Goal: Transaction & Acquisition: Purchase product/service

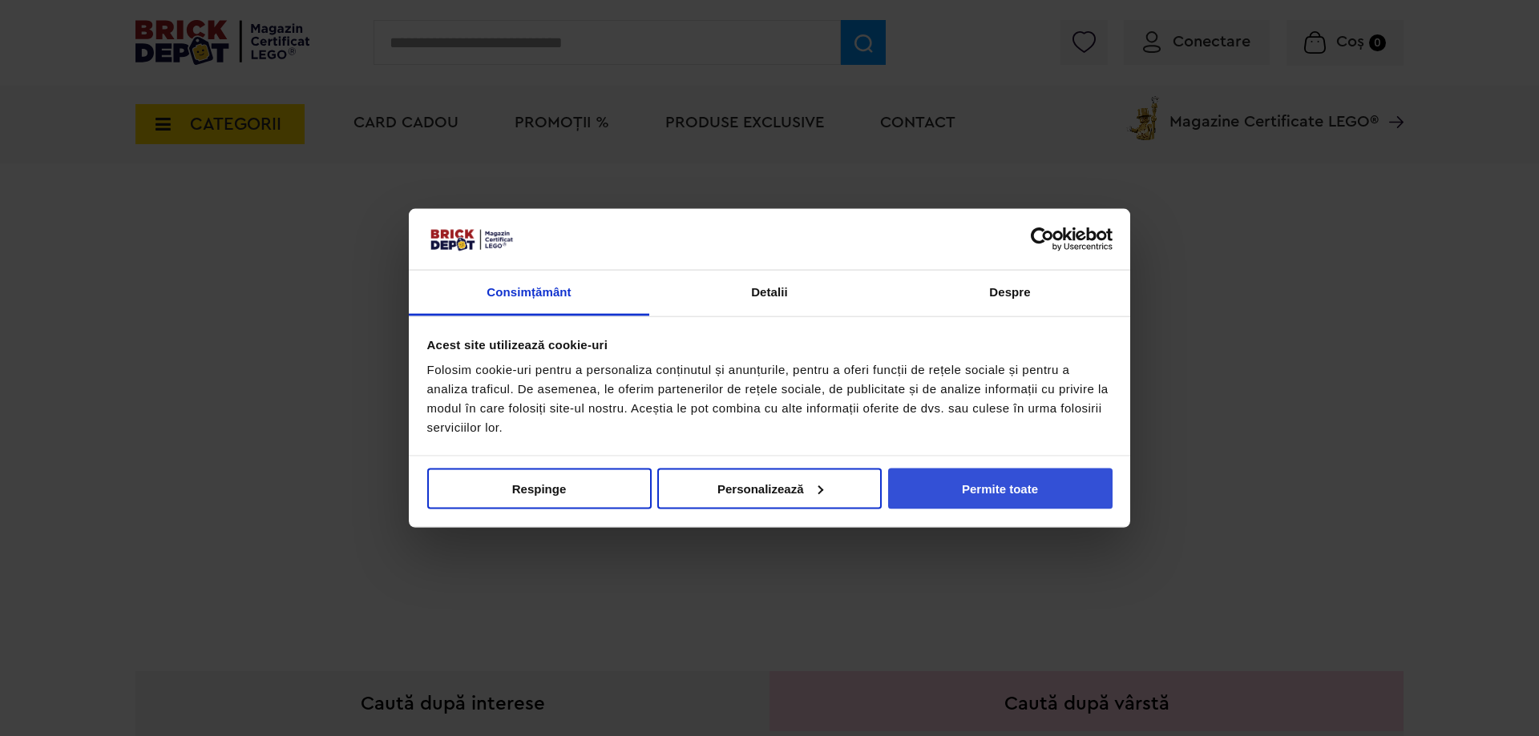
click at [963, 497] on button "Permite toate" at bounding box center [1000, 488] width 224 height 41
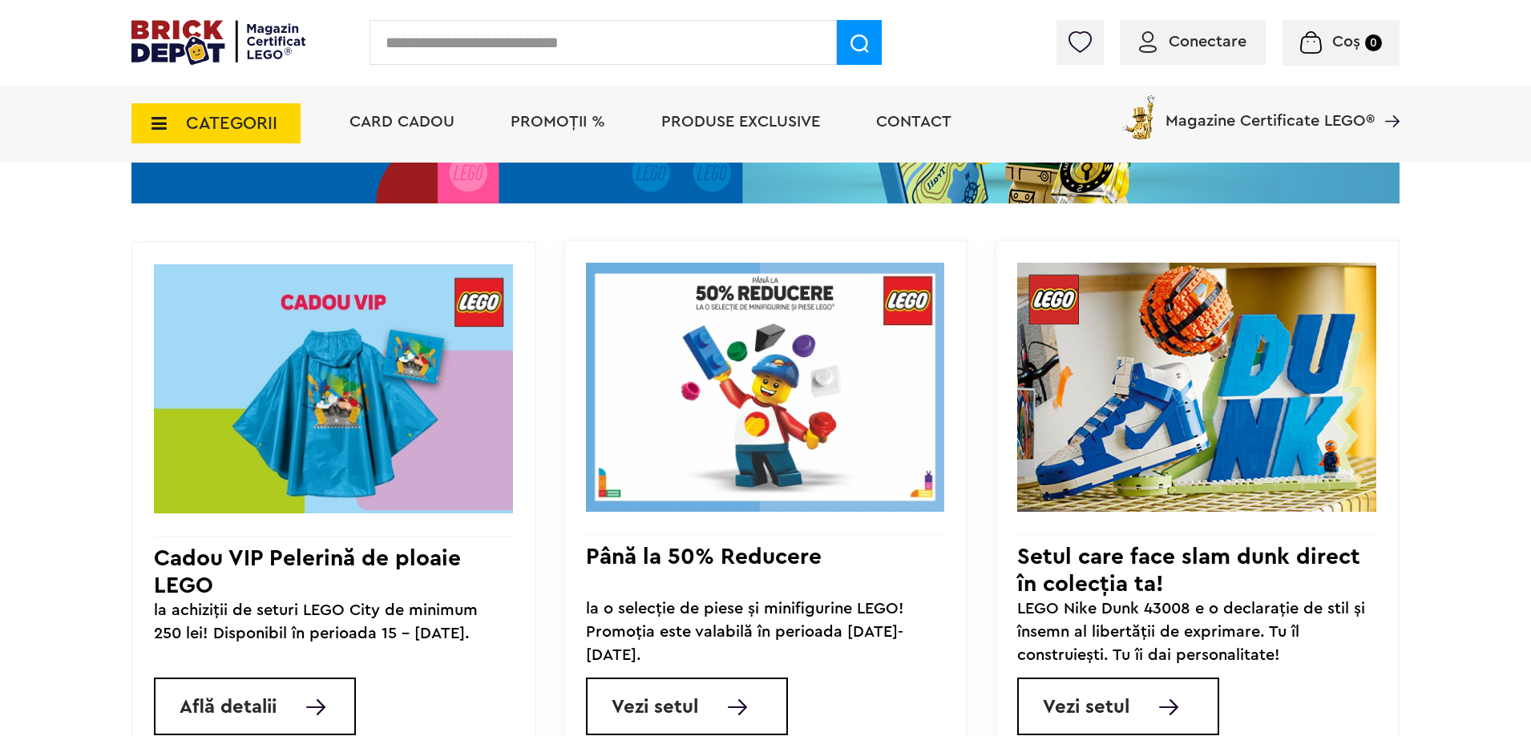
scroll to position [1122, 0]
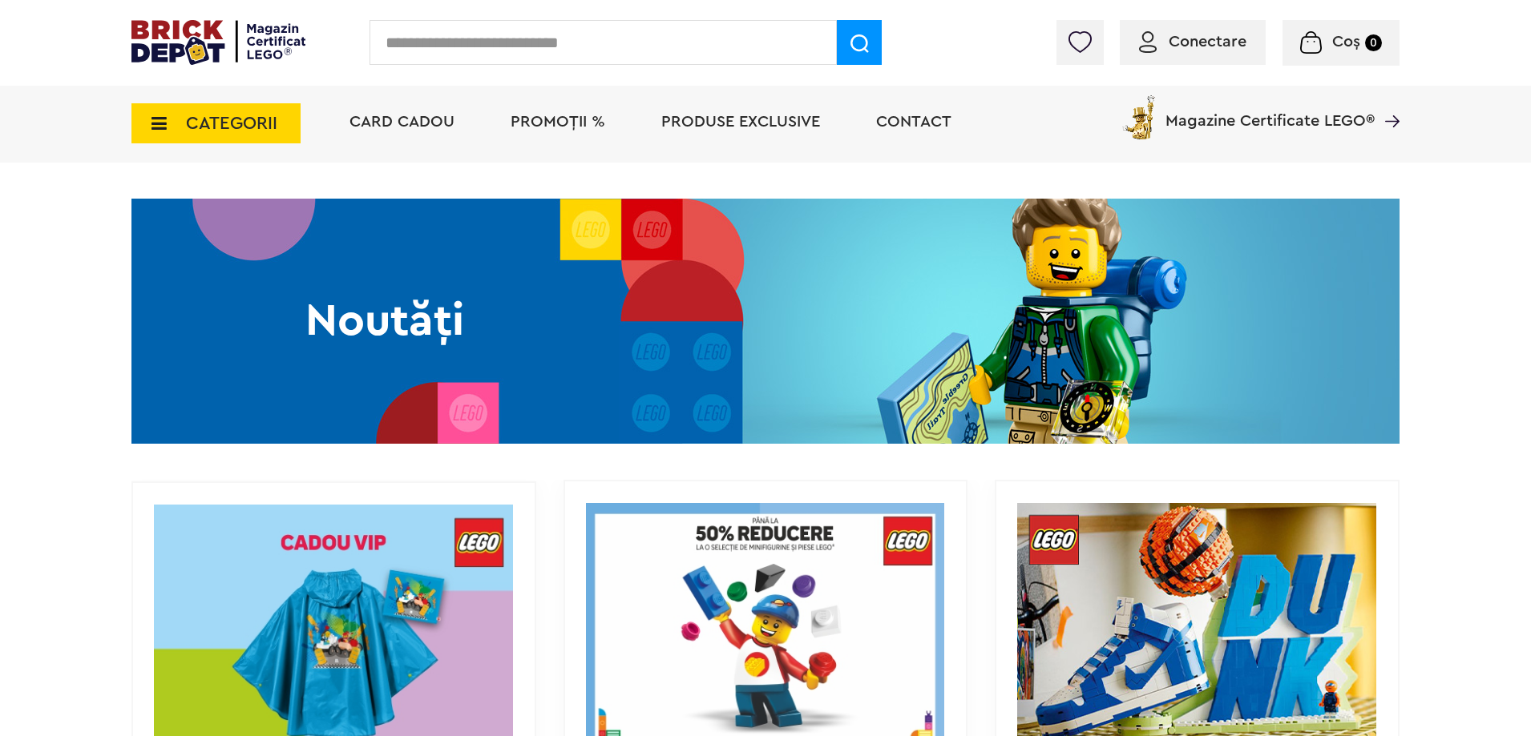
click at [252, 115] on span "CATEGORII" at bounding box center [231, 124] width 91 height 18
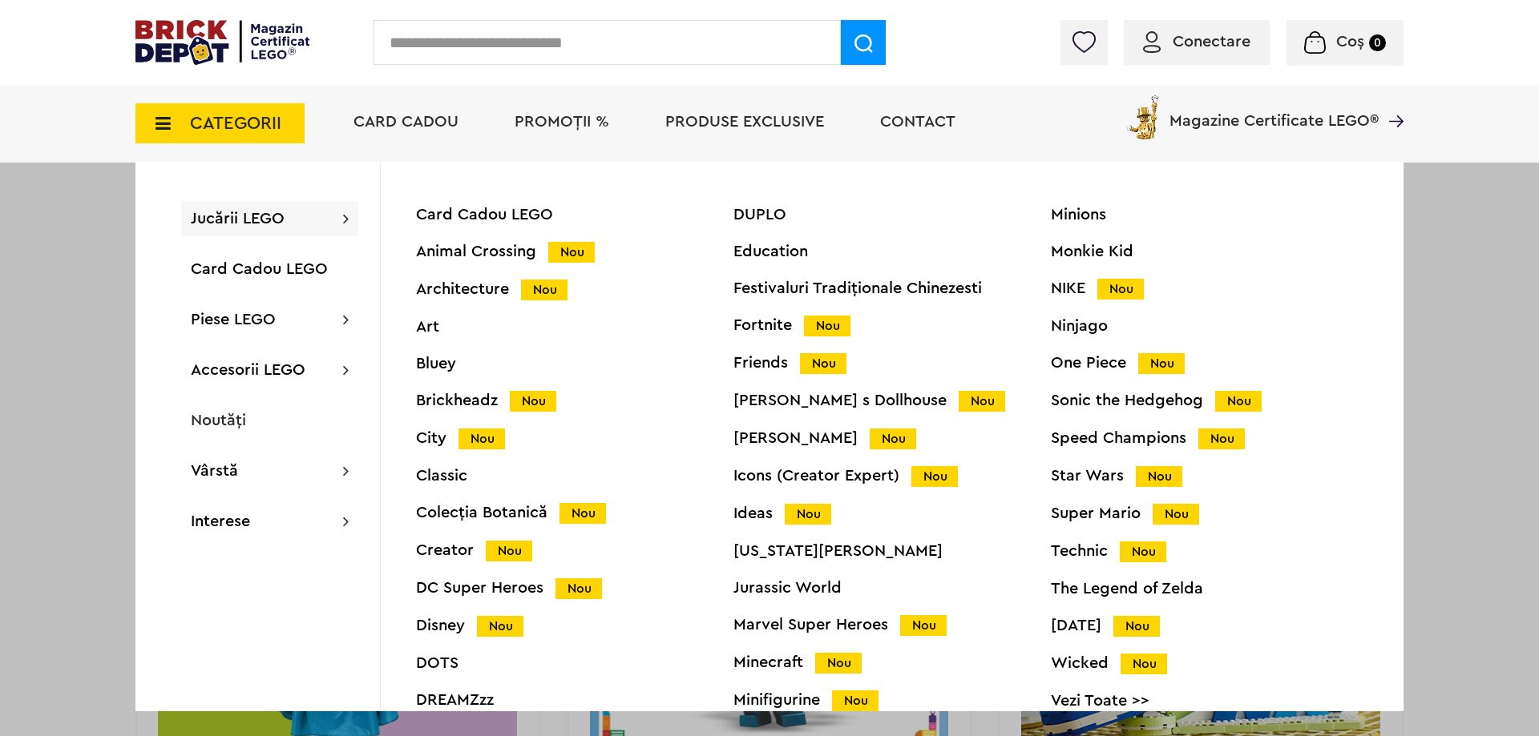
click at [277, 228] on div "Jucării LEGO Card Cadou LEGO Animal Crossing Nou Architecture Nou Art Bluey Bri…" at bounding box center [269, 218] width 177 height 35
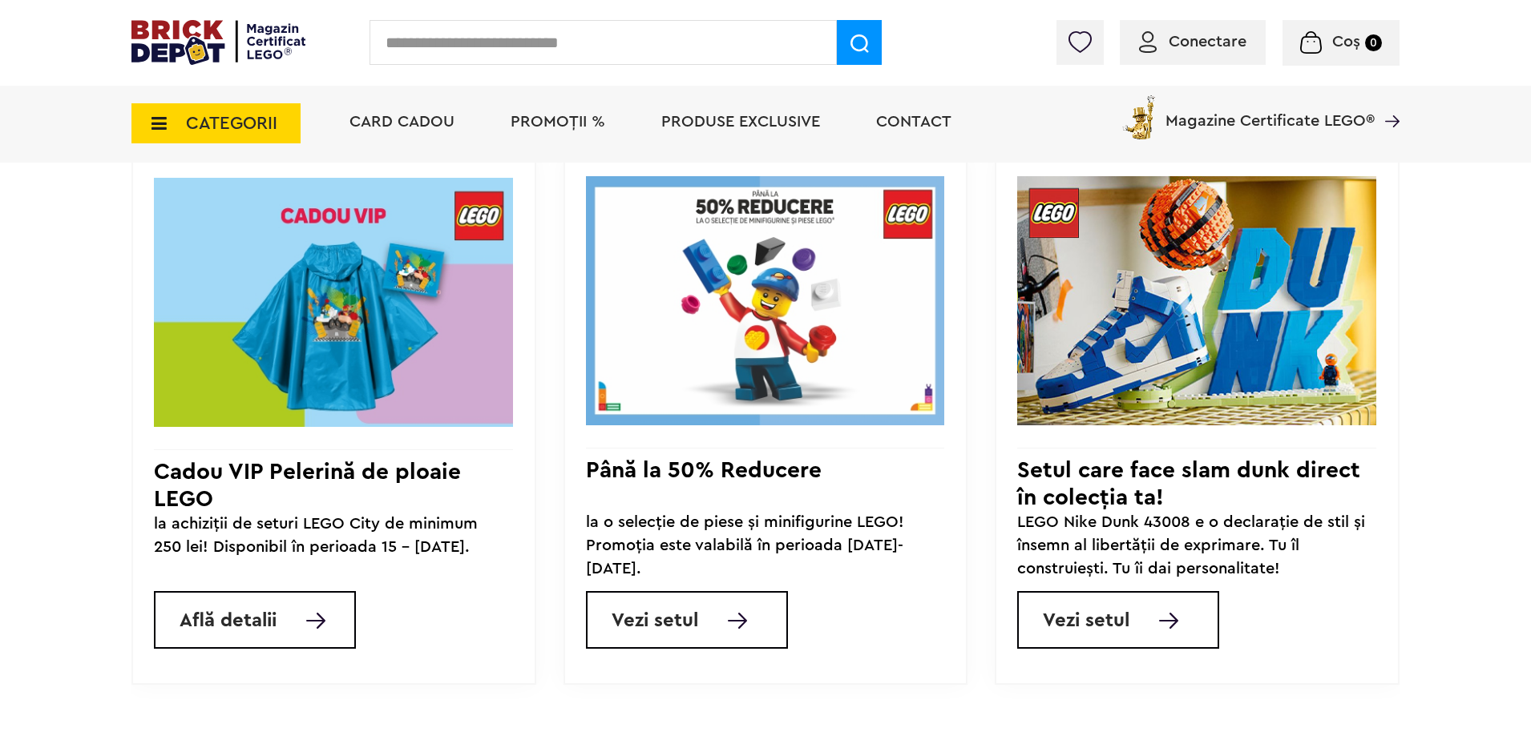
scroll to position [1603, 0]
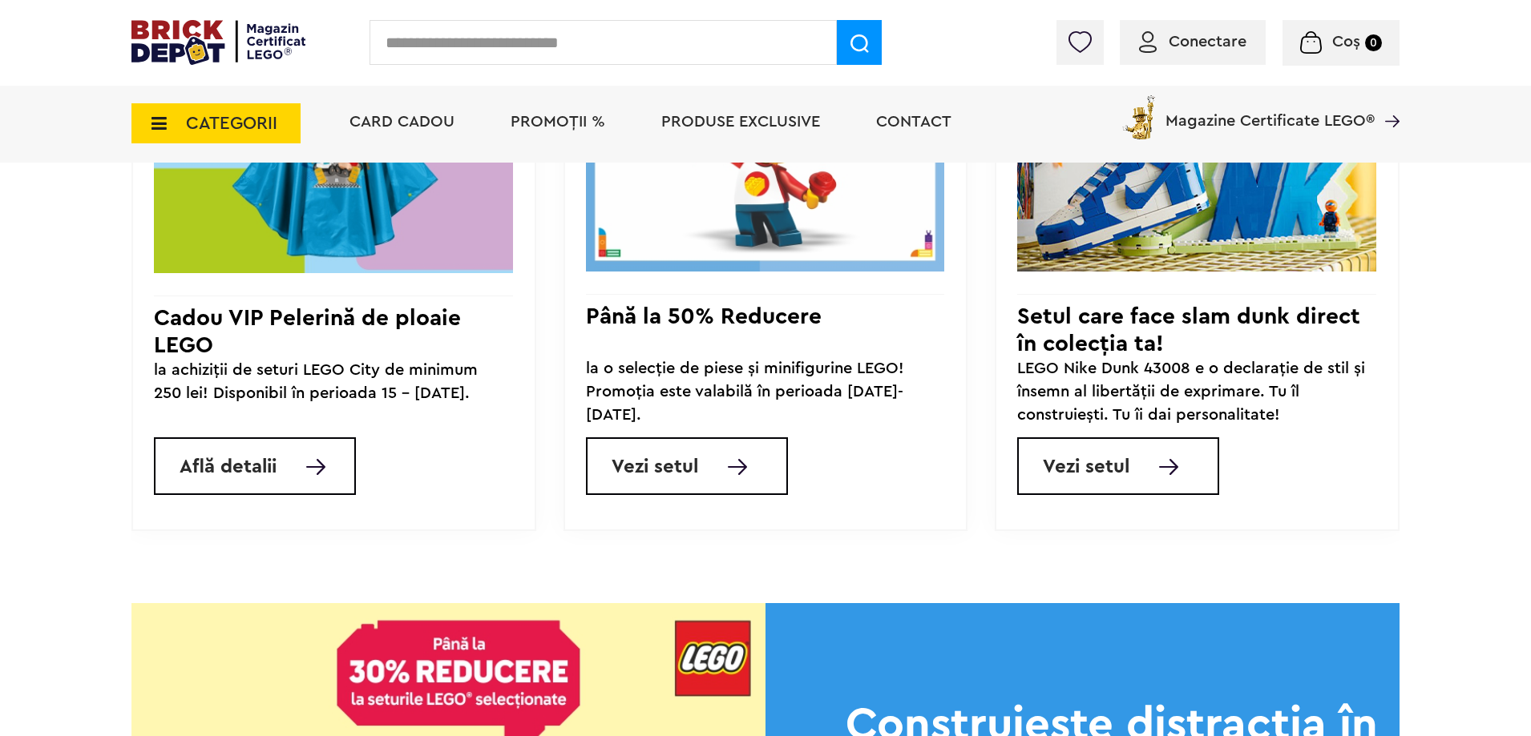
click at [654, 473] on span "Vezi setul" at bounding box center [654, 467] width 87 height 19
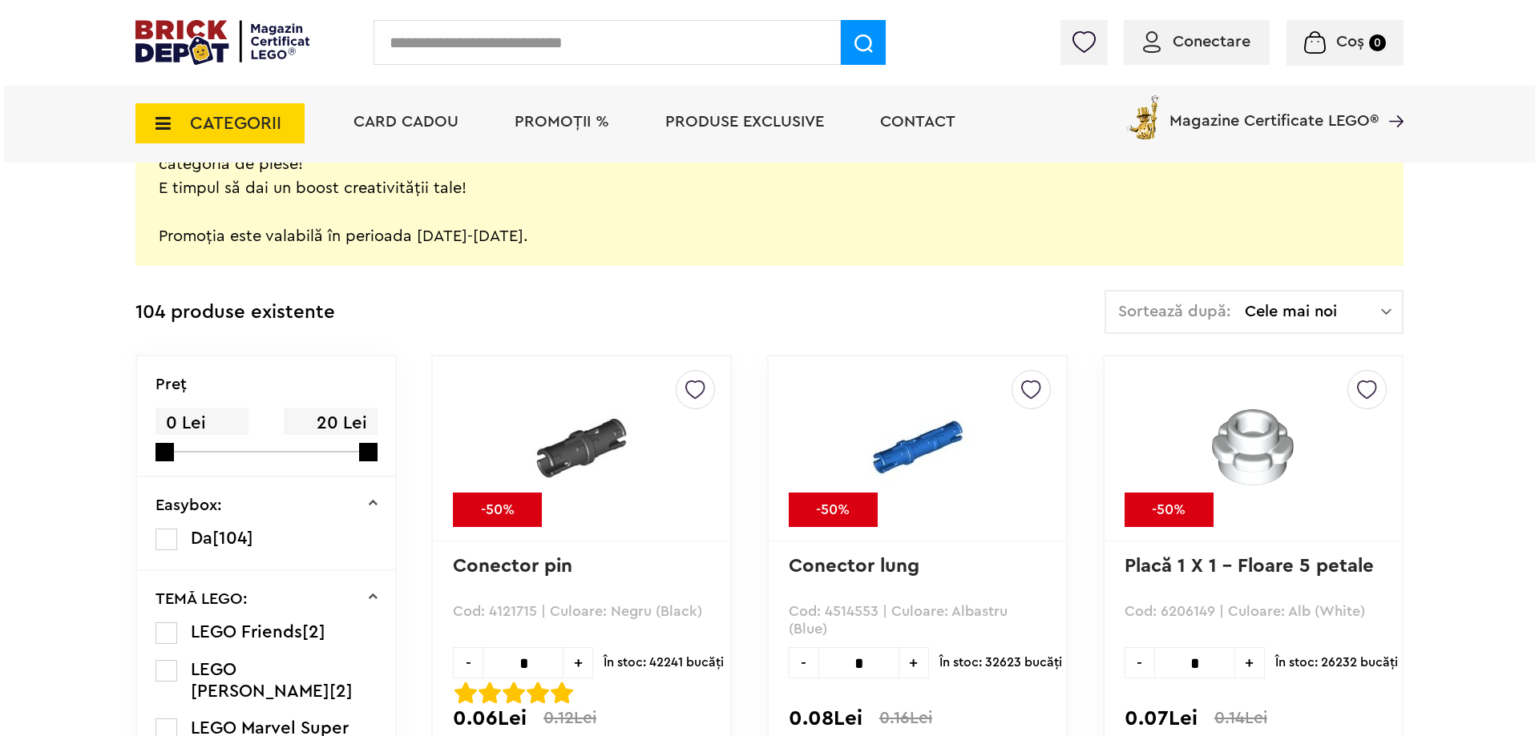
scroll to position [321, 0]
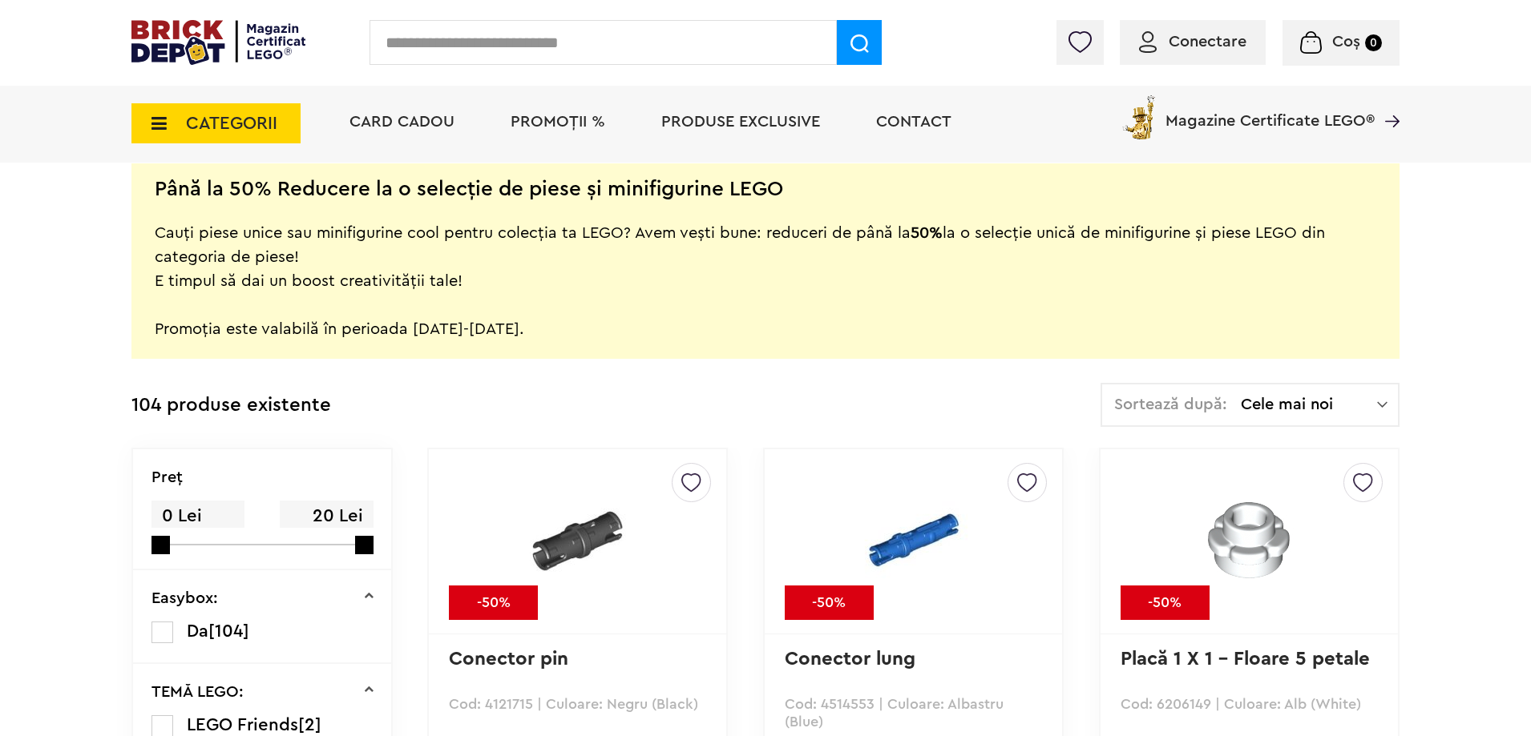
click at [244, 119] on span "CATEGORII" at bounding box center [231, 124] width 91 height 18
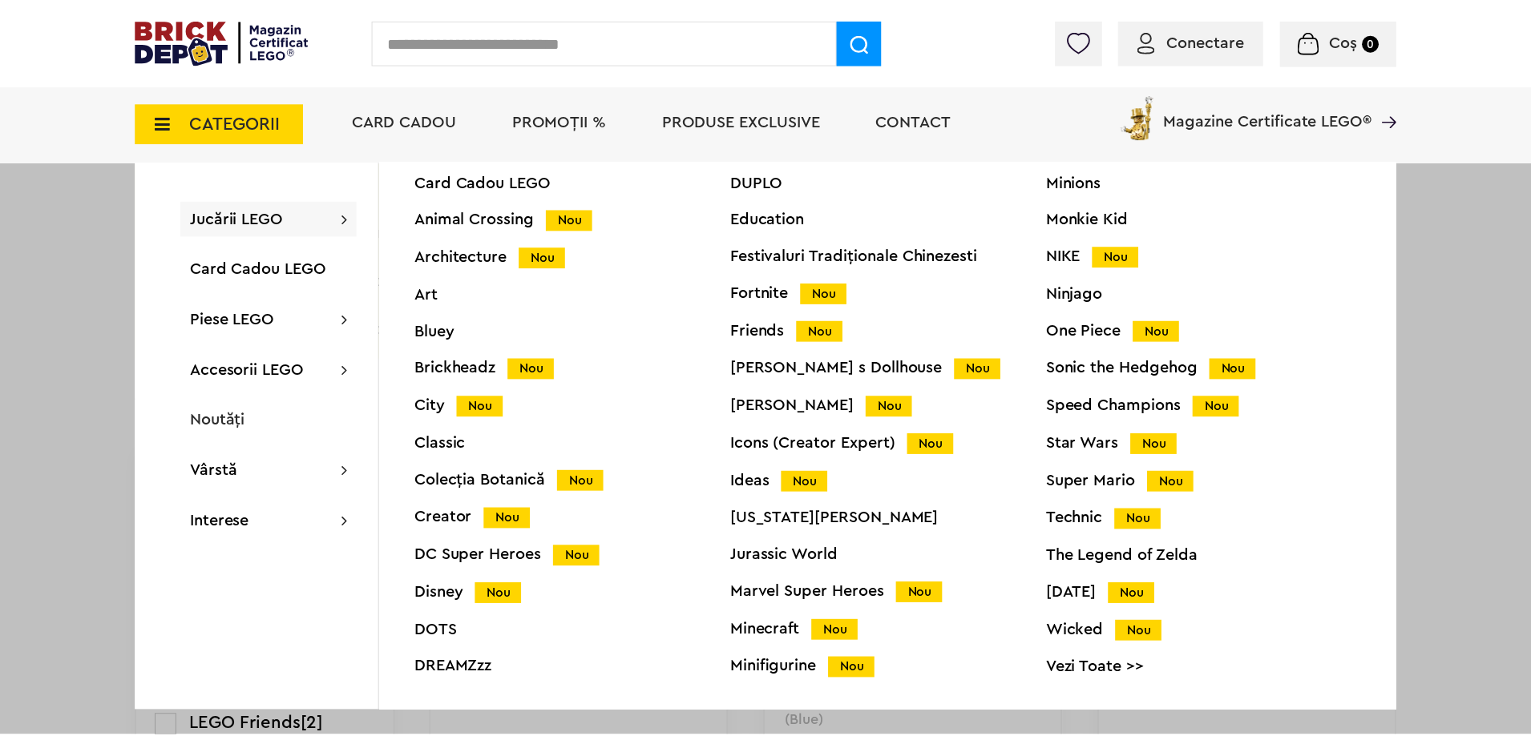
scroll to position [63, 0]
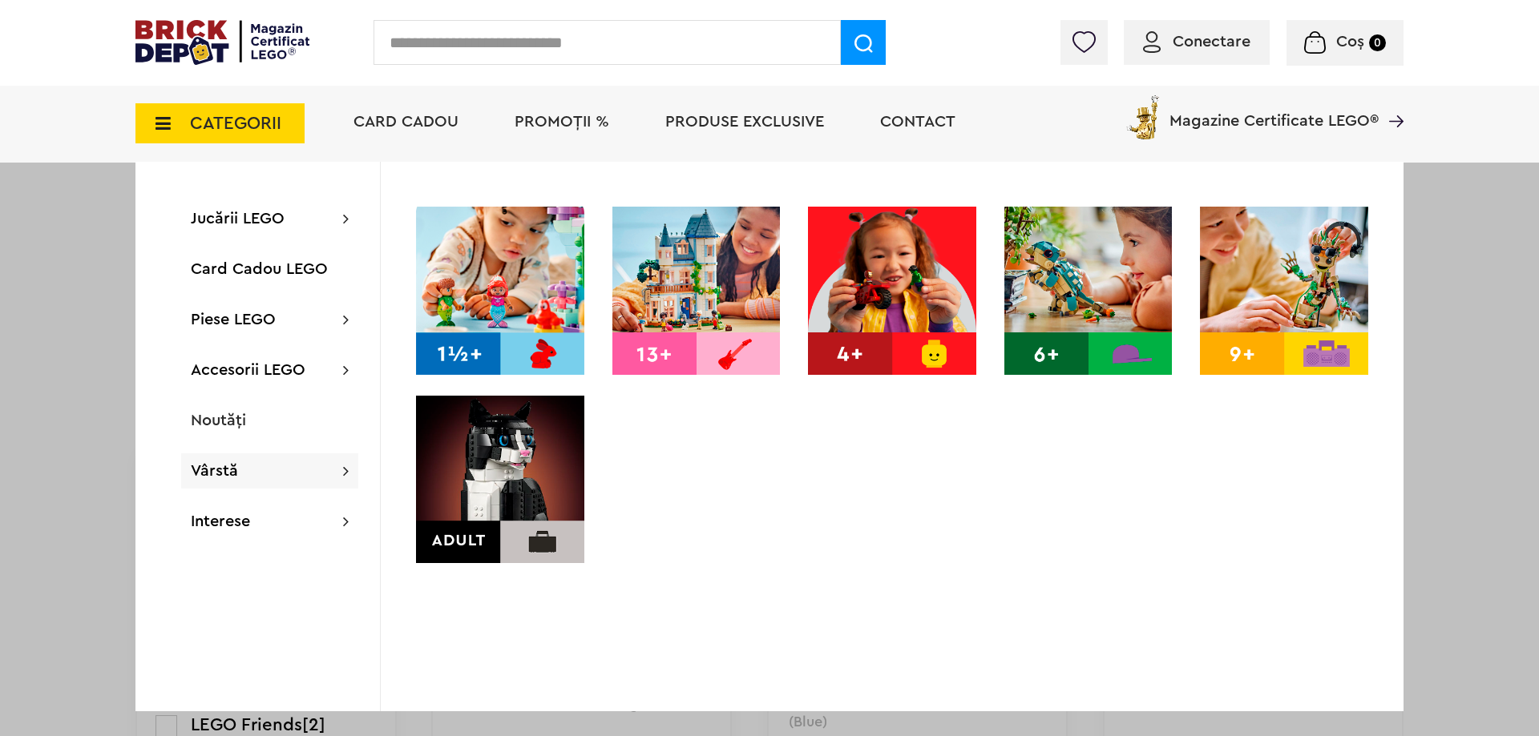
click at [1033, 300] on img at bounding box center [1088, 291] width 168 height 168
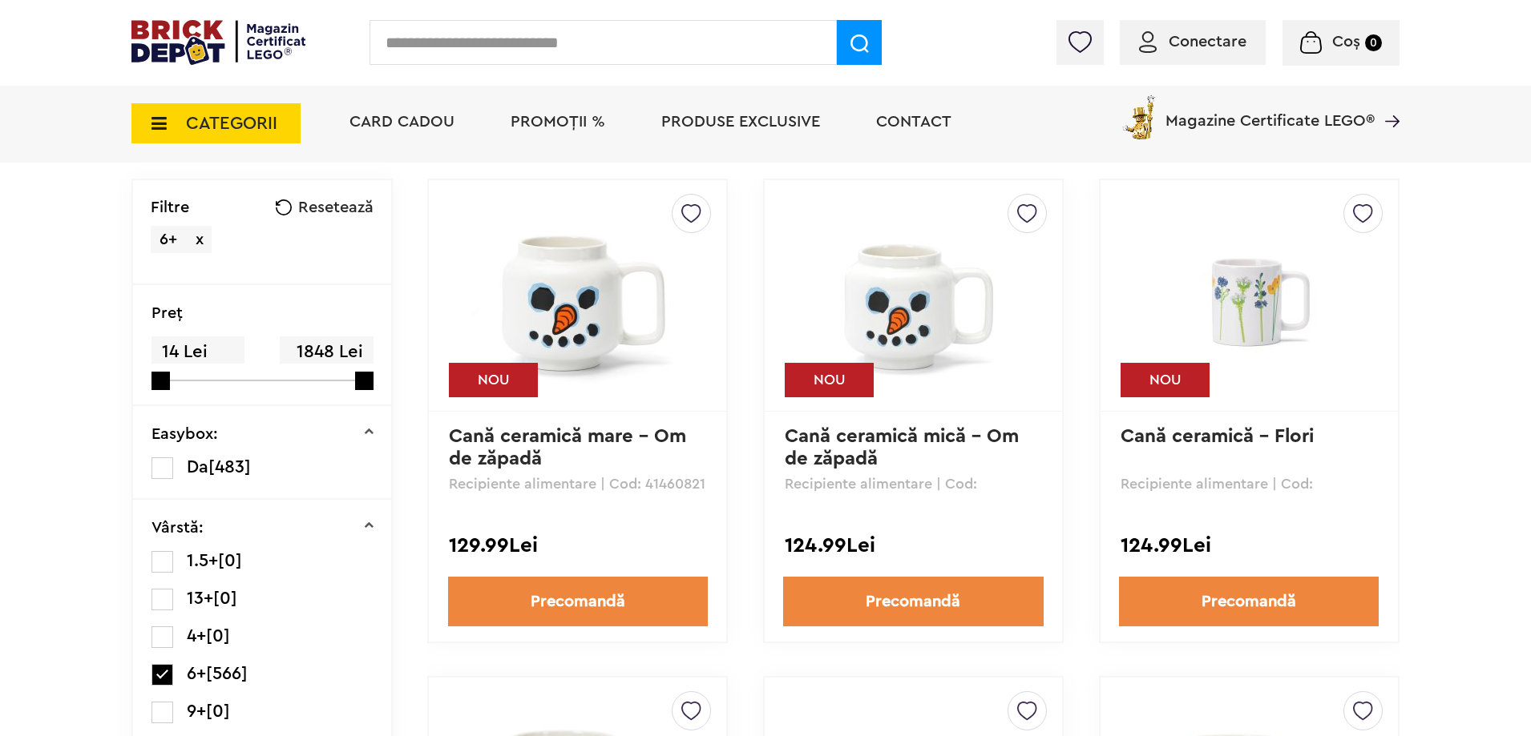
scroll to position [481, 0]
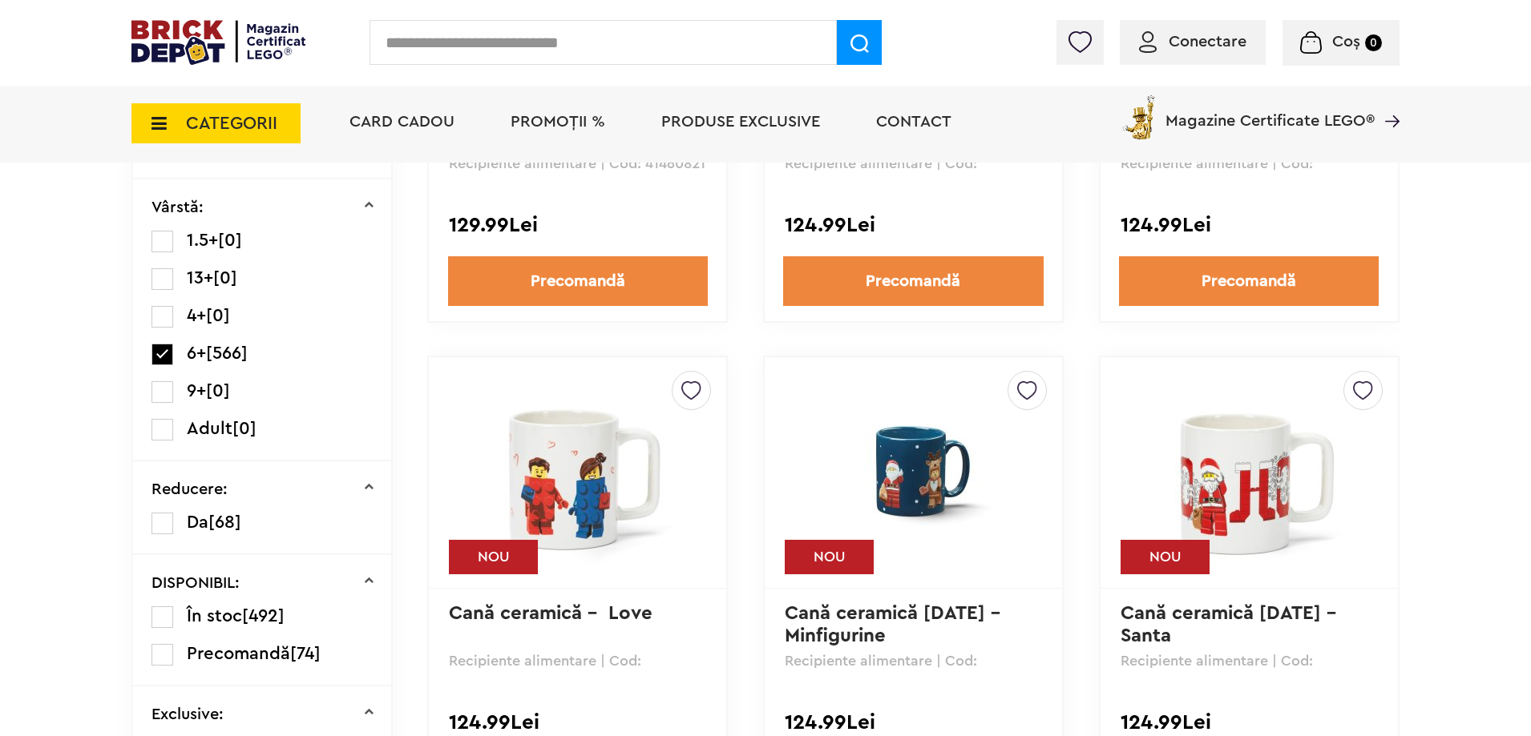
click at [170, 392] on label at bounding box center [162, 392] width 22 height 22
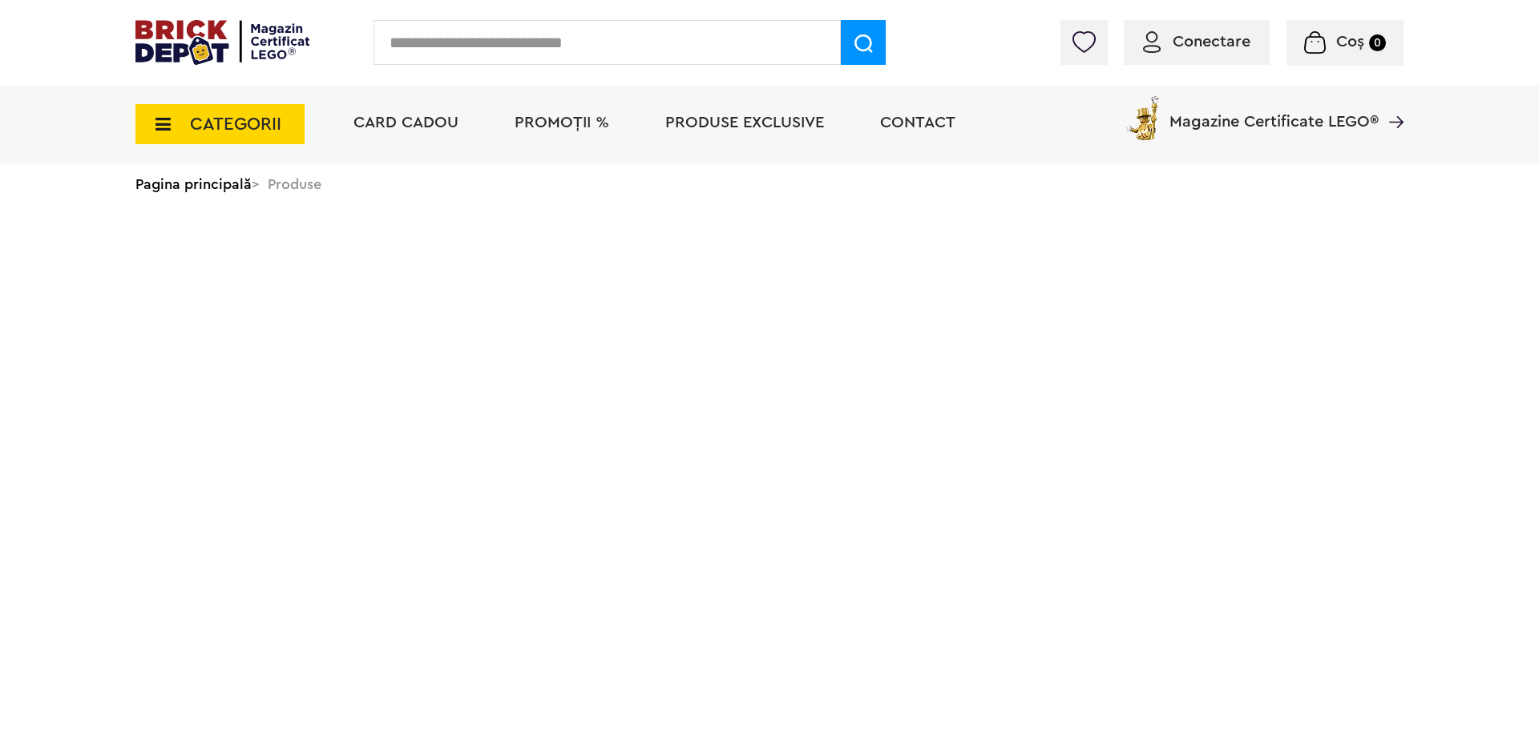
click at [187, 28] on img at bounding box center [222, 42] width 174 height 45
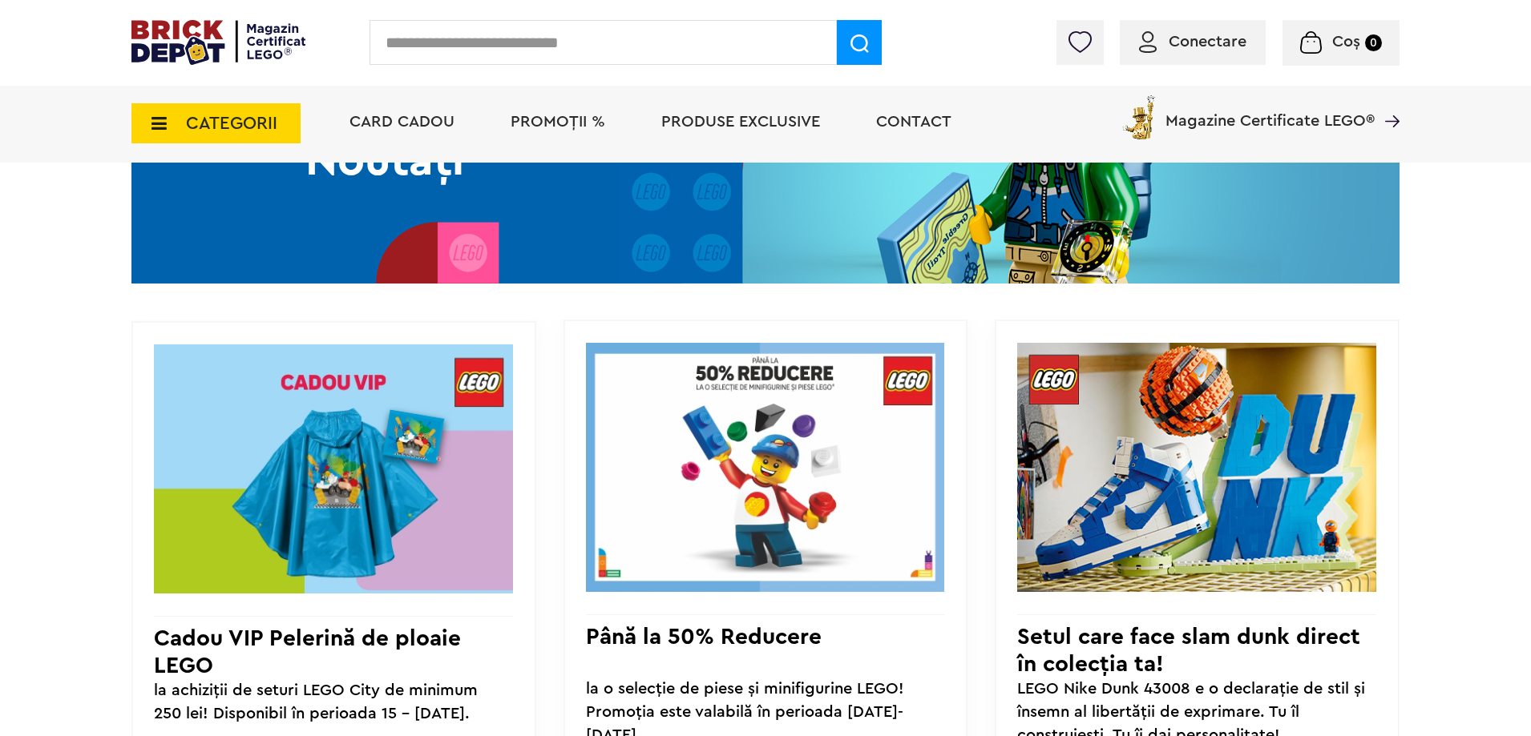
scroll to position [1042, 0]
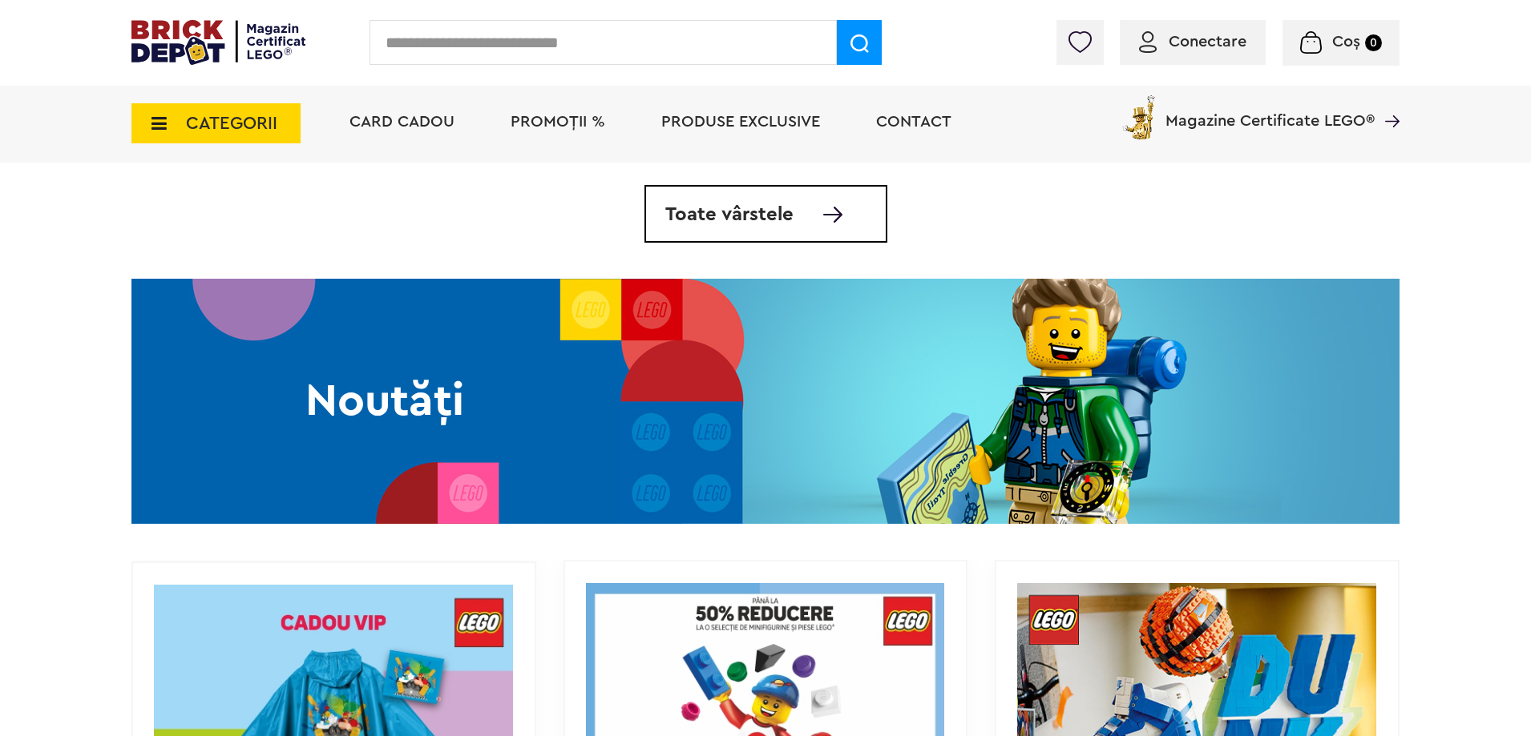
click at [769, 215] on span "Toate vârstele" at bounding box center [729, 214] width 128 height 19
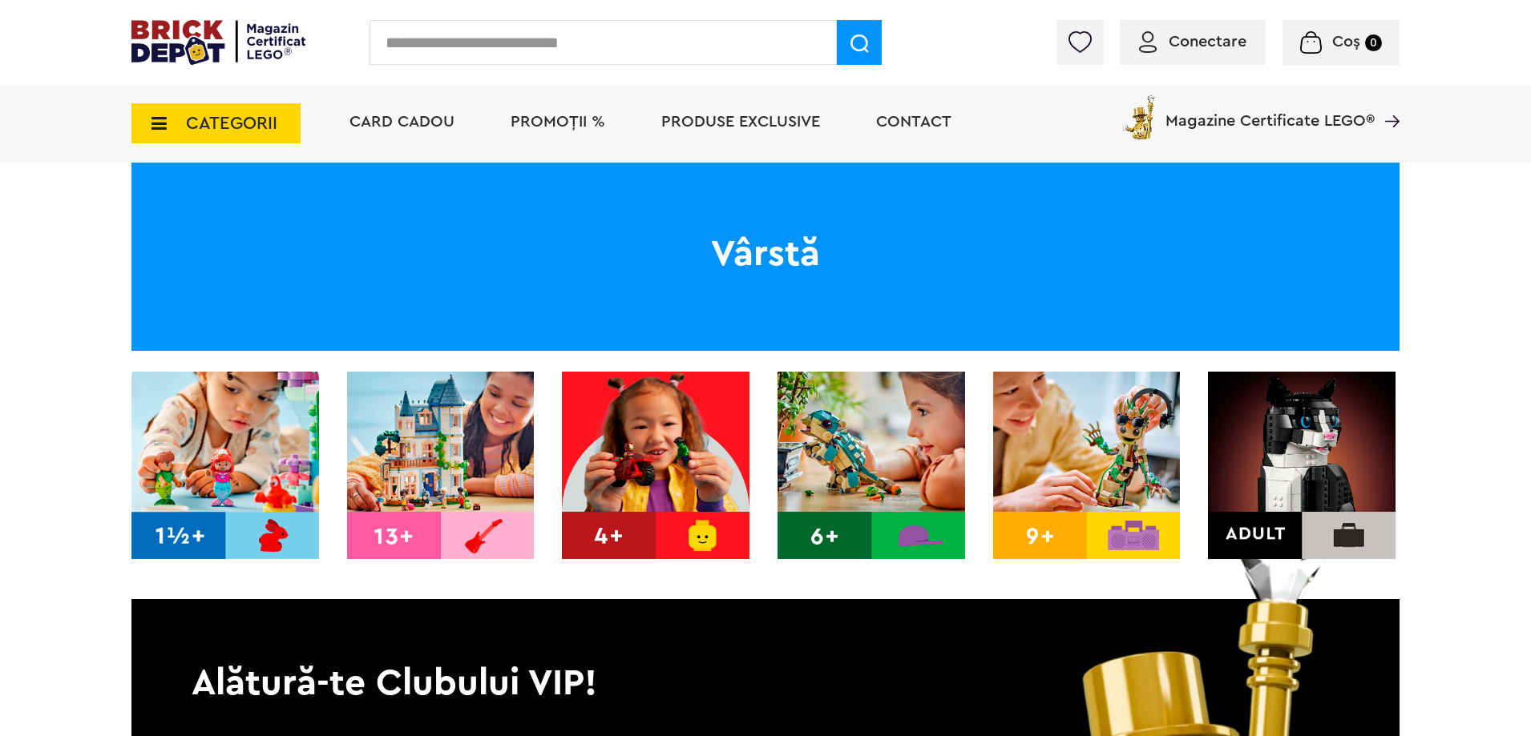
scroll to position [240, 0]
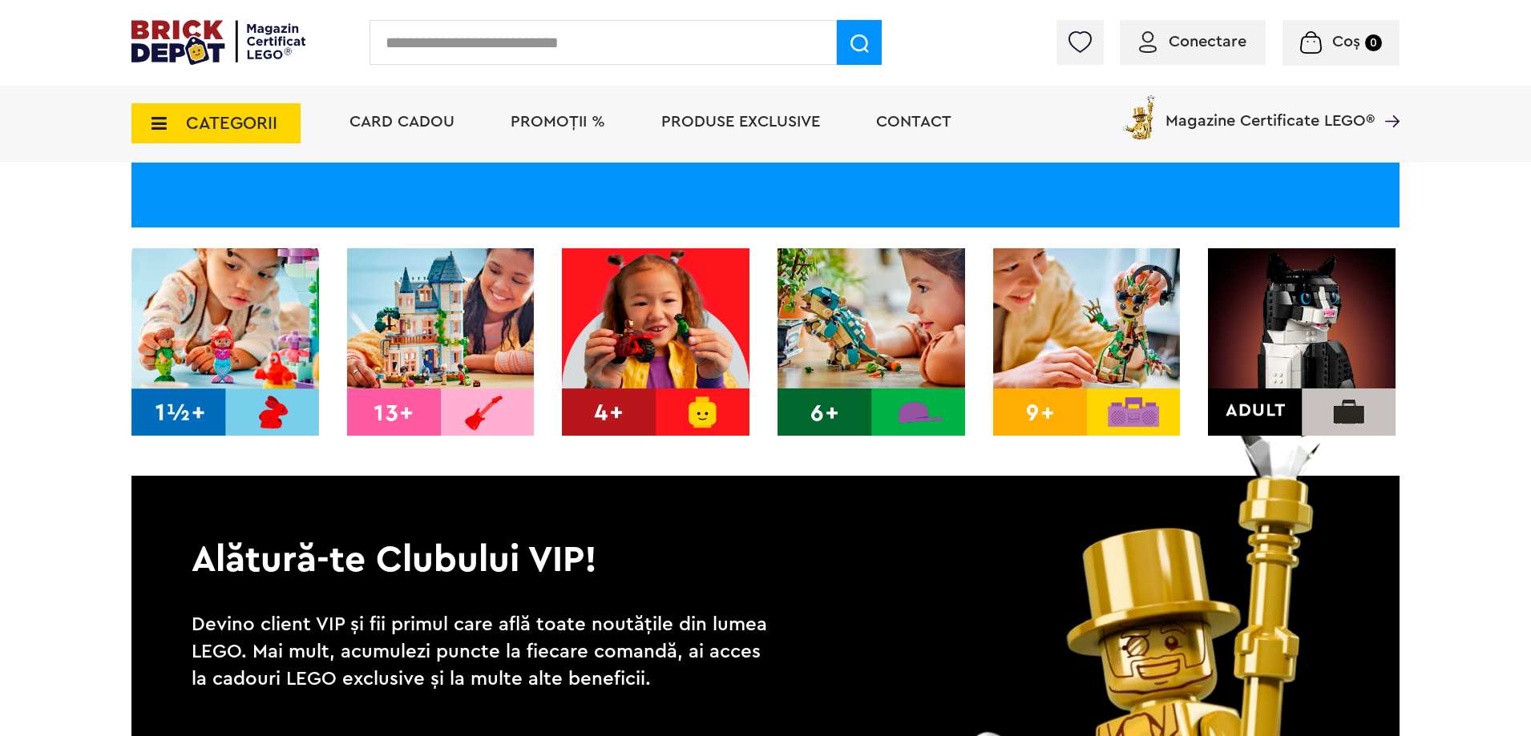
click at [1069, 410] on img at bounding box center [1087, 342] width 188 height 188
click at [829, 416] on img at bounding box center [871, 342] width 188 height 188
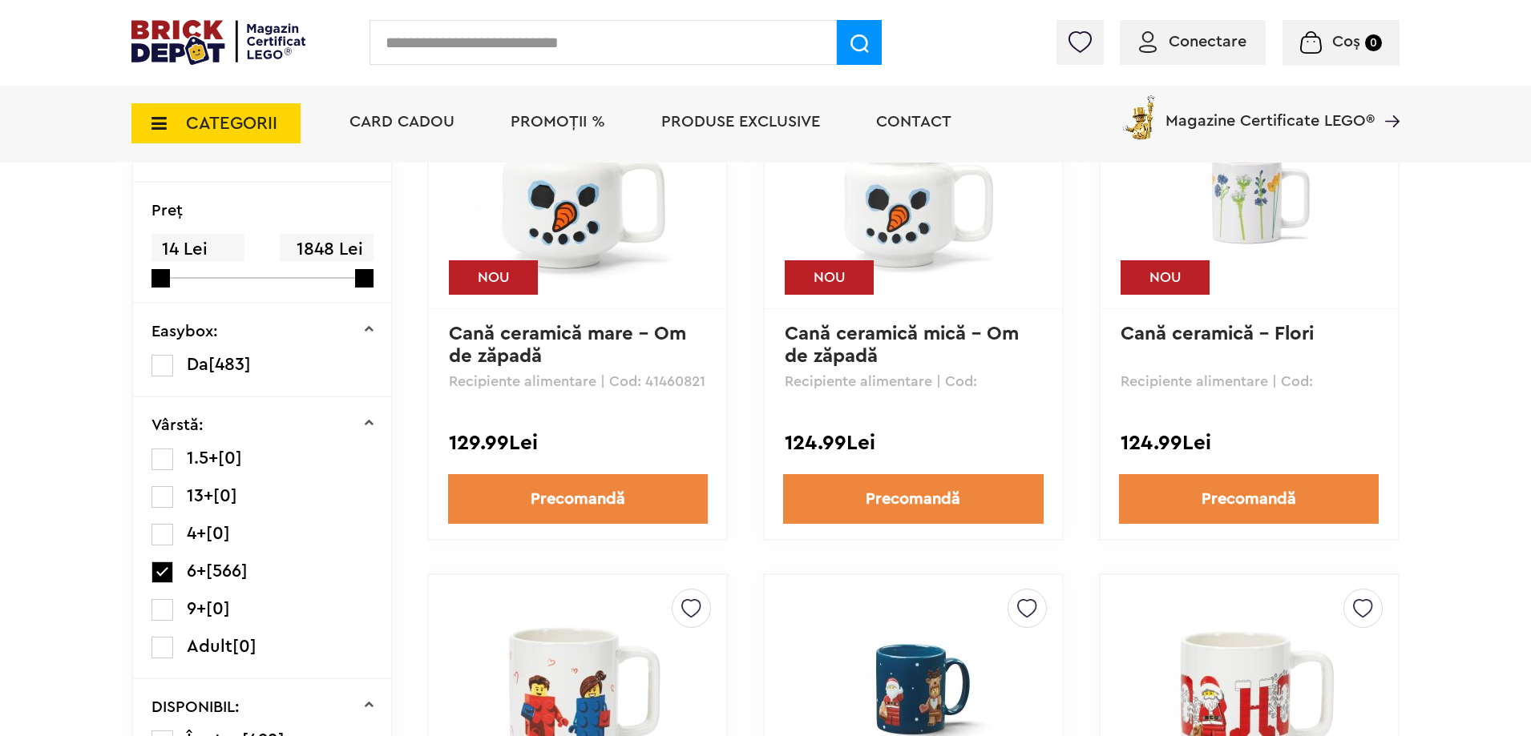
scroll to position [401, 0]
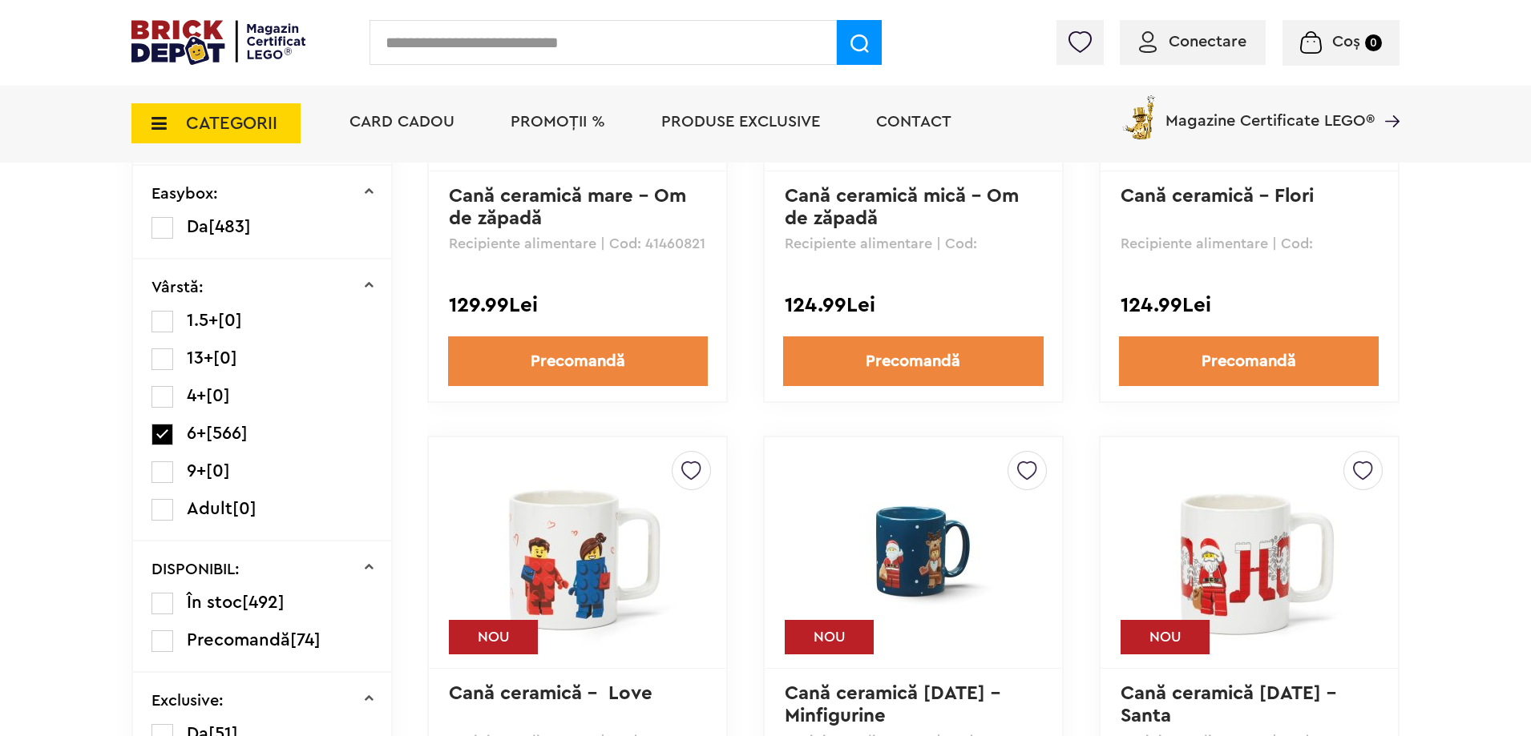
click at [164, 399] on label at bounding box center [162, 397] width 22 height 22
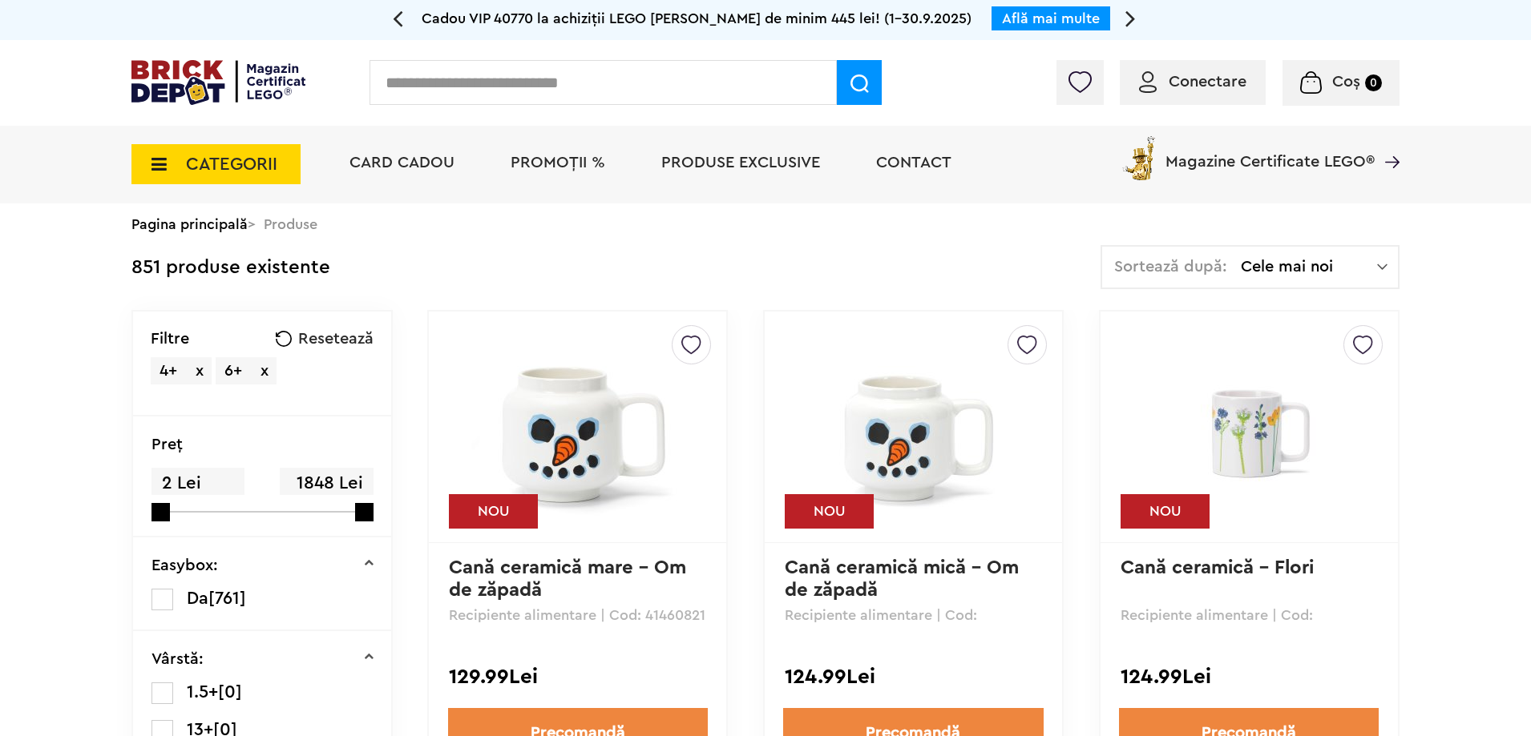
scroll to position [240, 0]
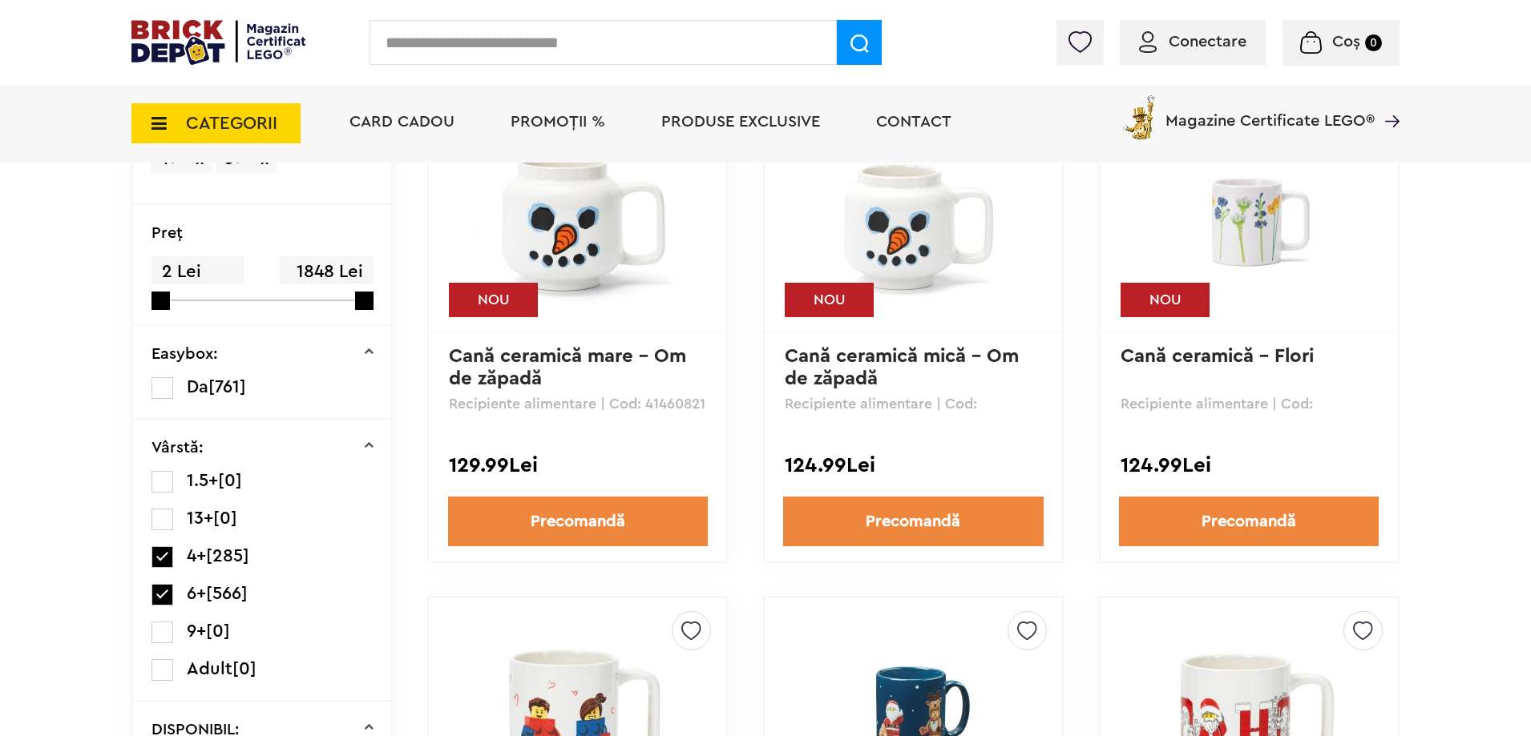
click at [159, 632] on label at bounding box center [162, 633] width 22 height 22
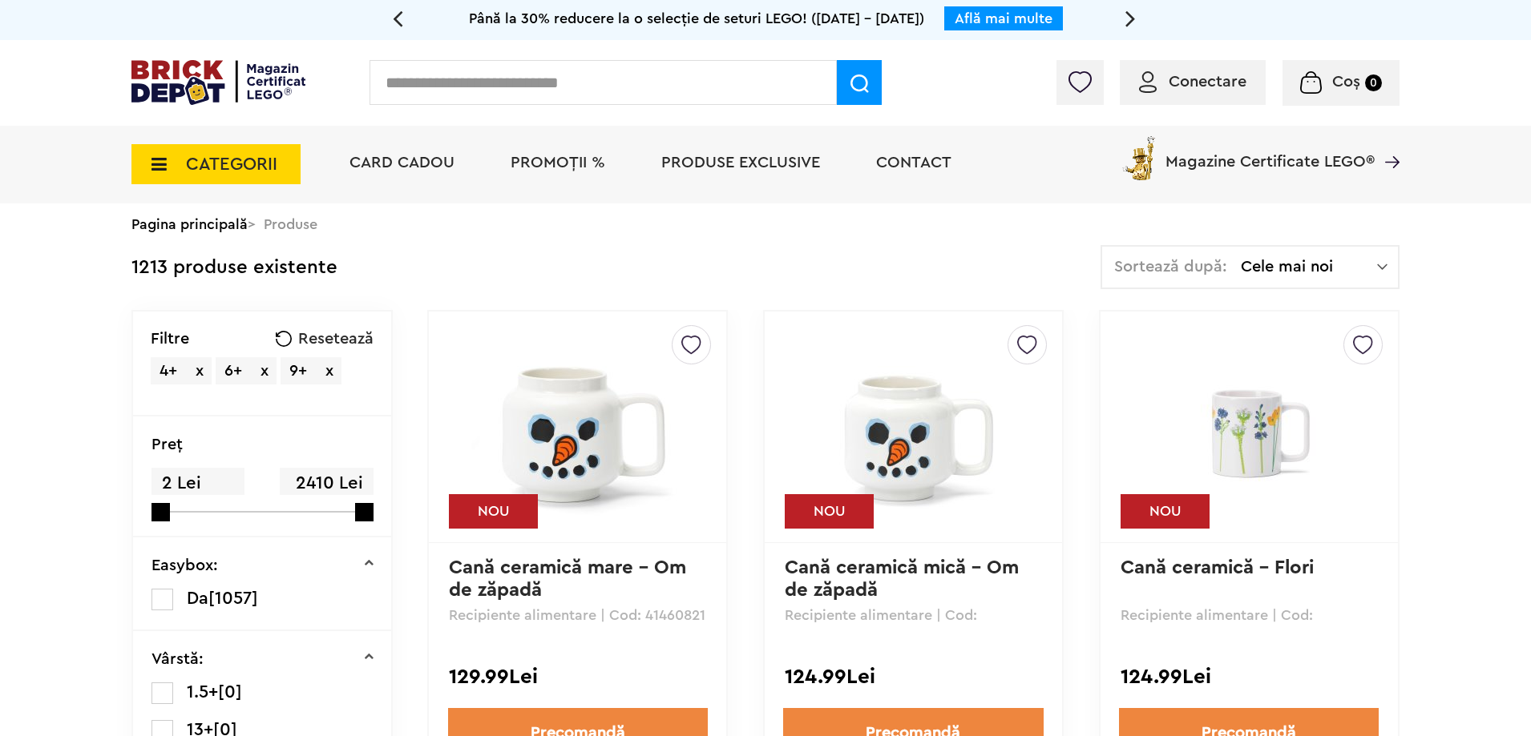
click at [1289, 267] on span "Cele mai noi" at bounding box center [1309, 267] width 136 height 16
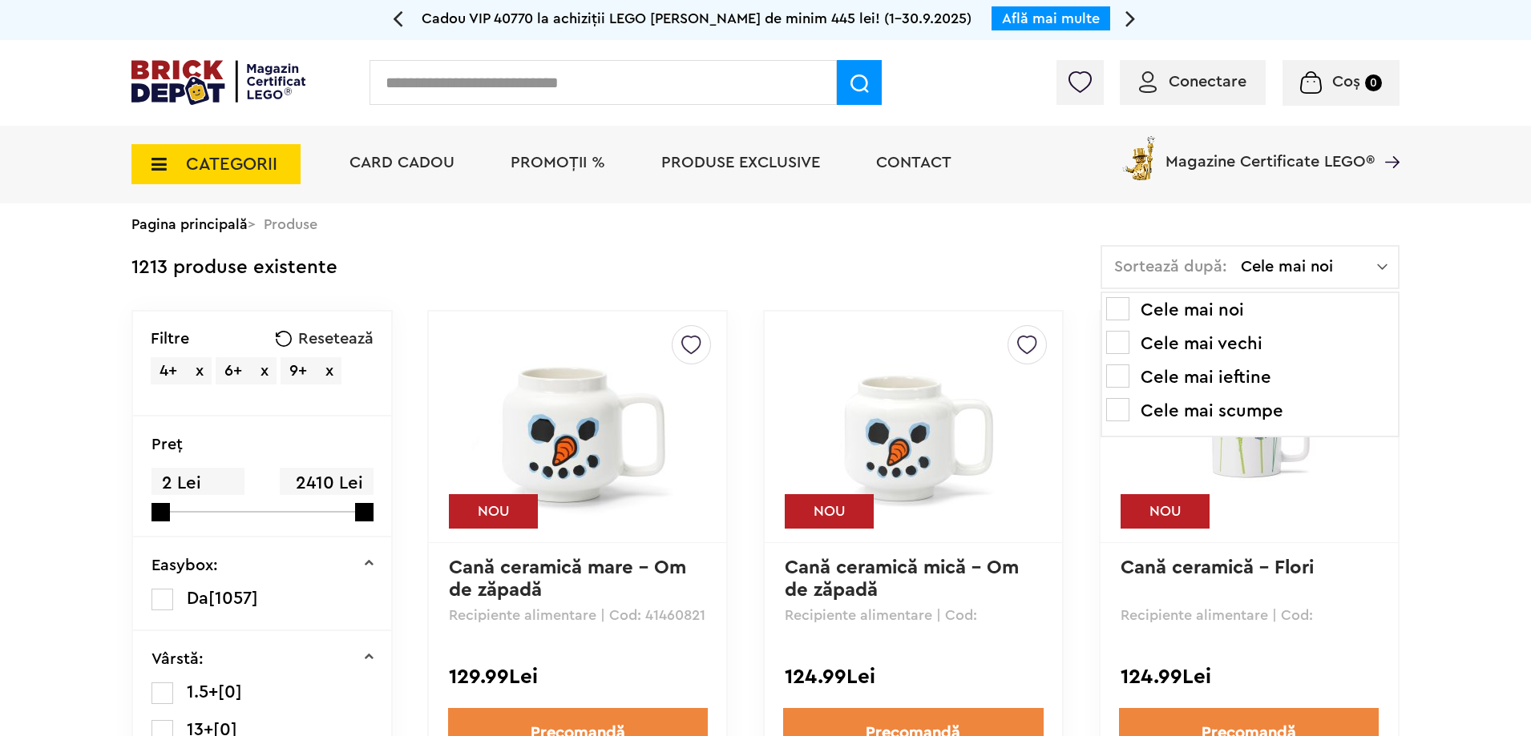
click at [1127, 376] on span at bounding box center [1117, 376] width 23 height 23
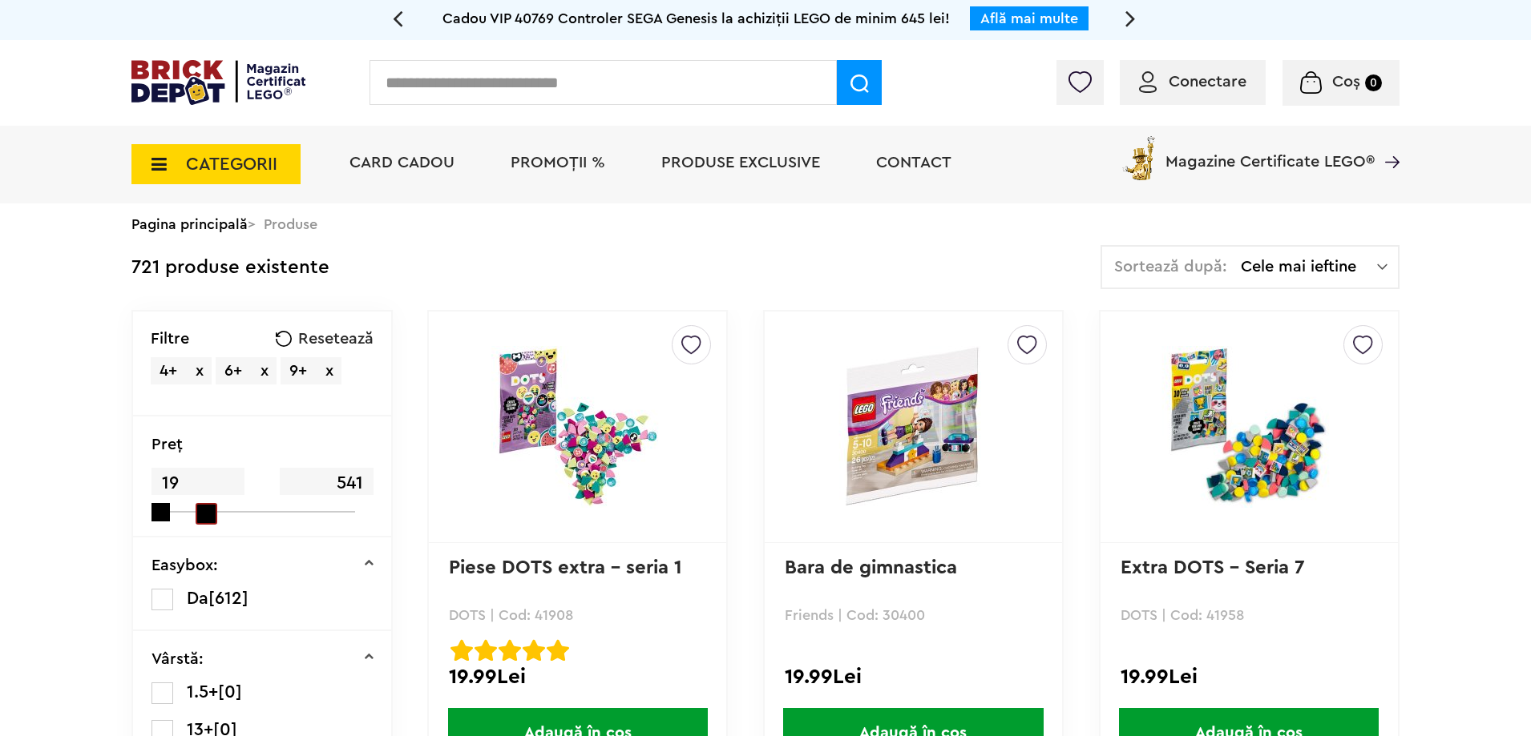
drag, startPoint x: 370, startPoint y: 515, endPoint x: 202, endPoint y: 514, distance: 168.3
click at [202, 514] on span at bounding box center [207, 514] width 22 height 22
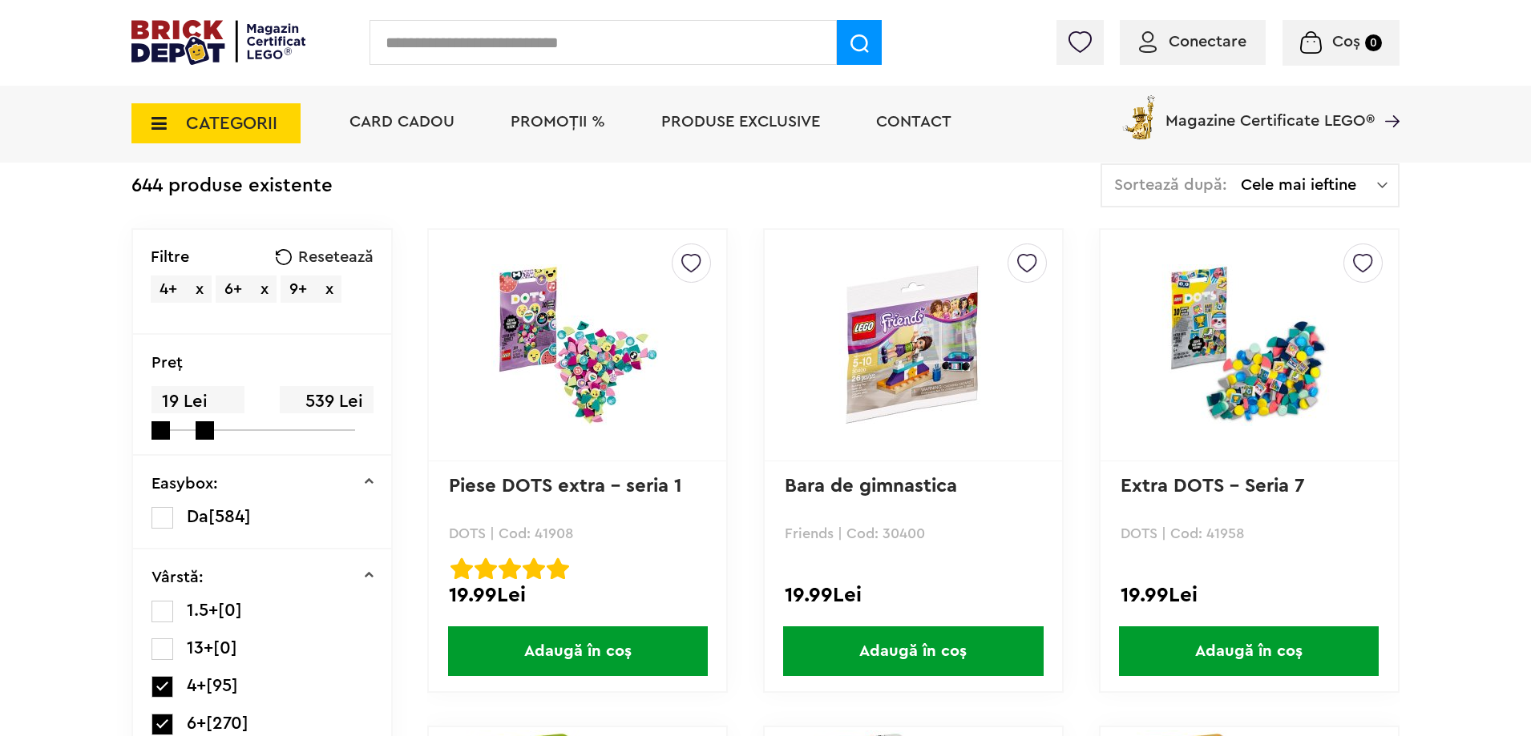
scroll to position [321, 0]
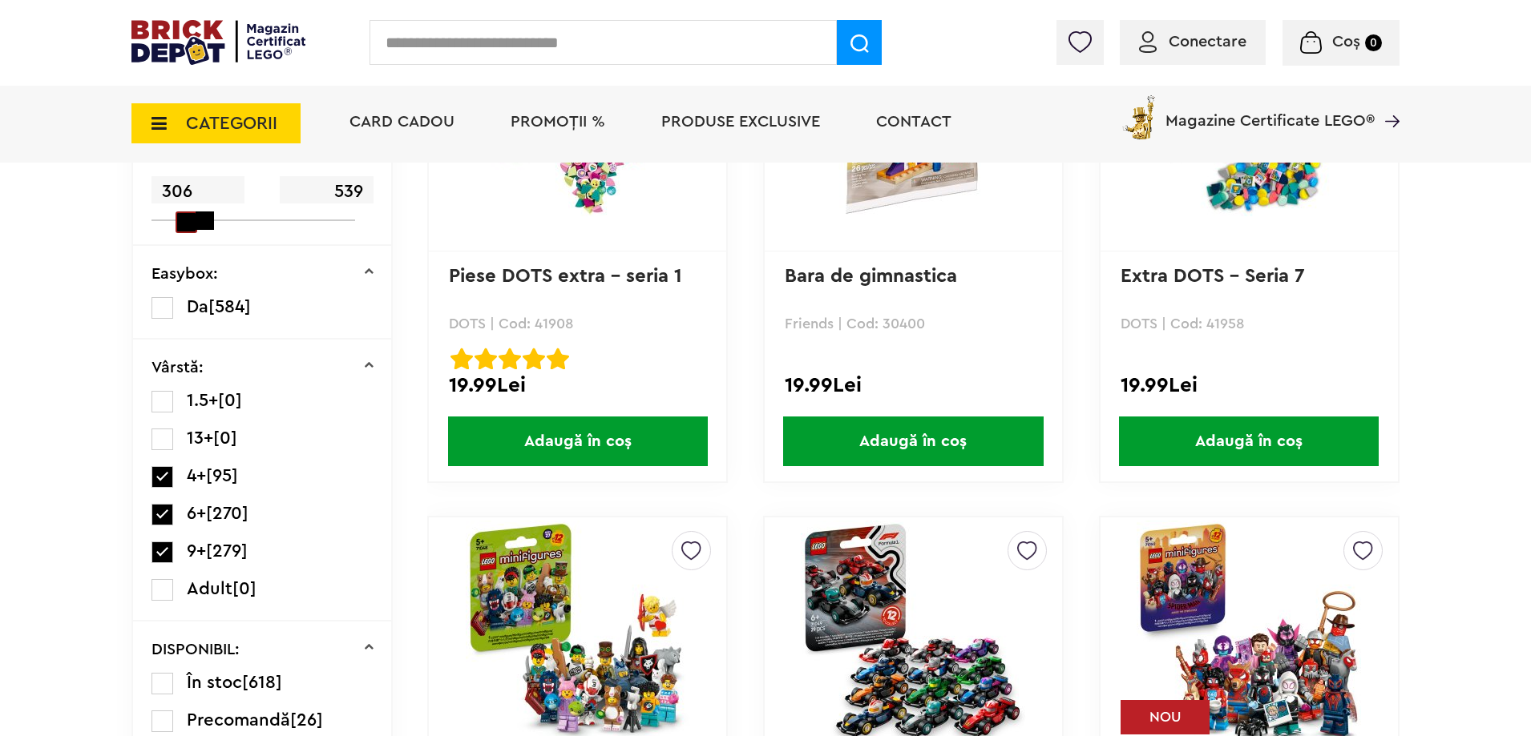
drag, startPoint x: 163, startPoint y: 221, endPoint x: 178, endPoint y: 218, distance: 15.6
click at [178, 218] on span at bounding box center [187, 223] width 22 height 22
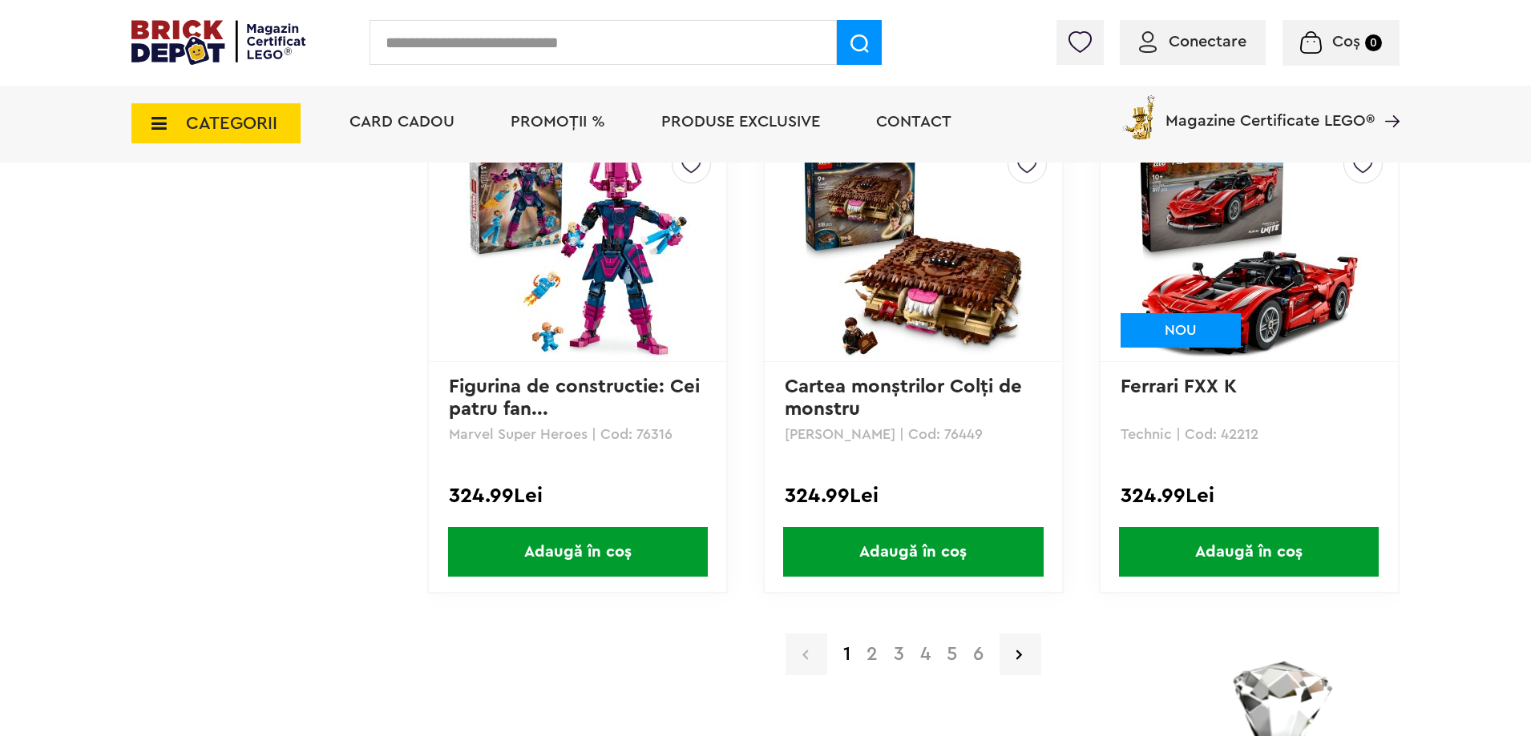
scroll to position [3206, 0]
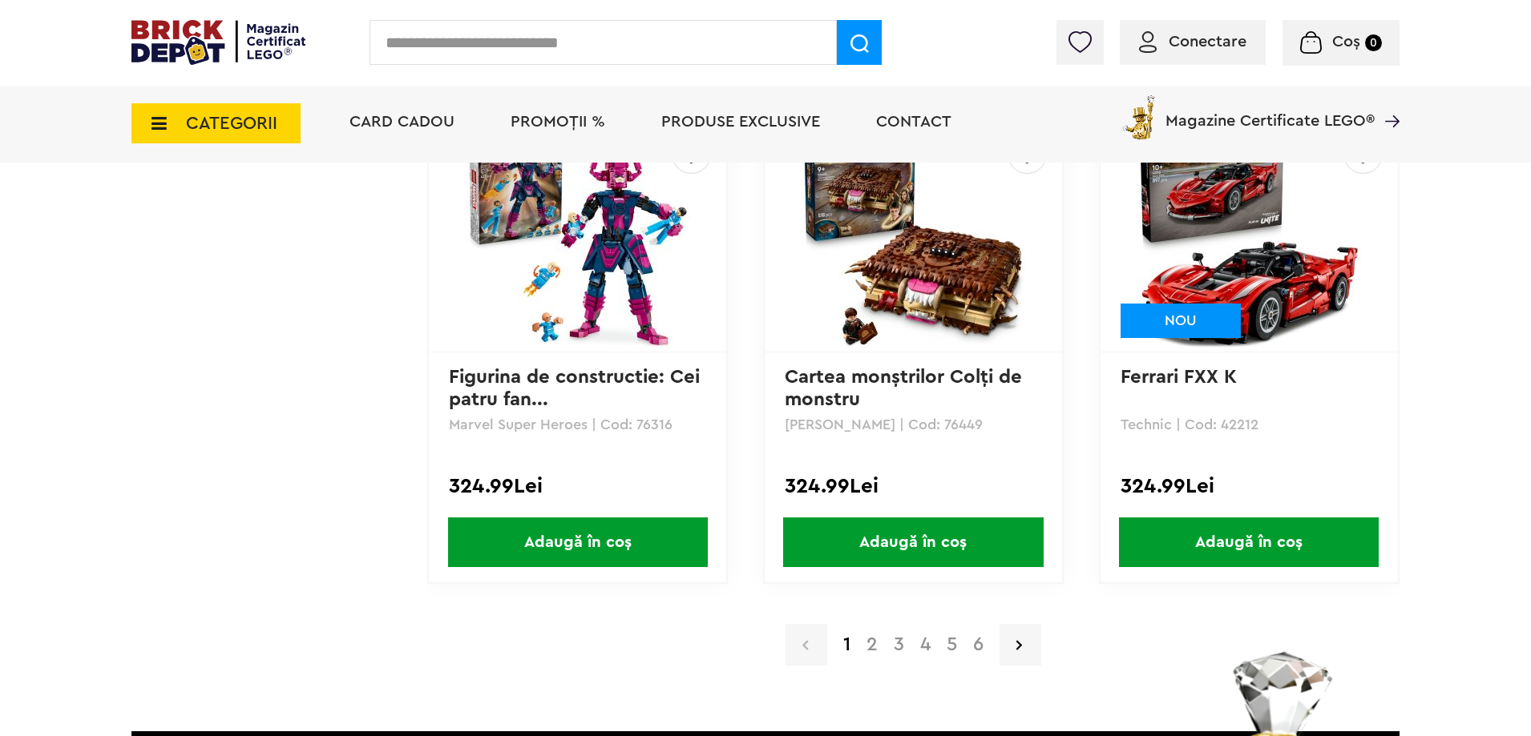
click at [878, 649] on link "2" at bounding box center [871, 645] width 27 height 19
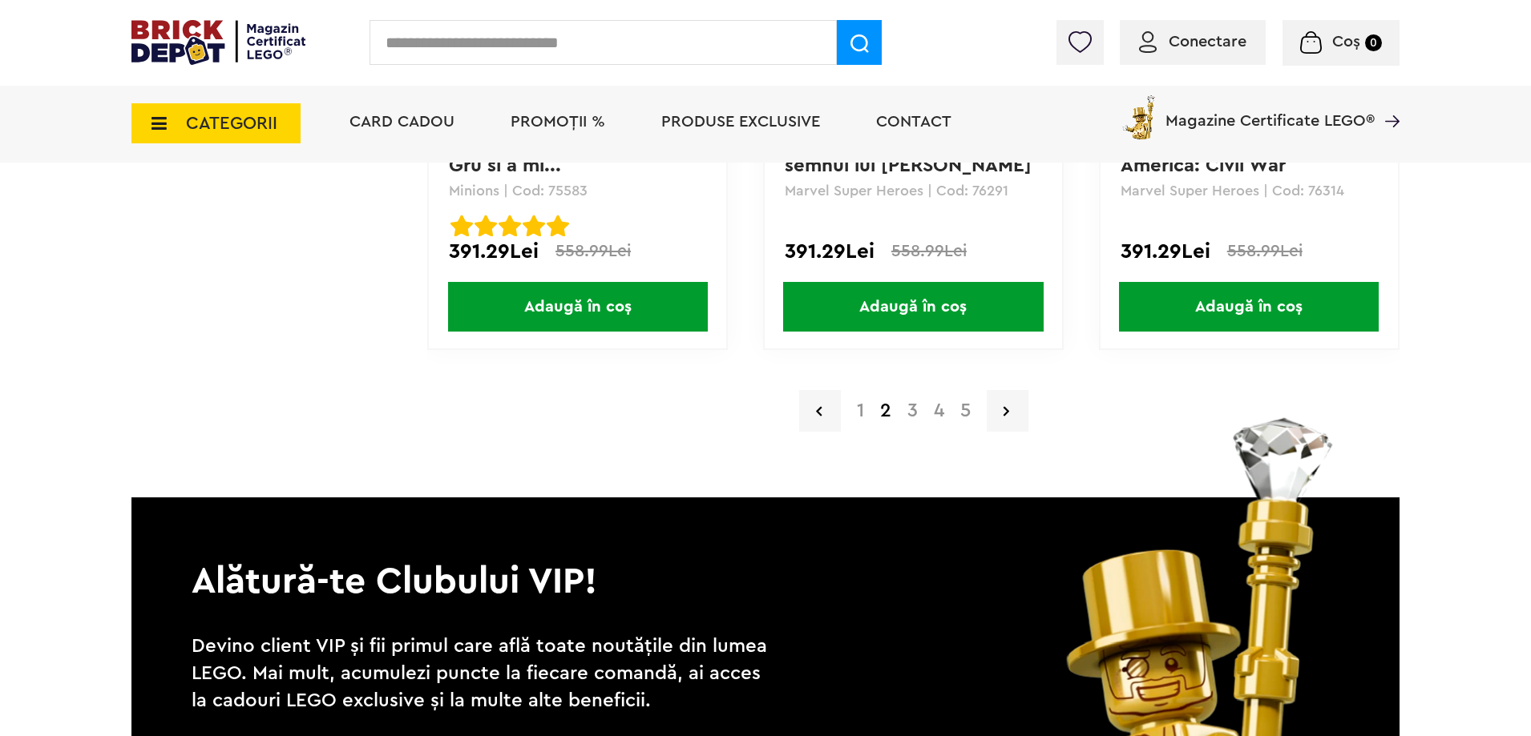
scroll to position [3526, 0]
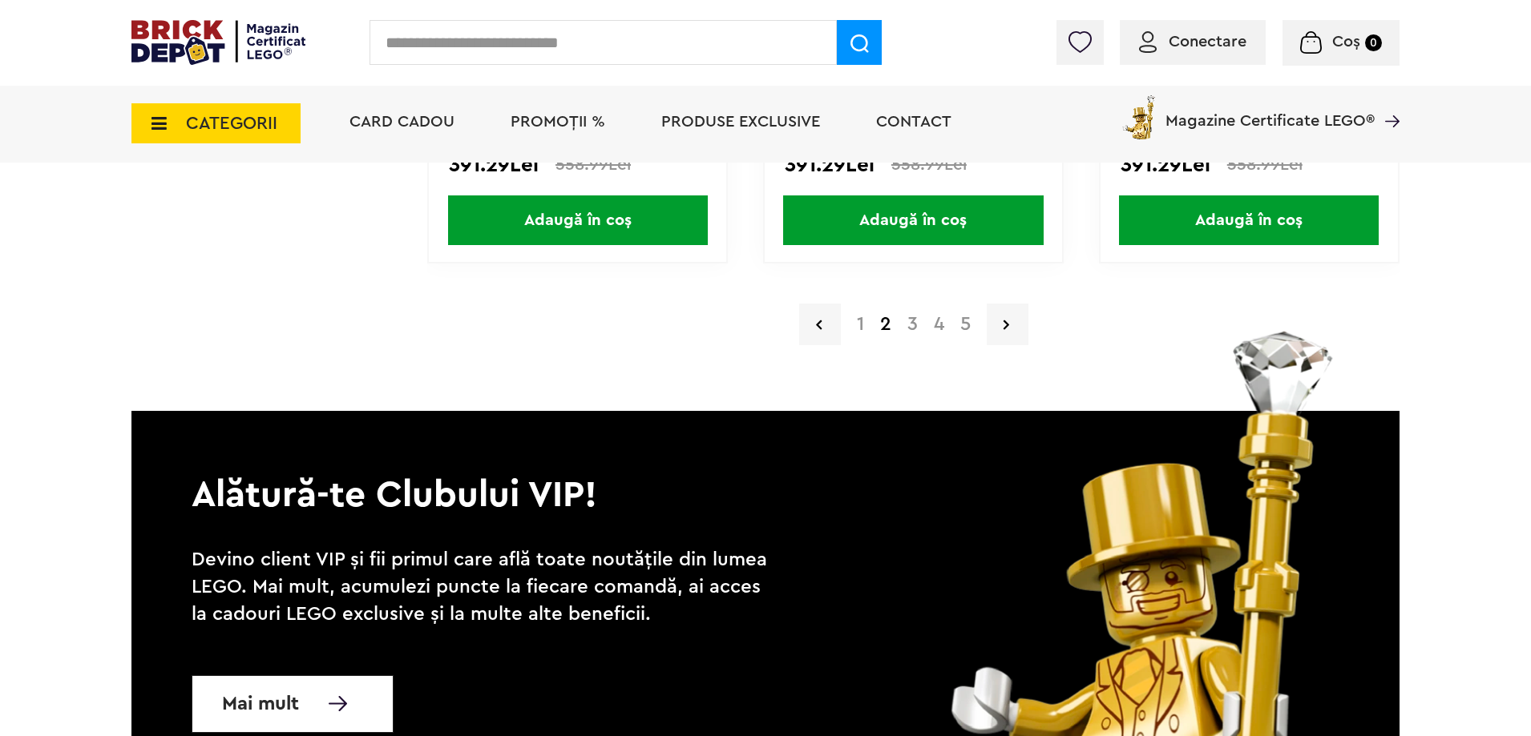
click at [911, 328] on link "3" at bounding box center [912, 324] width 26 height 19
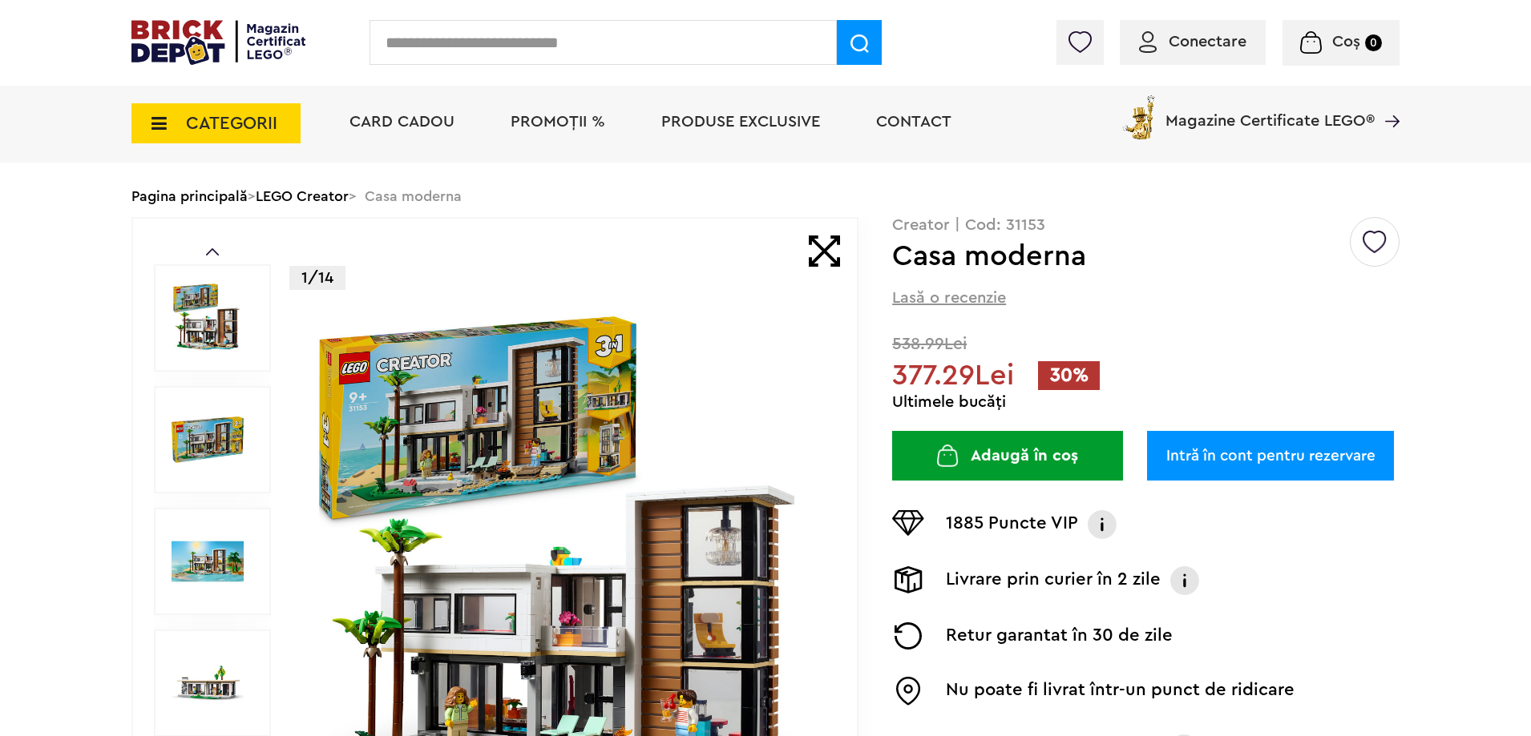
scroll to position [240, 0]
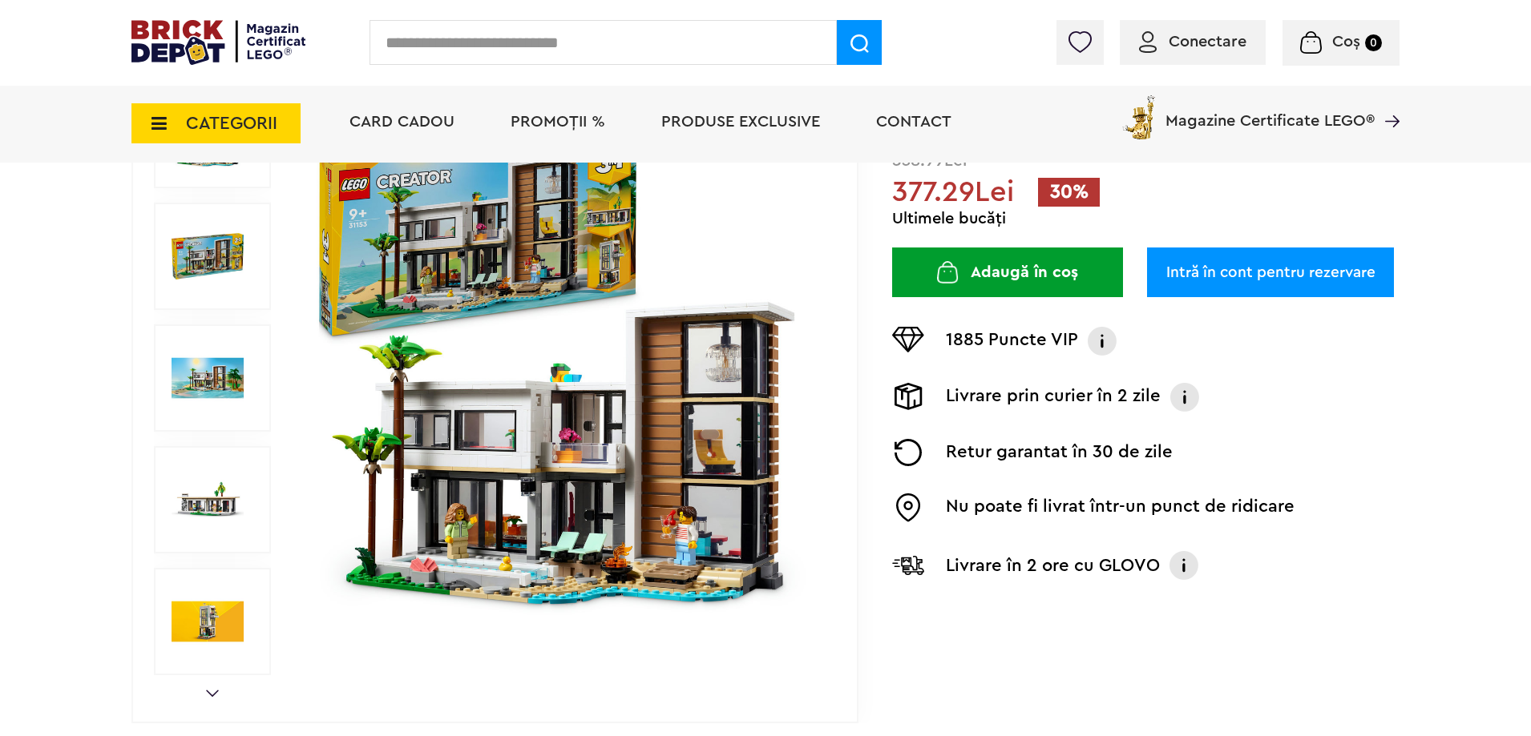
click at [202, 268] on img at bounding box center [208, 256] width 72 height 72
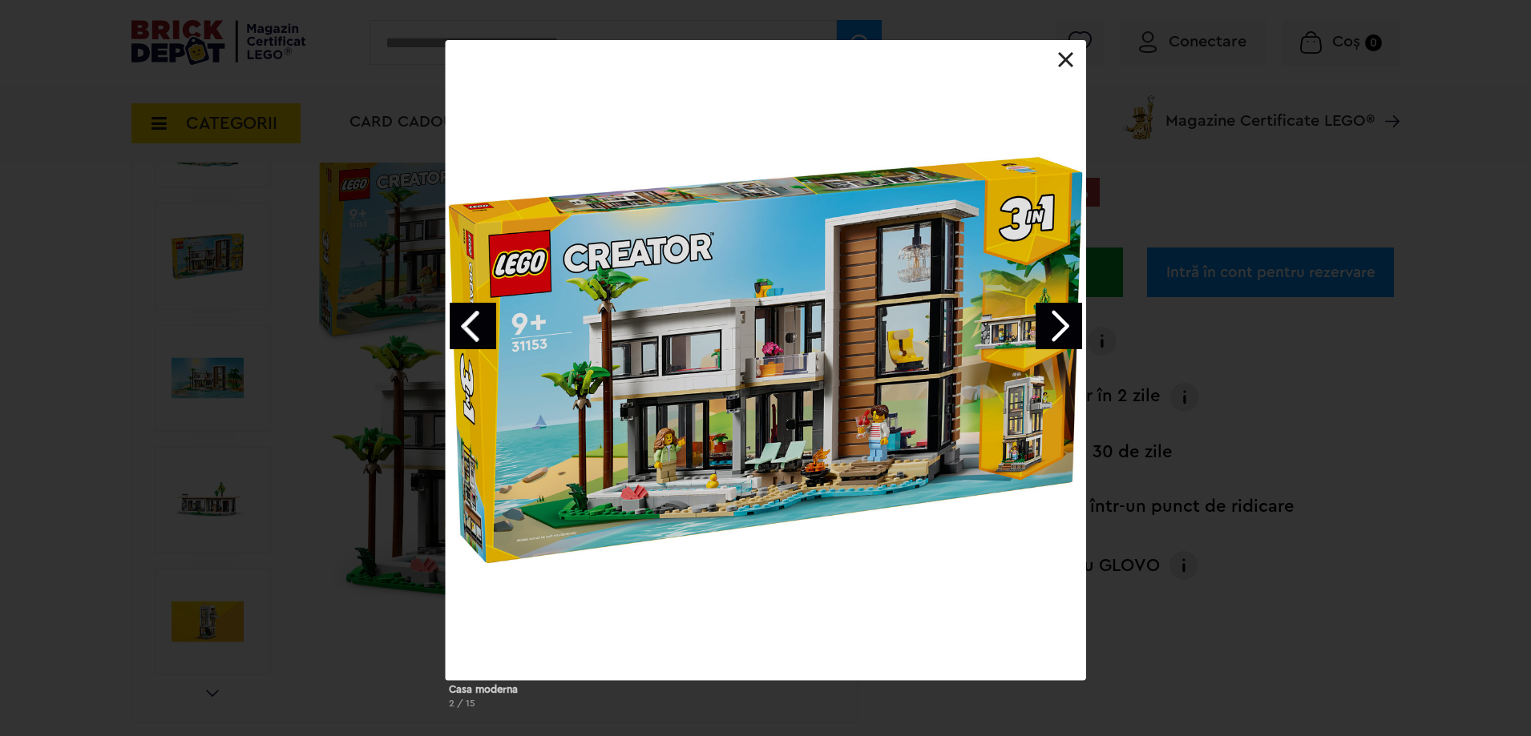
click at [1060, 317] on link "Next image" at bounding box center [1058, 326] width 46 height 46
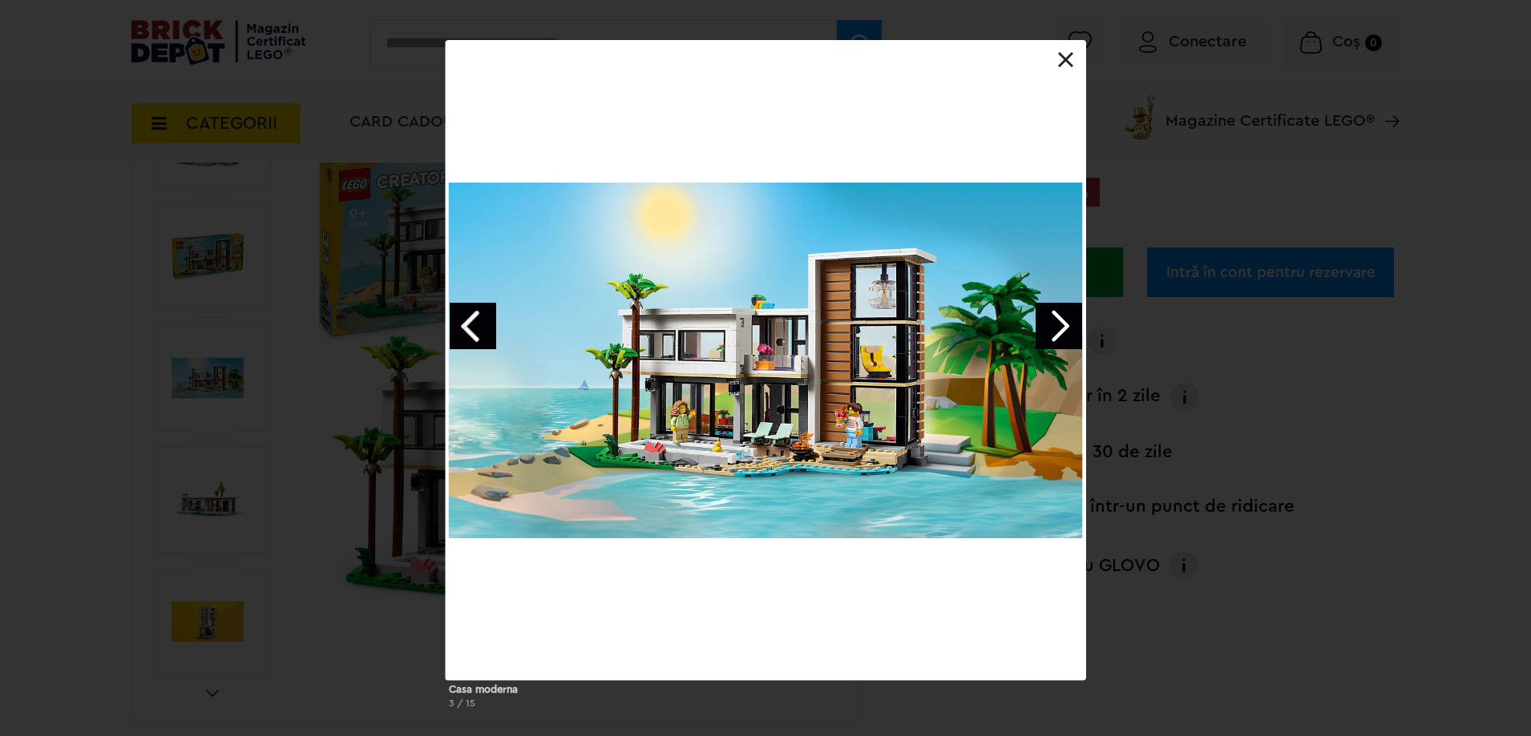
click at [1363, 360] on div "Casa moderna 3 / 15" at bounding box center [765, 381] width 1531 height 682
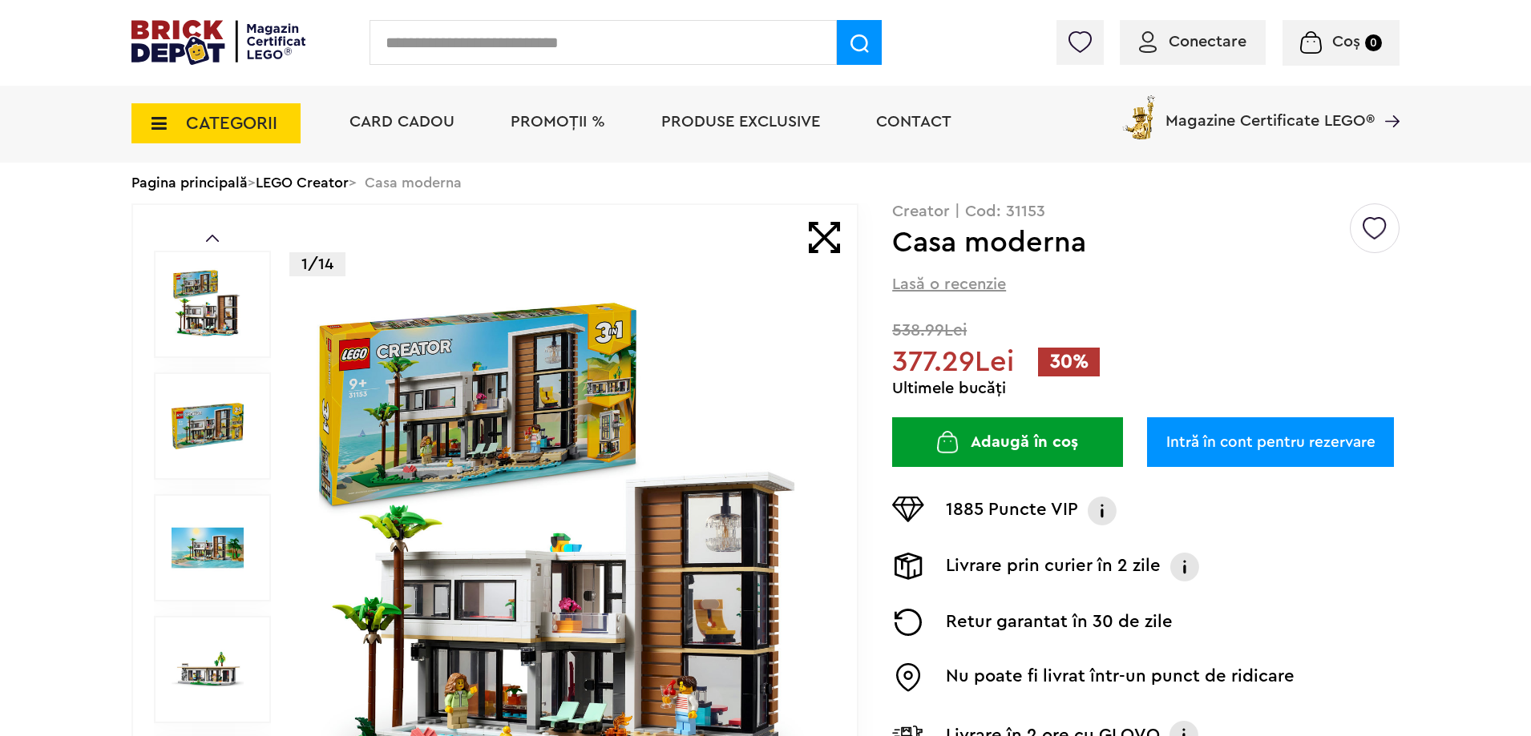
scroll to position [160, 0]
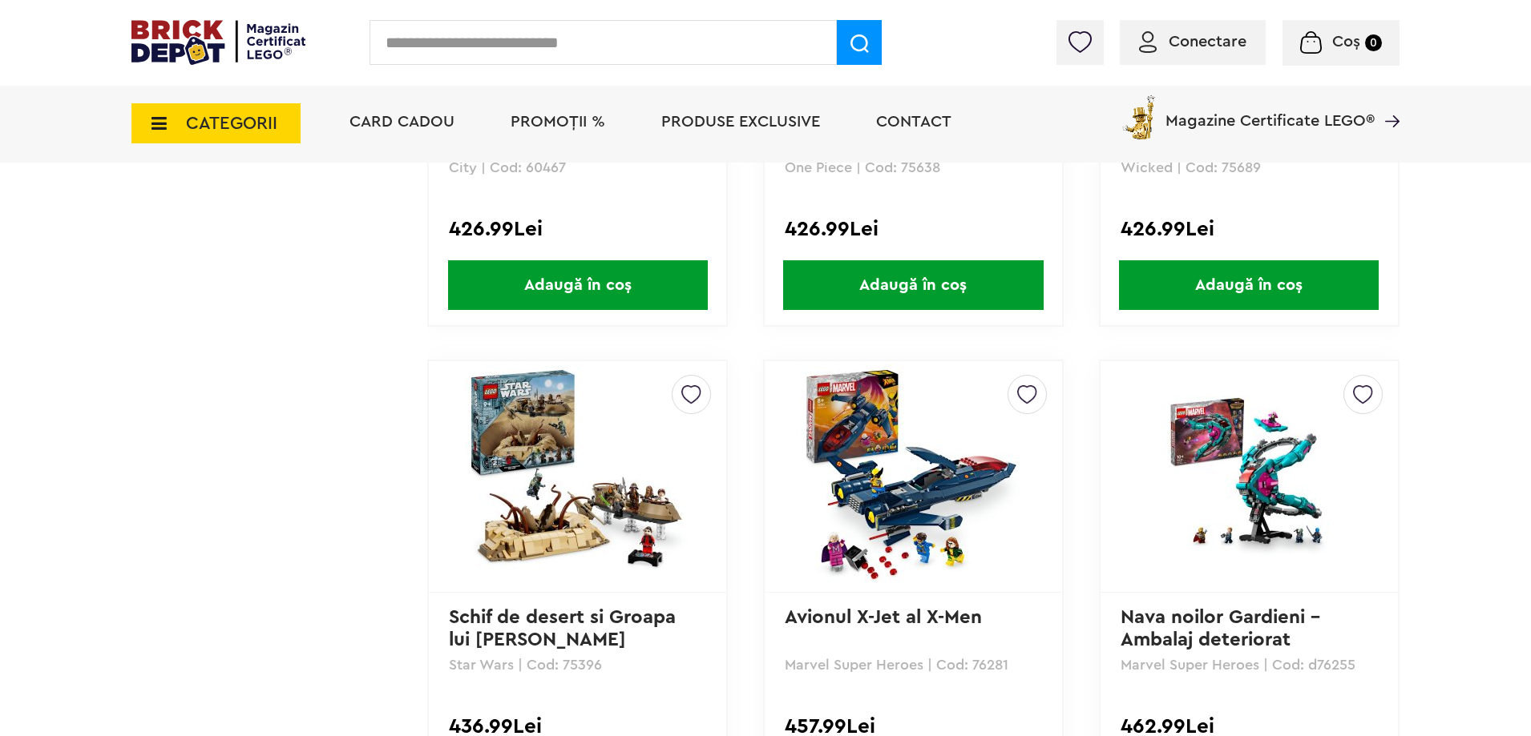
scroll to position [3206, 0]
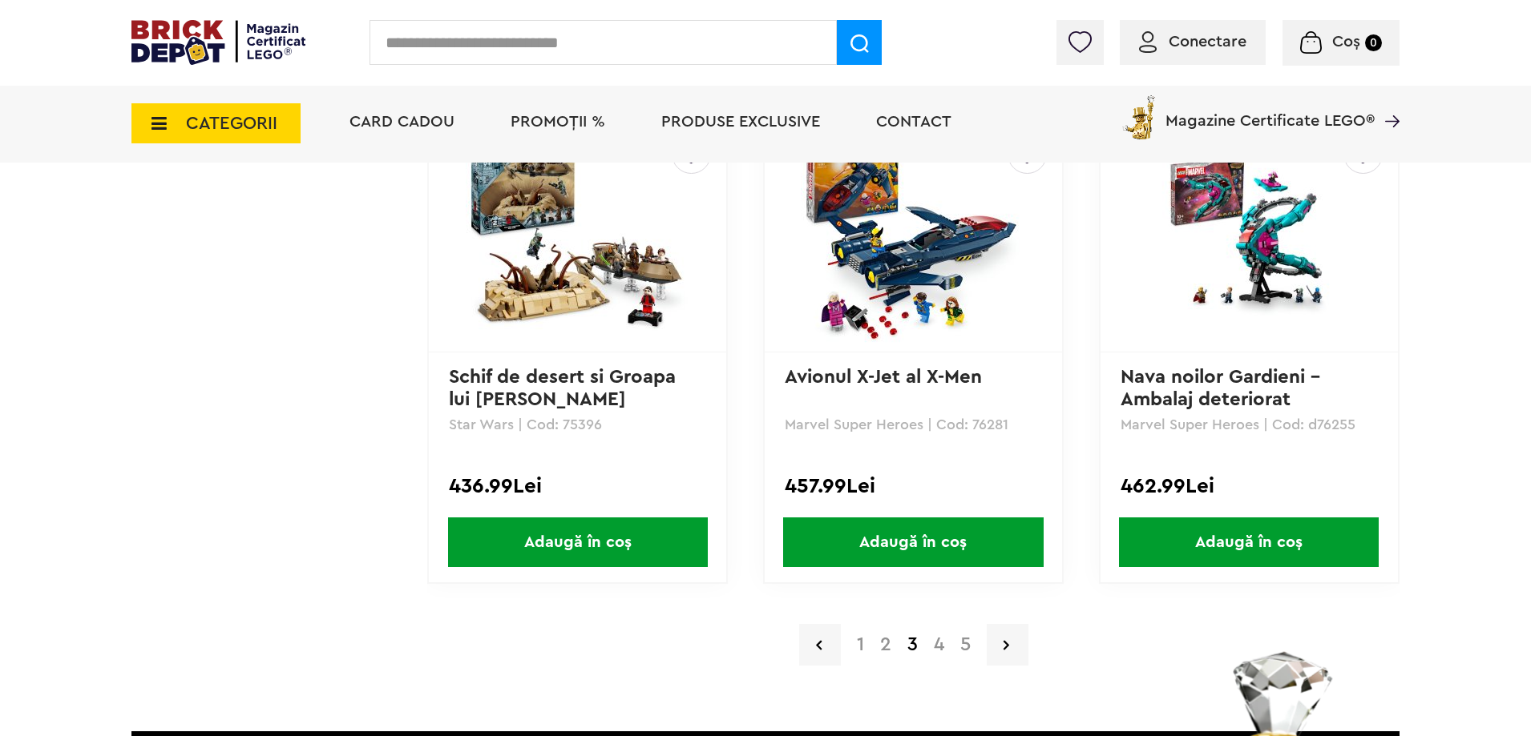
click at [933, 649] on link "4" at bounding box center [939, 645] width 26 height 19
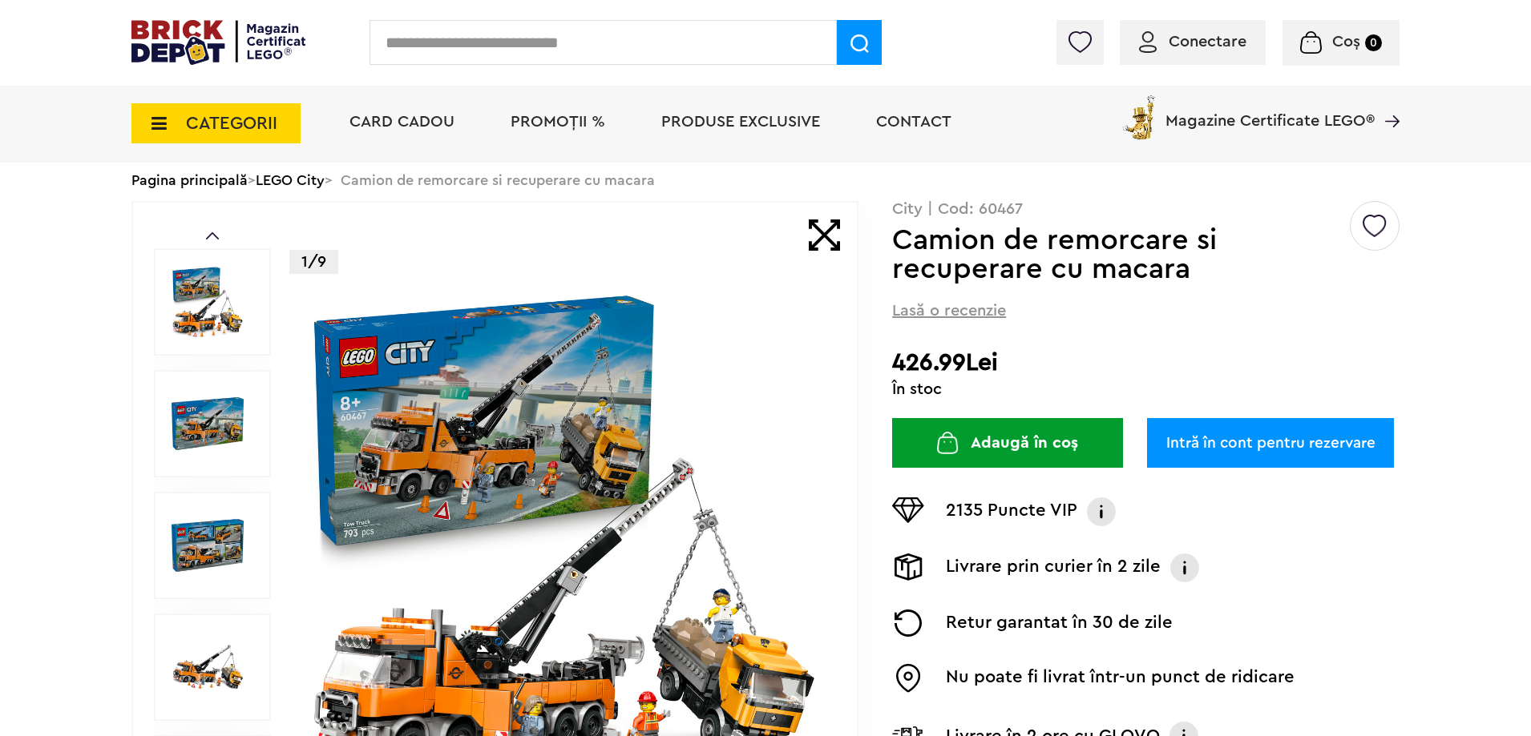
scroll to position [240, 0]
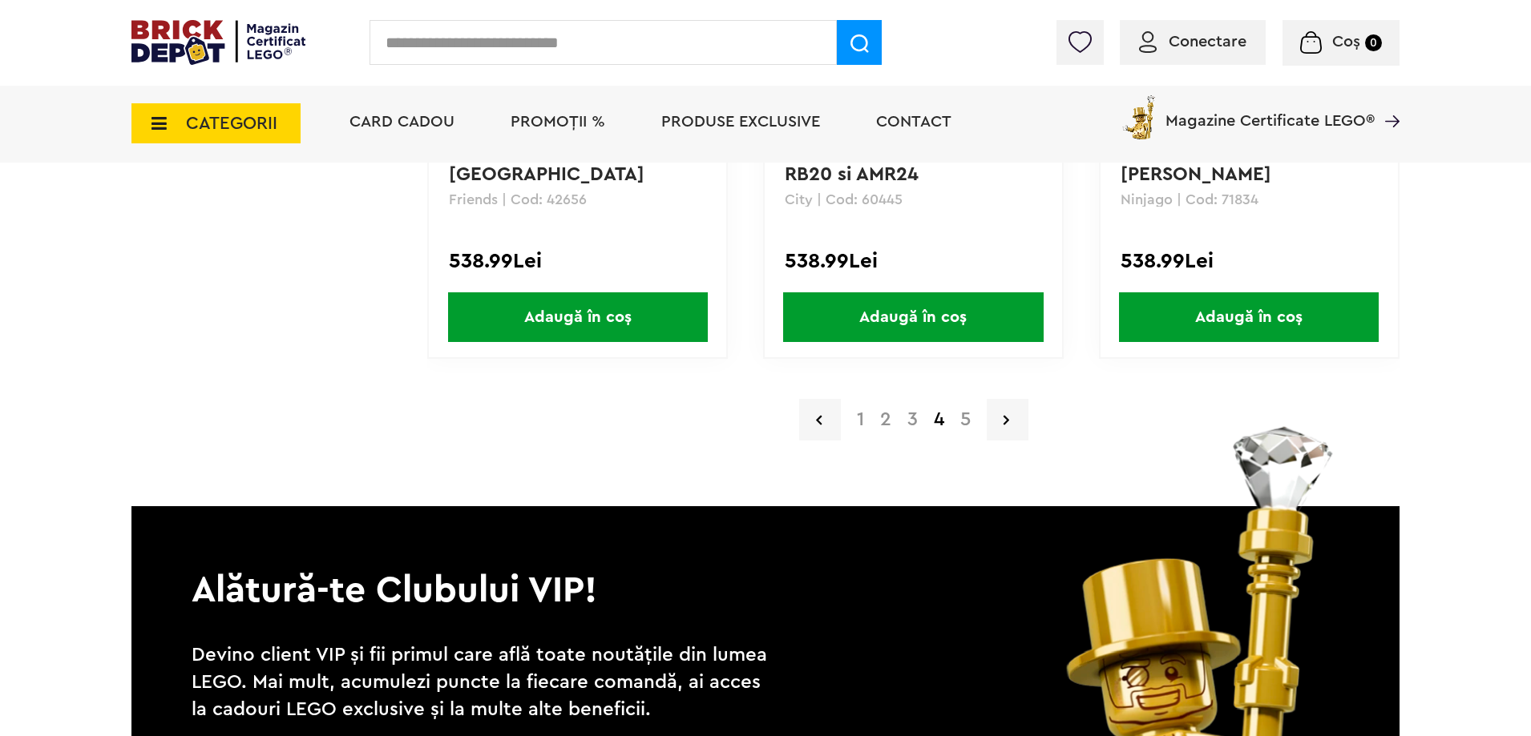
scroll to position [3286, 0]
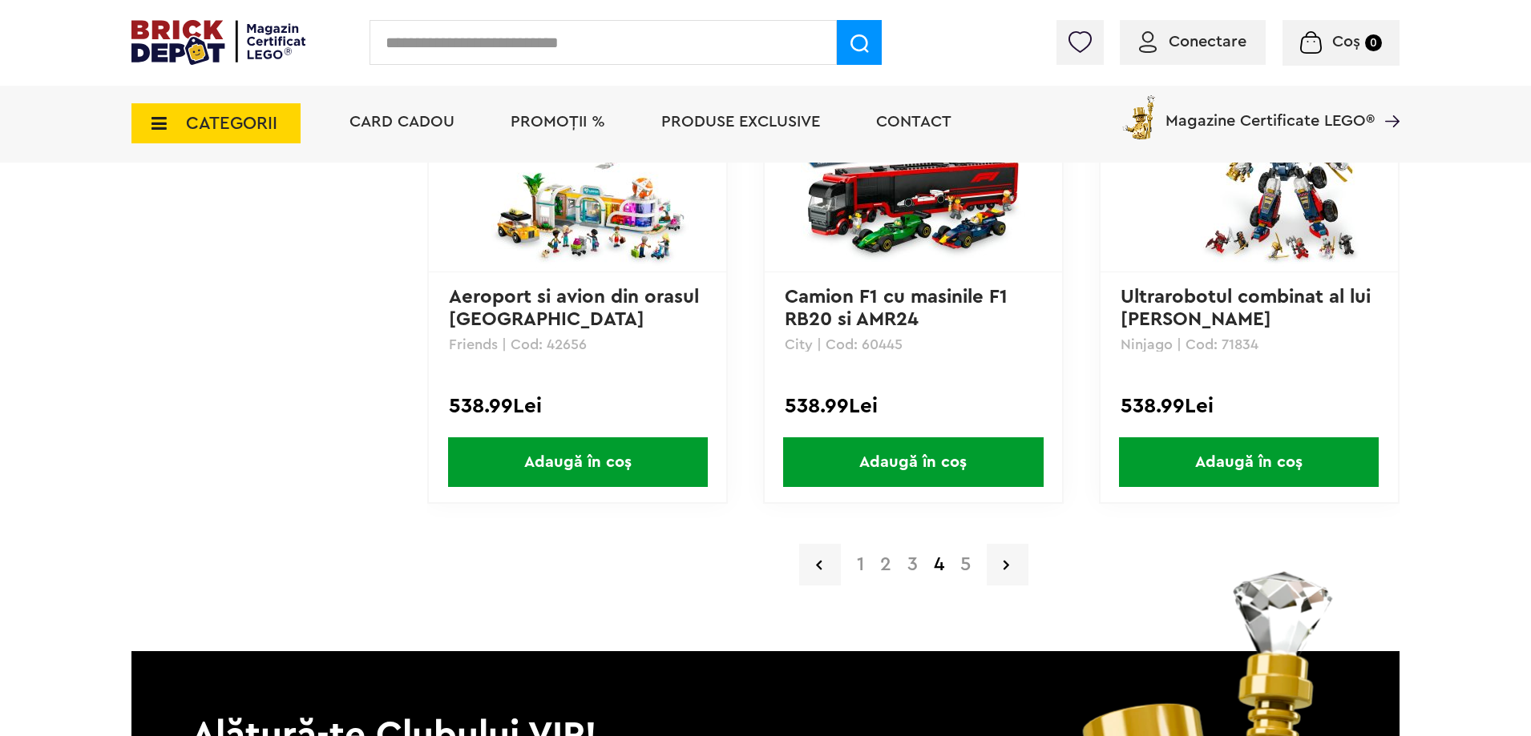
click at [968, 563] on link "5" at bounding box center [965, 564] width 26 height 19
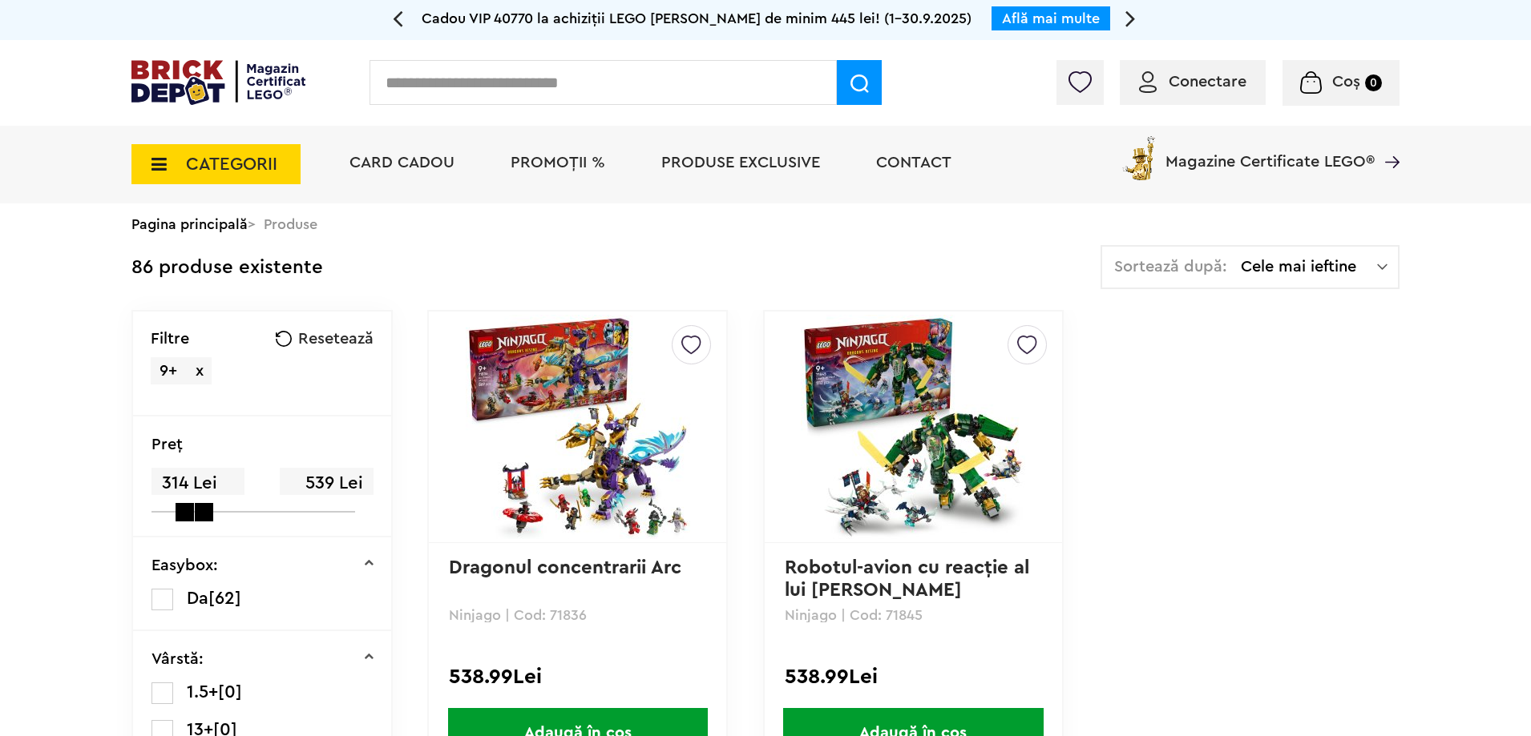
drag, startPoint x: 618, startPoint y: 365, endPoint x: 669, endPoint y: 341, distance: 56.6
drag, startPoint x: 669, startPoint y: 341, endPoint x: 651, endPoint y: 353, distance: 22.0
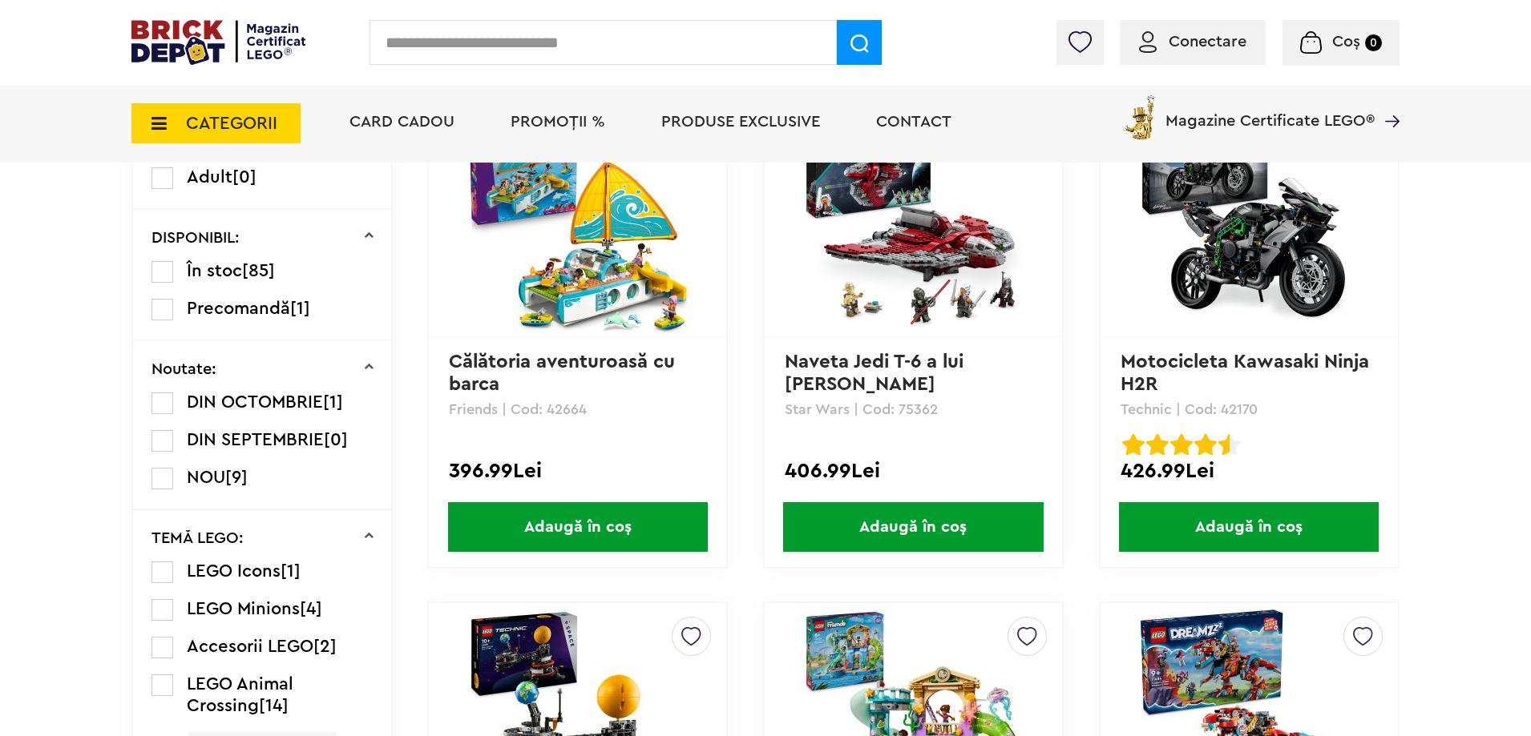
scroll to position [721, 0]
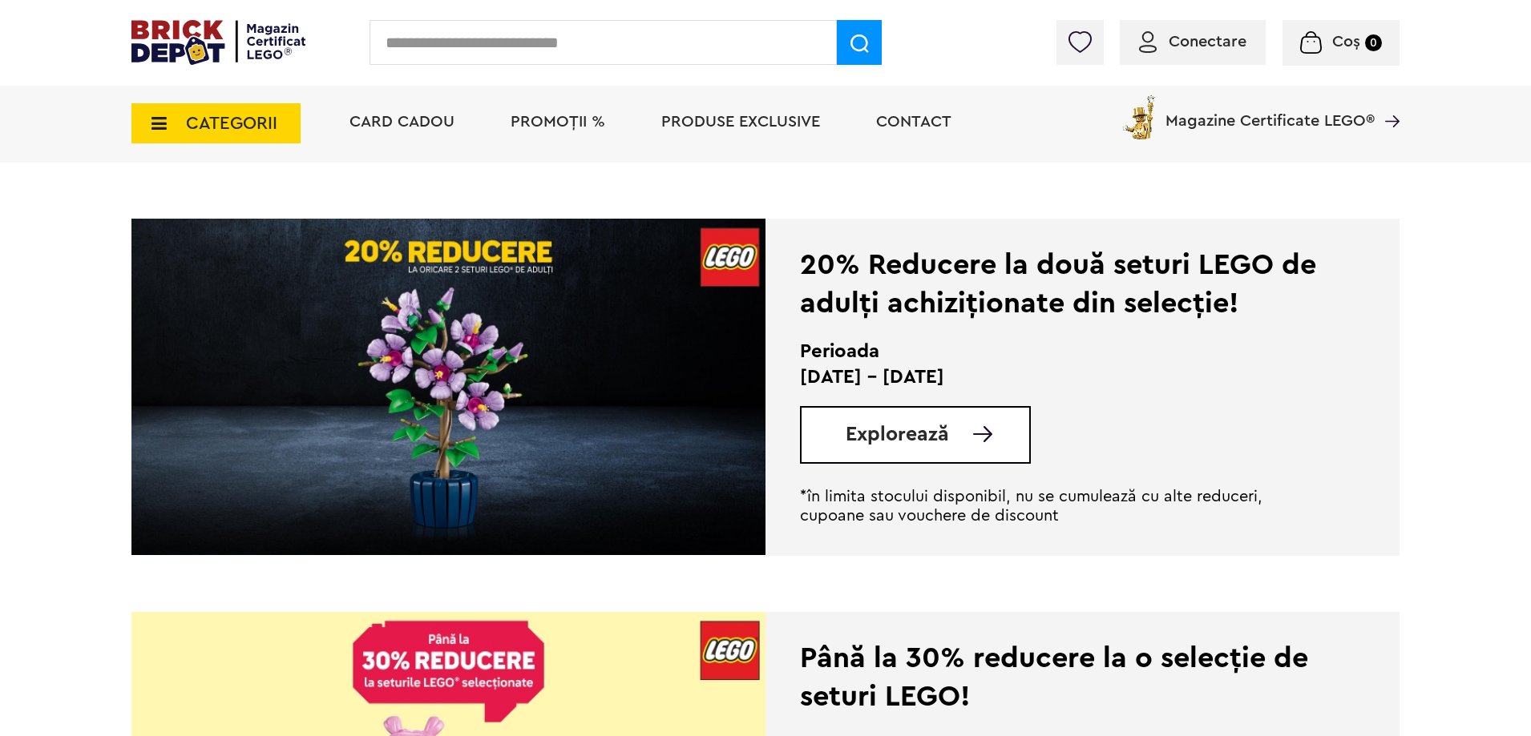
scroll to position [1523, 0]
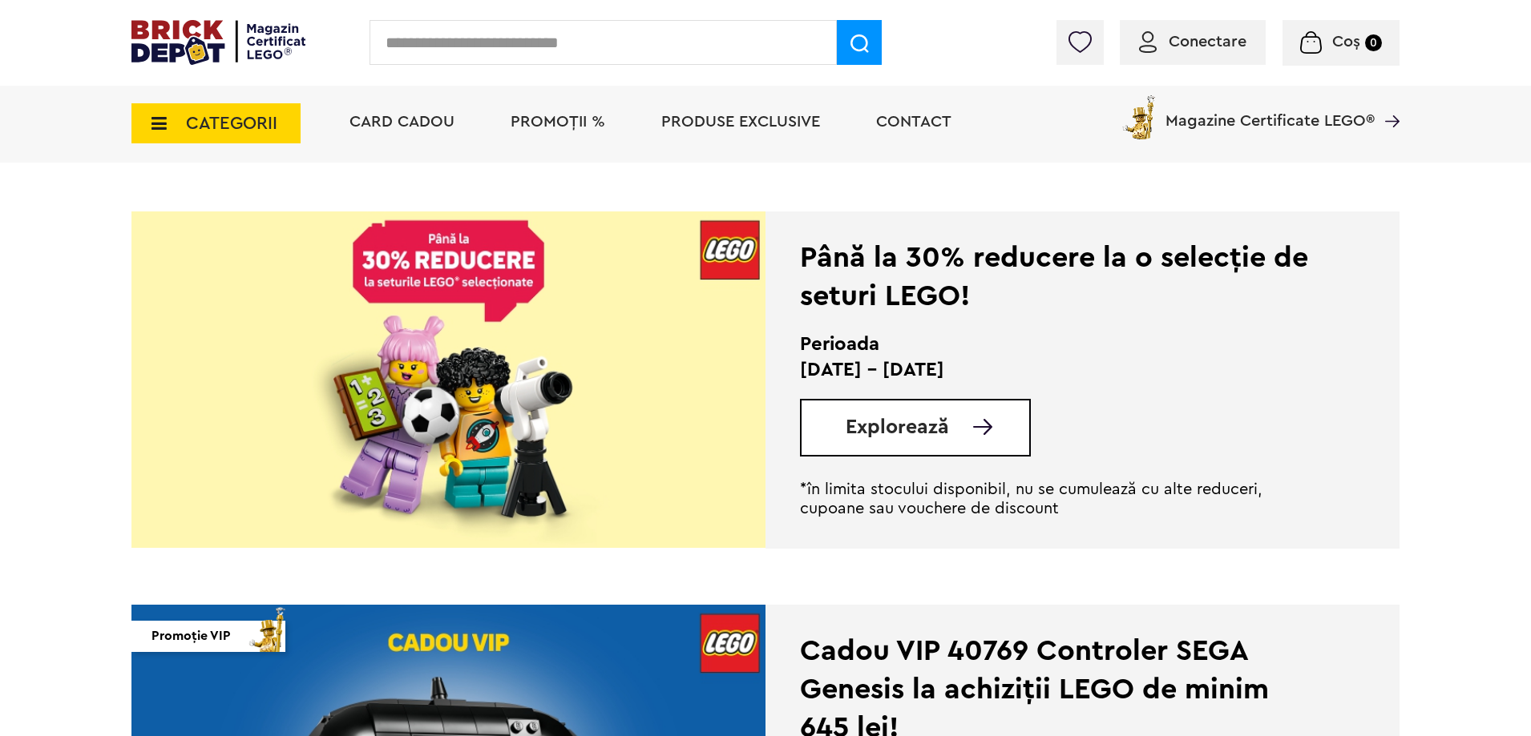
click at [883, 433] on span "Explorează" at bounding box center [896, 428] width 103 height 20
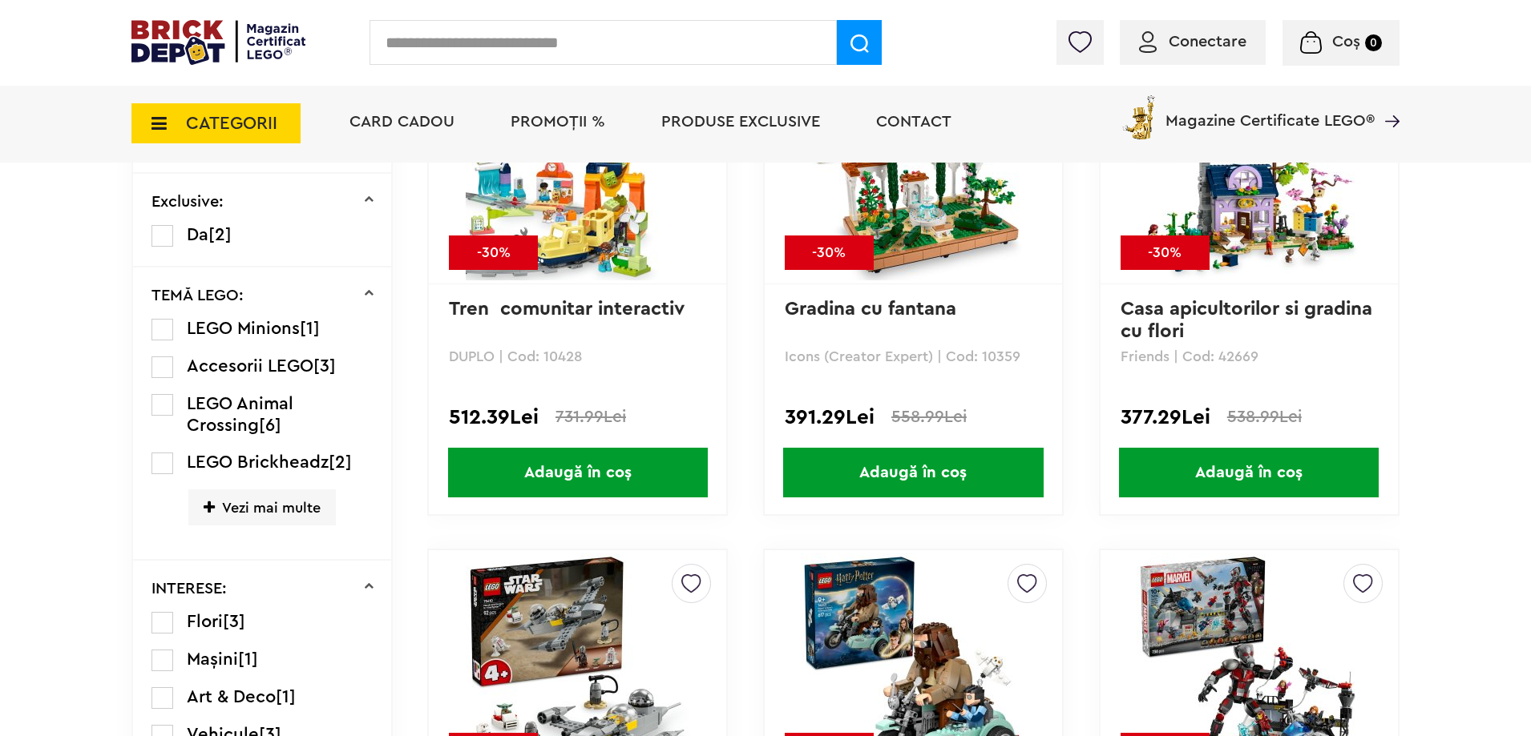
scroll to position [1288, 0]
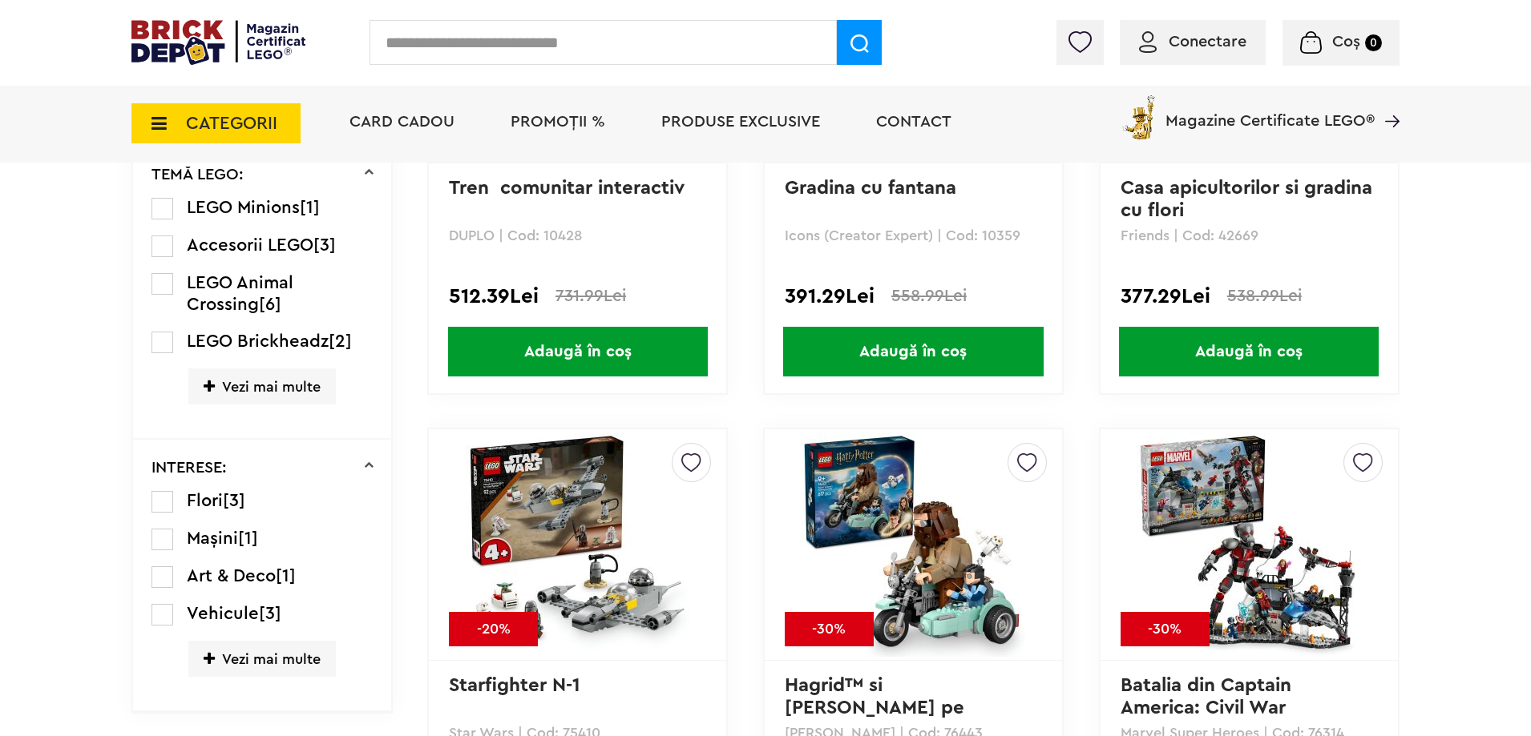
click at [242, 383] on span "Vezi mai multe" at bounding box center [261, 387] width 147 height 36
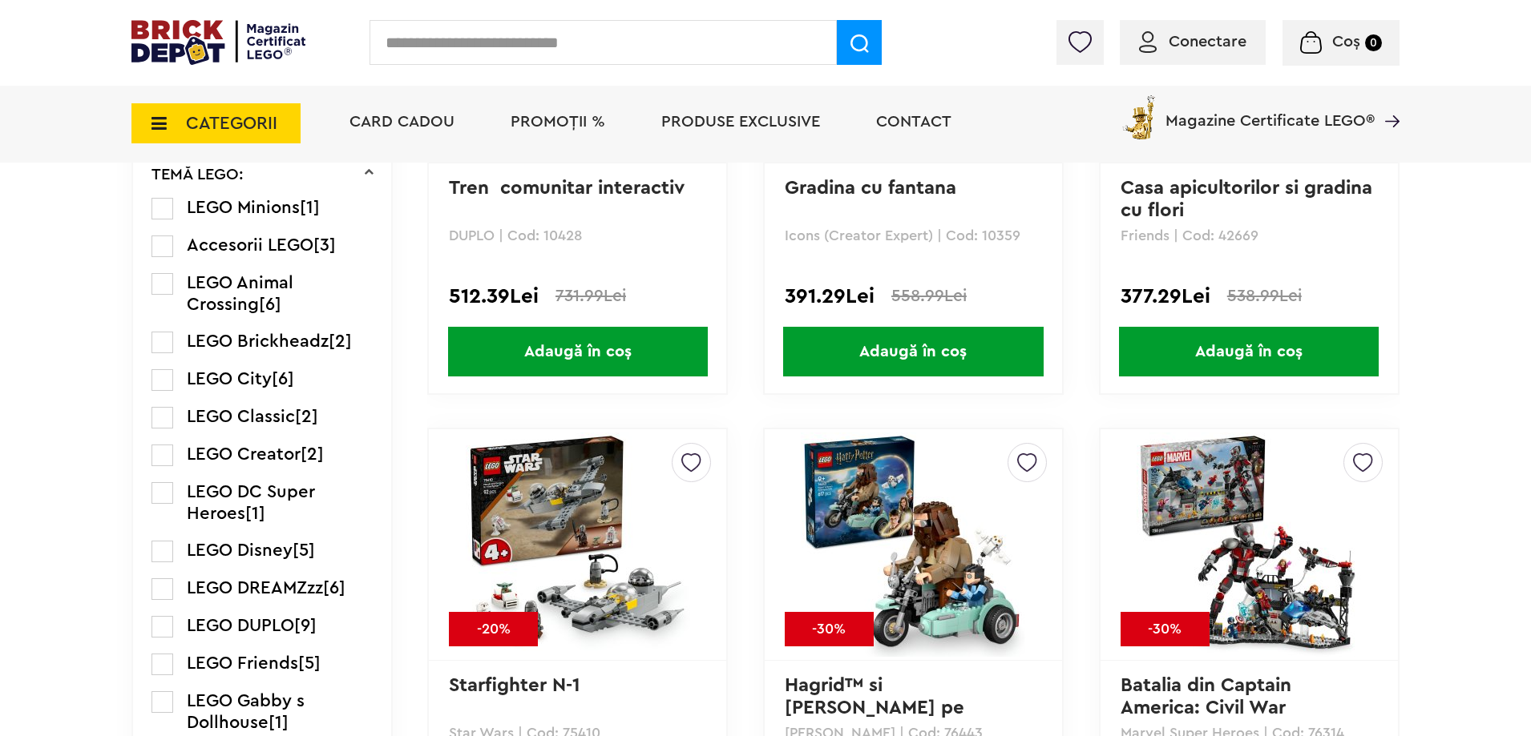
click at [164, 381] on label at bounding box center [162, 380] width 22 height 22
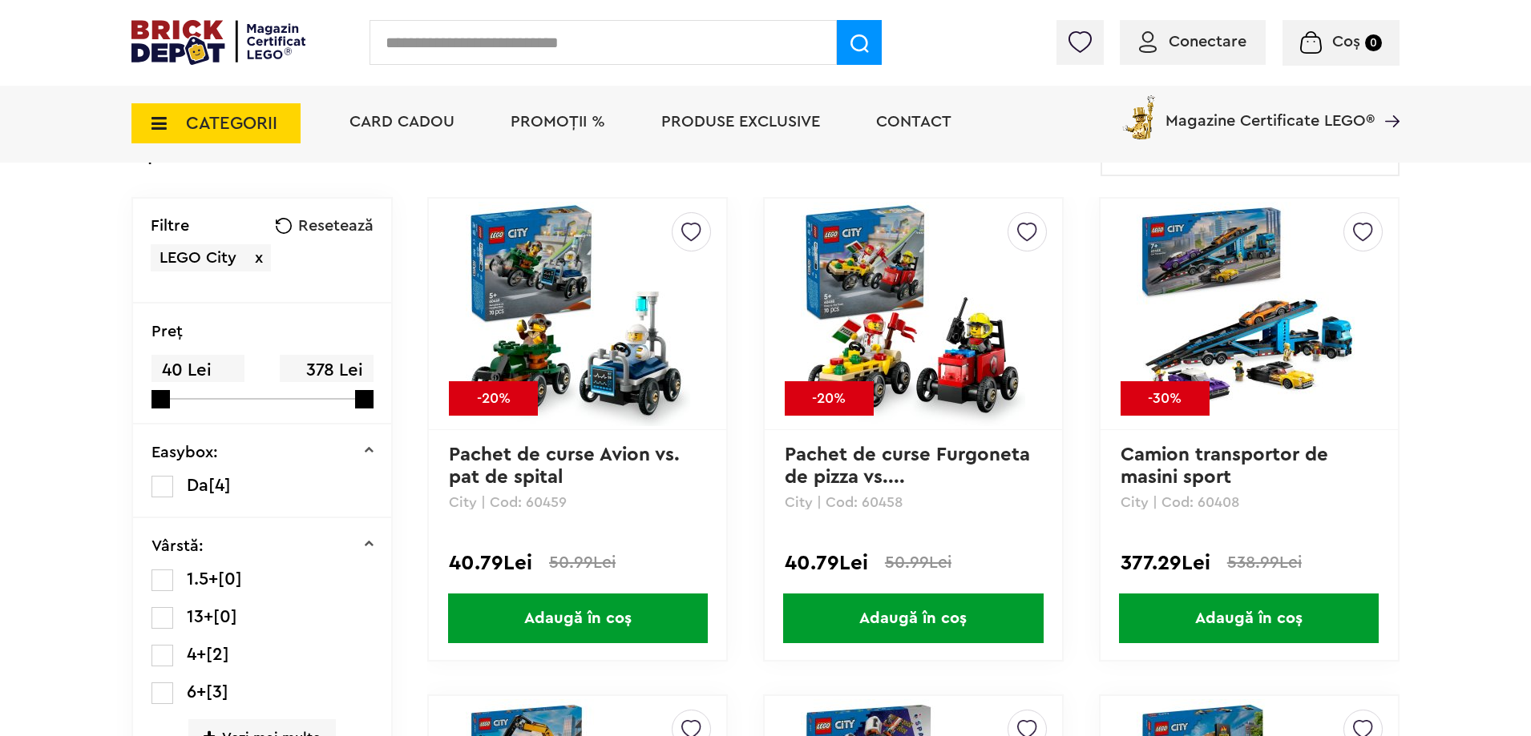
scroll to position [401, 0]
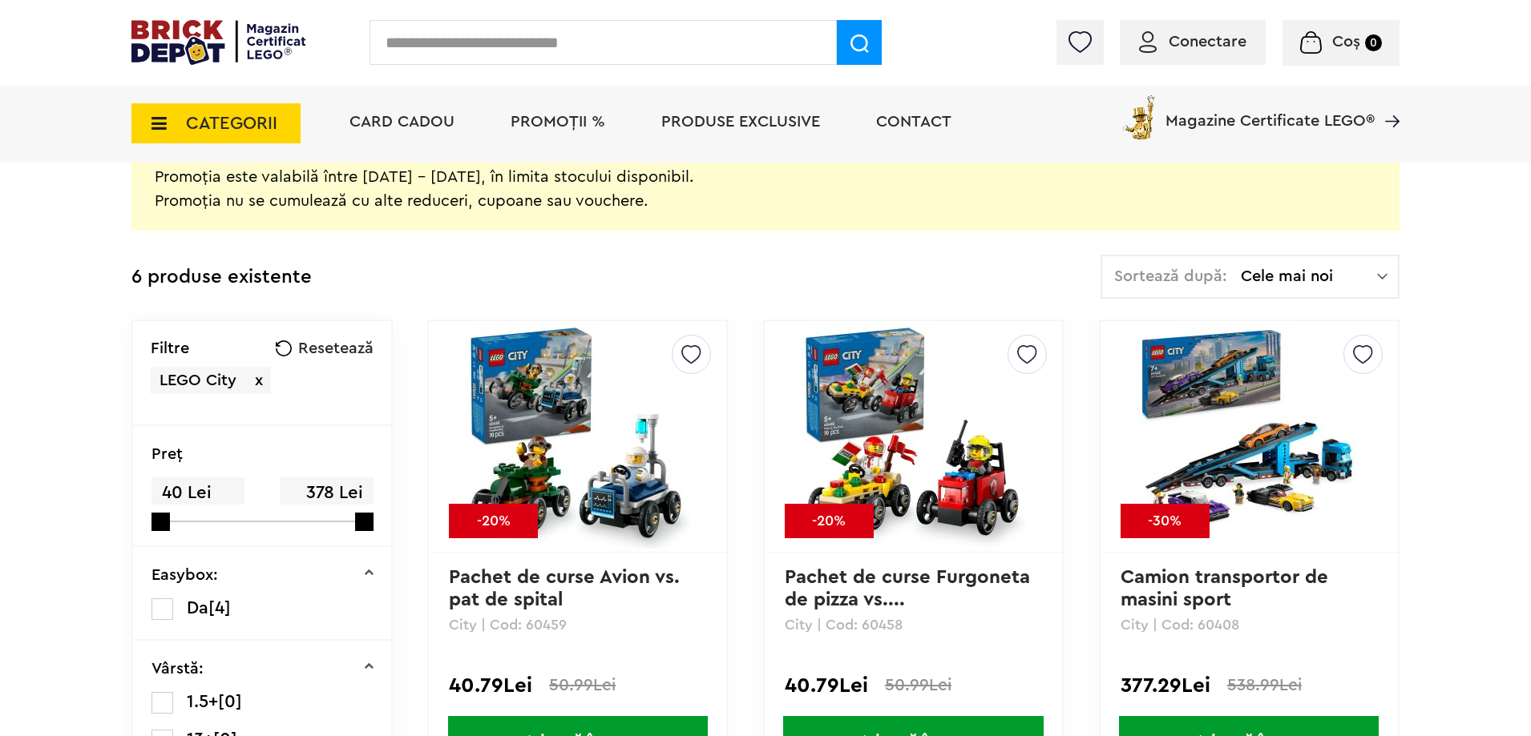
click at [235, 122] on span "CATEGORII" at bounding box center [231, 124] width 91 height 18
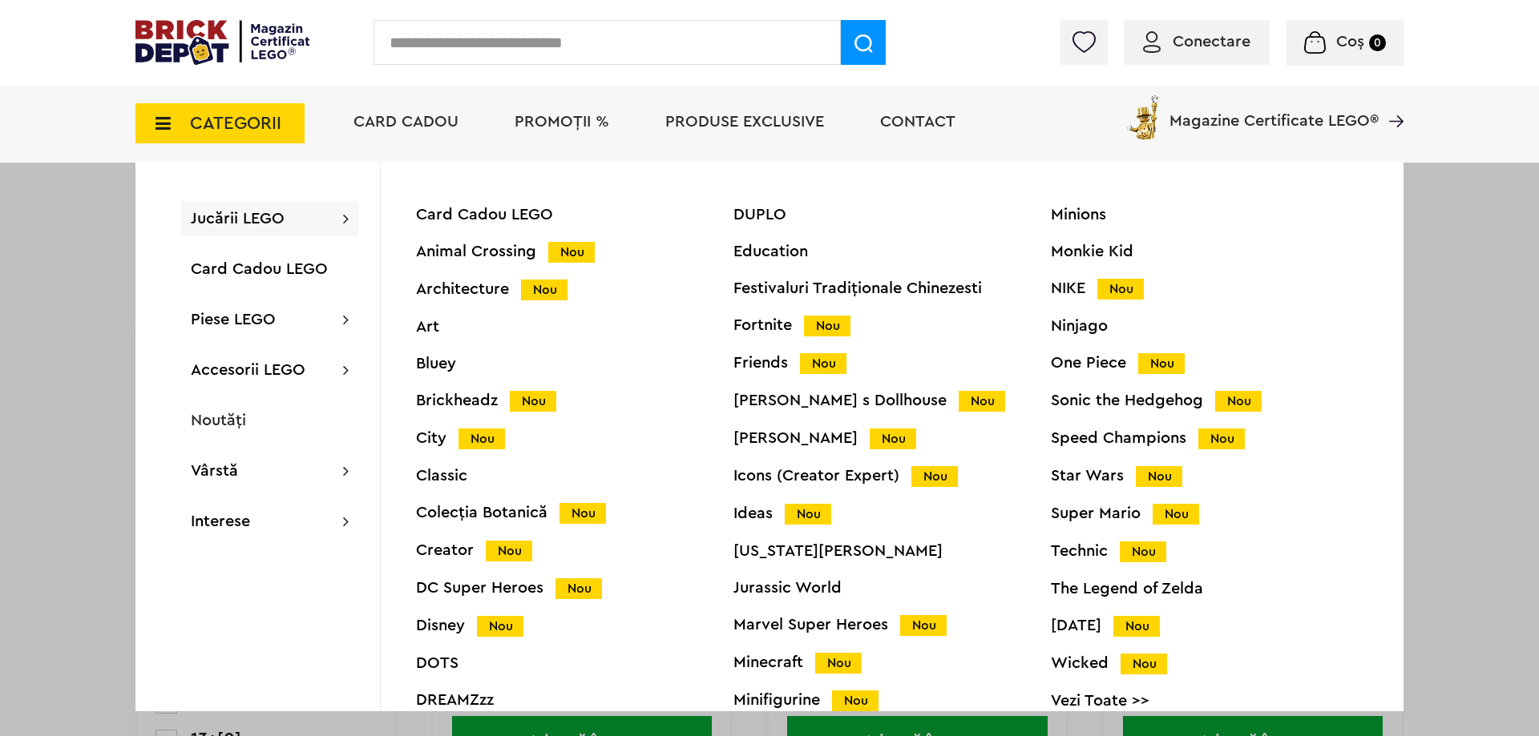
click at [235, 122] on span "CATEGORII" at bounding box center [235, 124] width 91 height 18
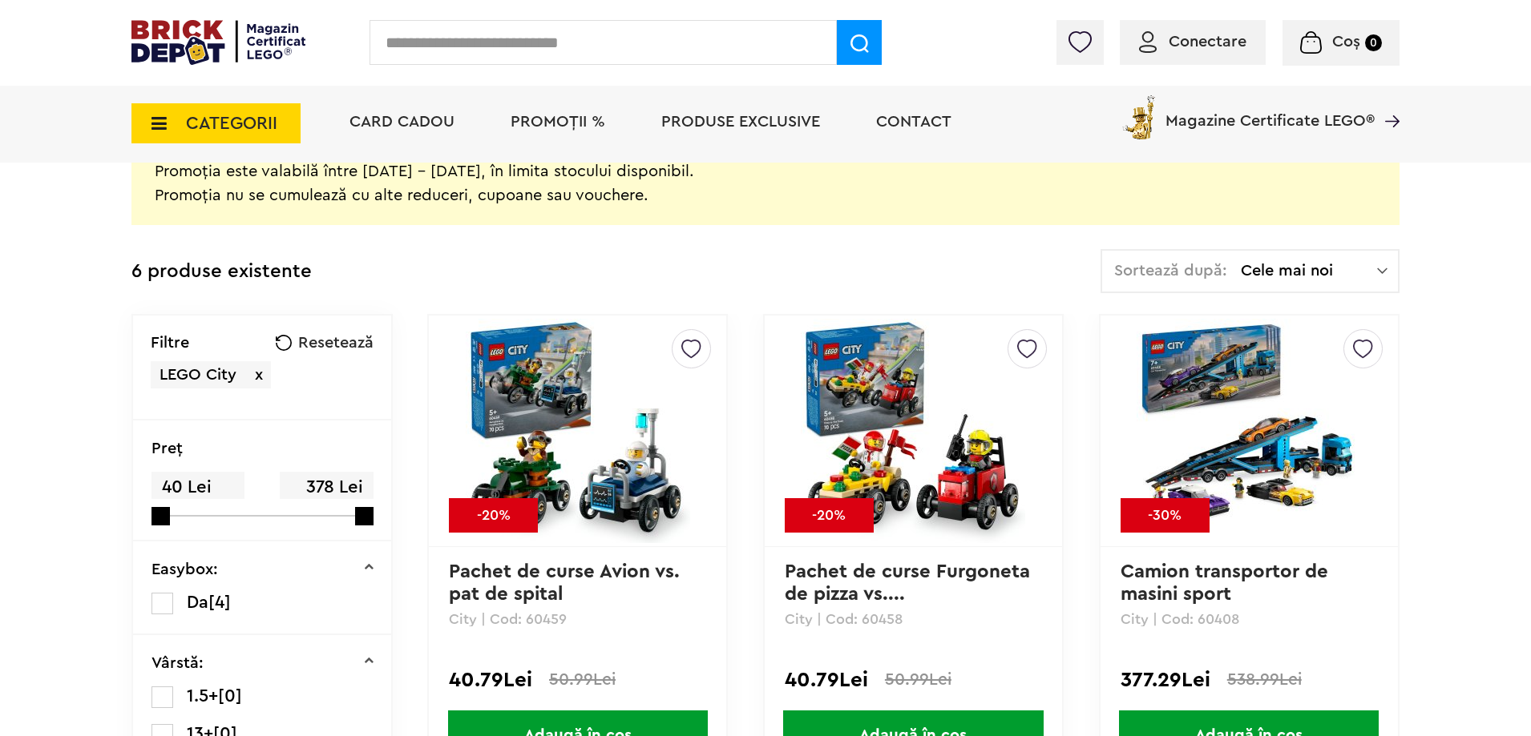
scroll to position [240, 0]
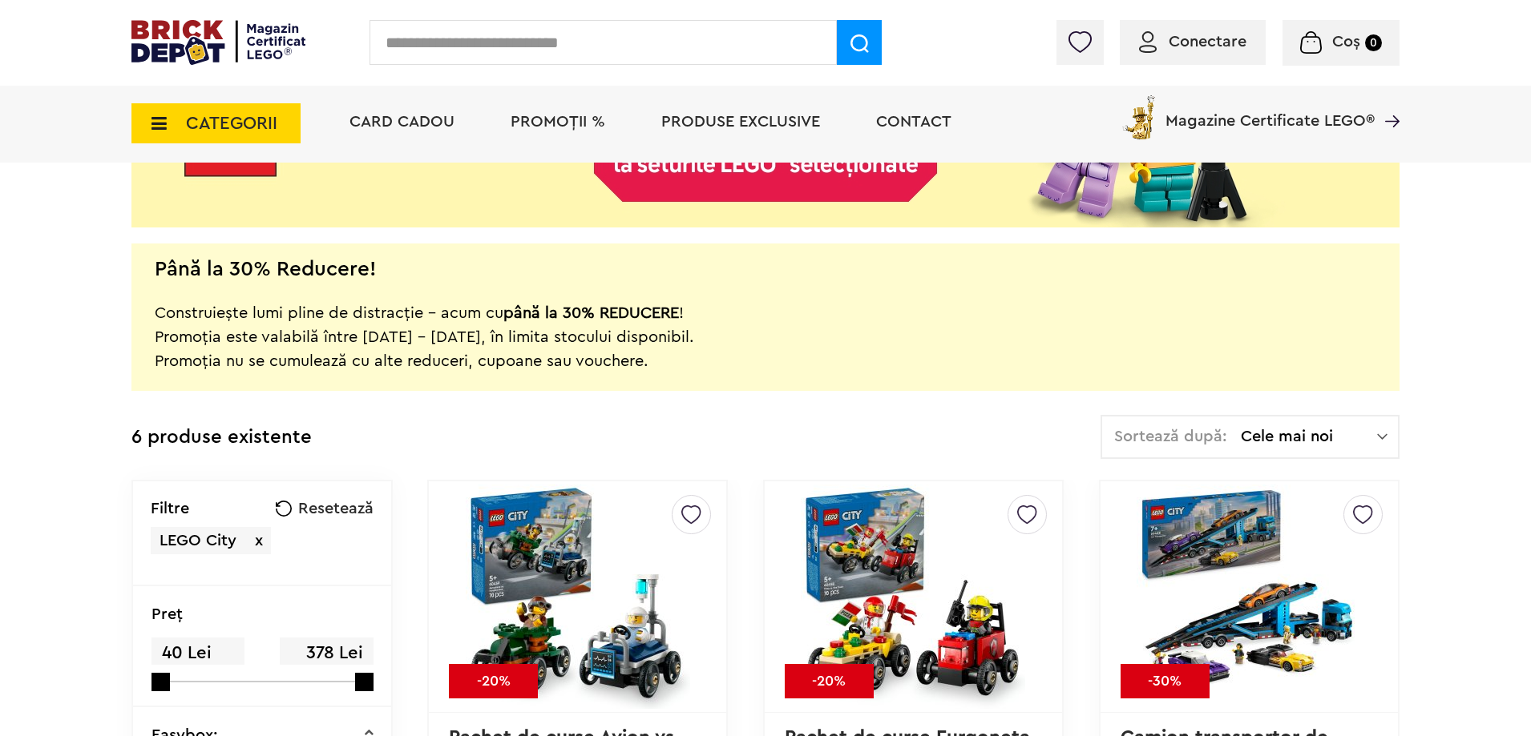
click at [230, 136] on span "CATEGORII" at bounding box center [215, 123] width 169 height 40
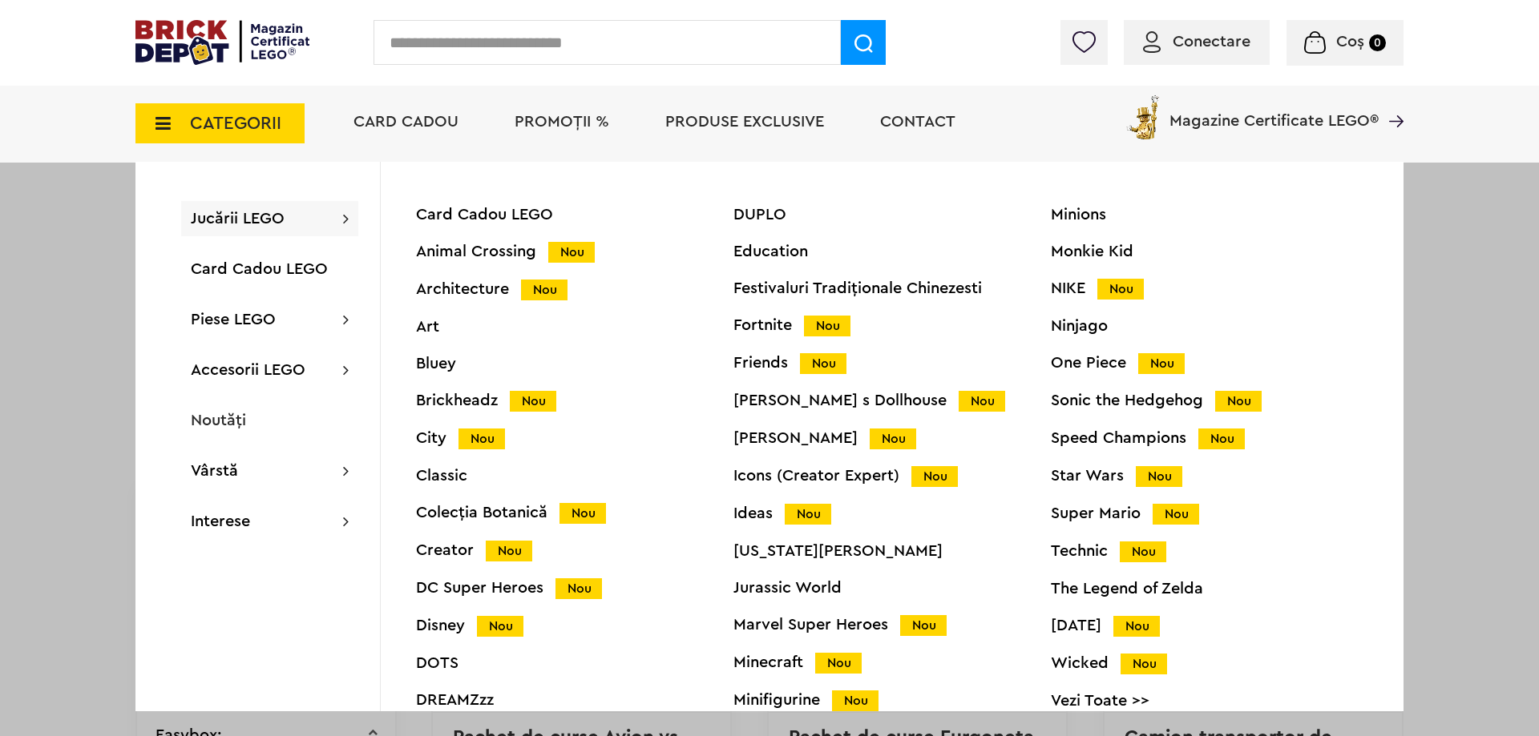
click at [427, 446] on div "City Nou" at bounding box center [574, 438] width 317 height 17
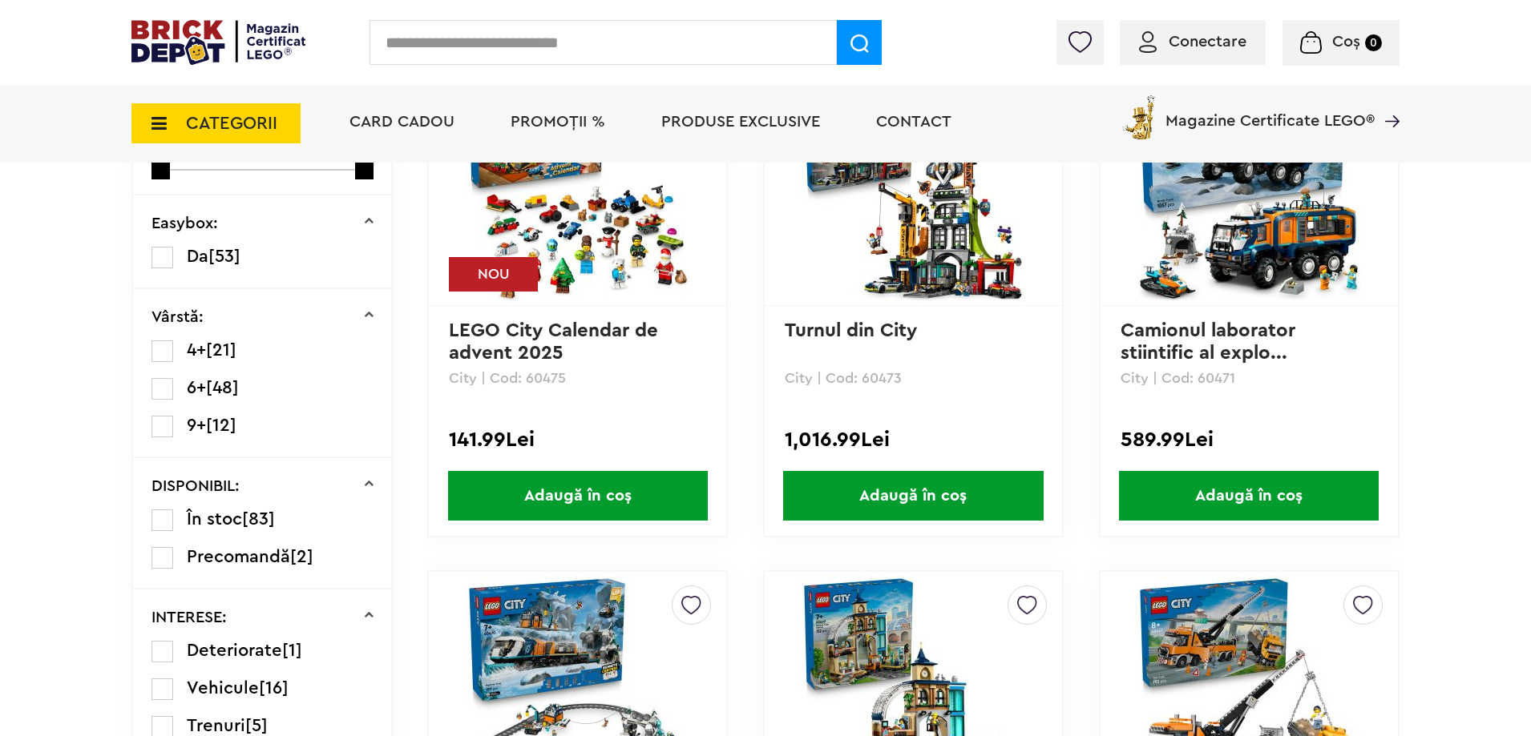
scroll to position [80, 0]
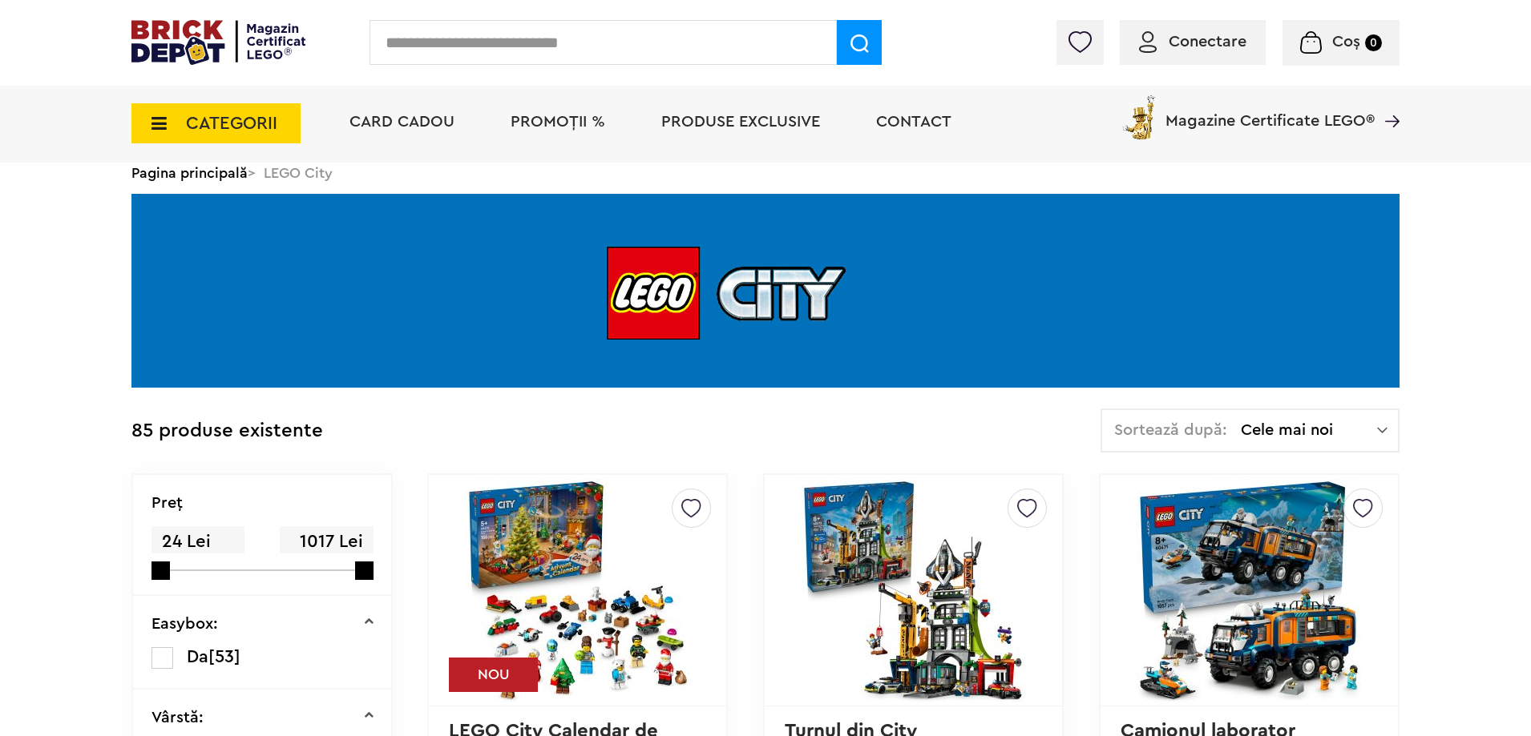
click at [1274, 426] on span "Cele mai noi" at bounding box center [1309, 430] width 136 height 16
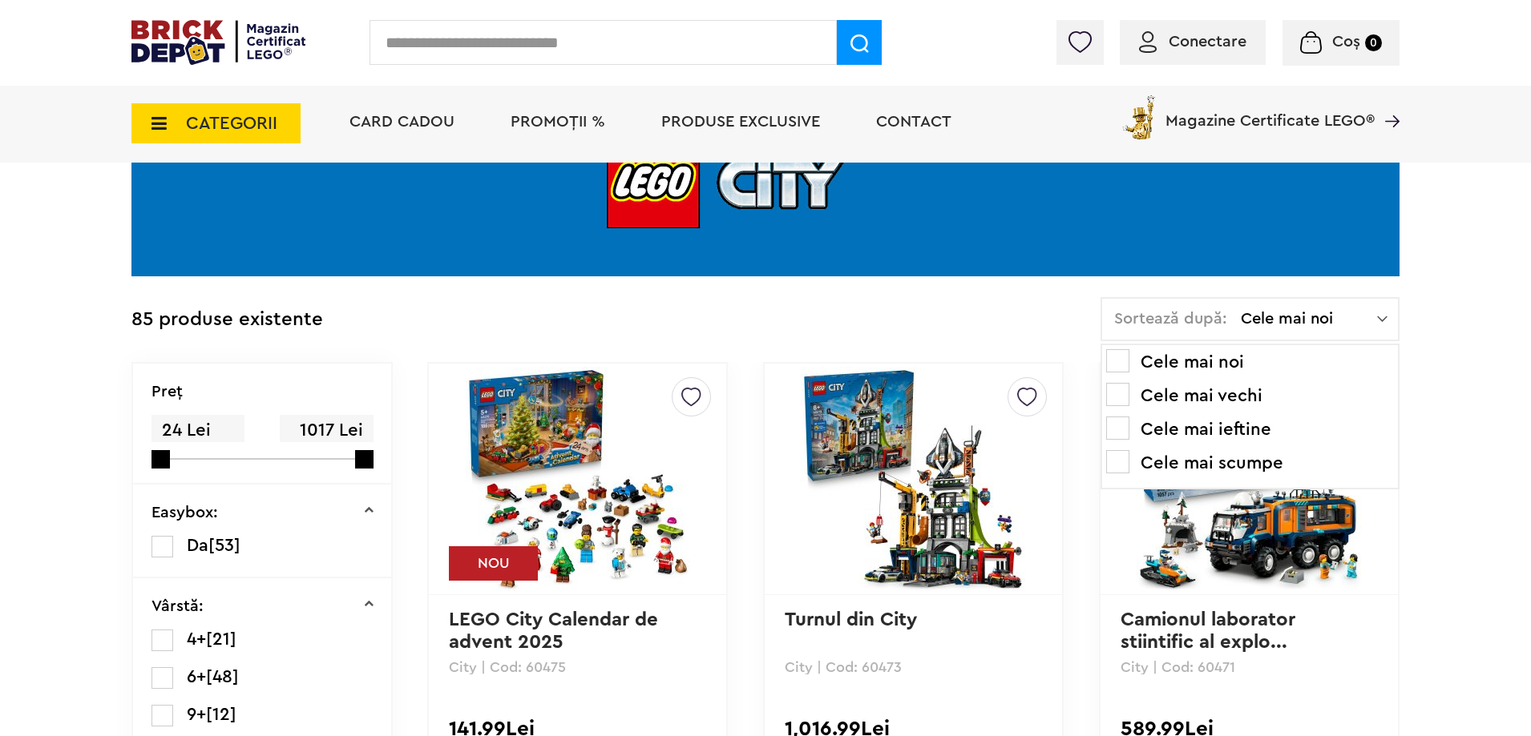
scroll to position [401, 0]
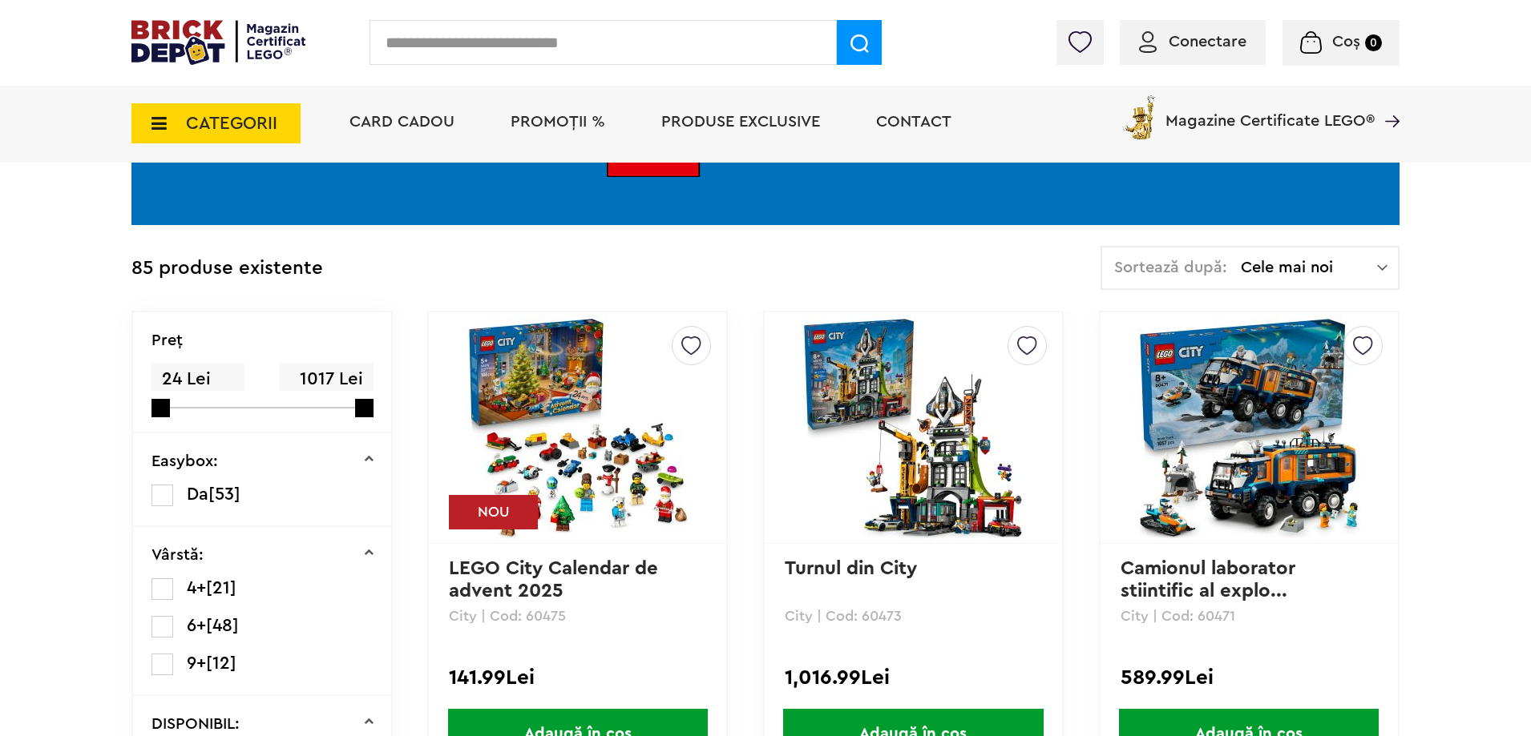
scroll to position [0, 0]
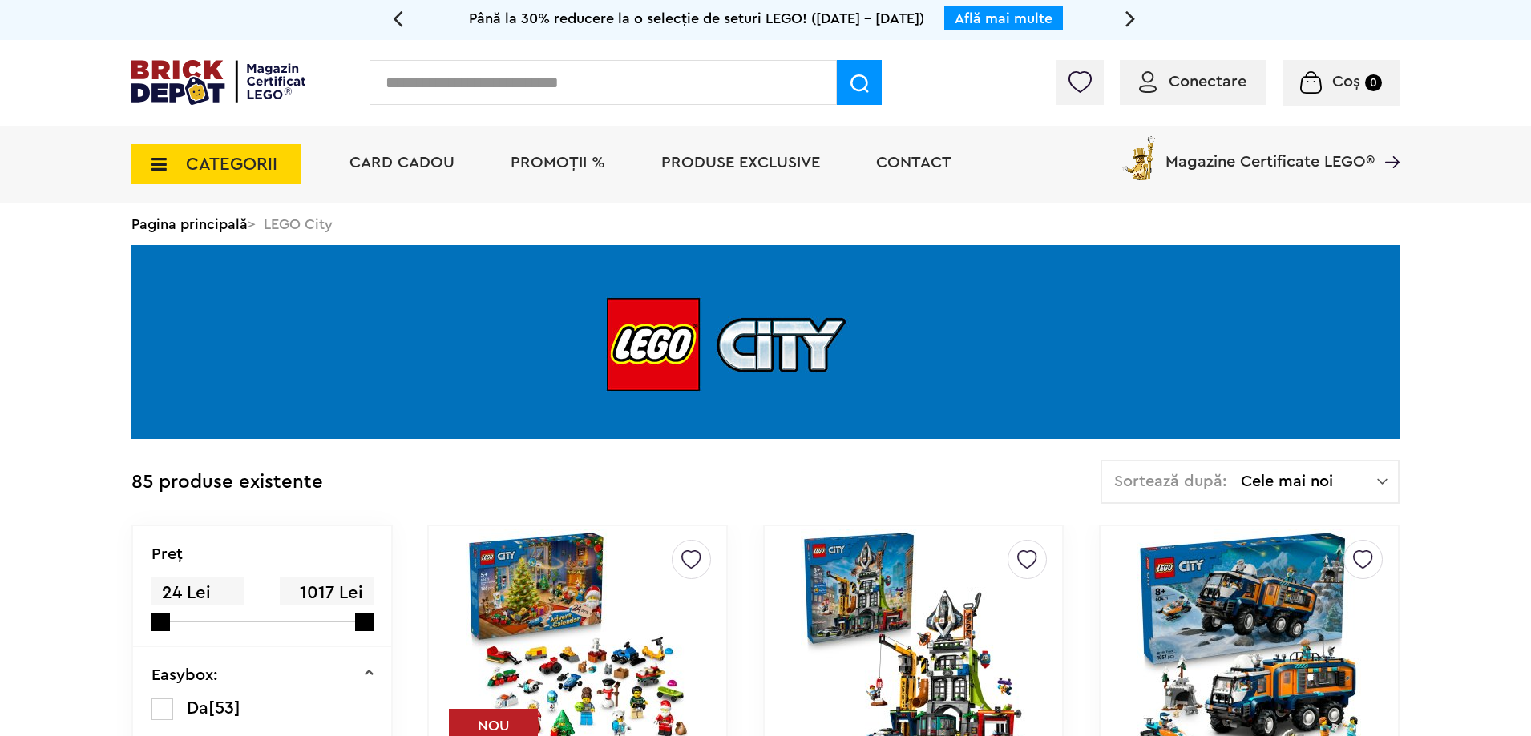
click at [1281, 479] on span "Cele mai noi" at bounding box center [1309, 482] width 136 height 16
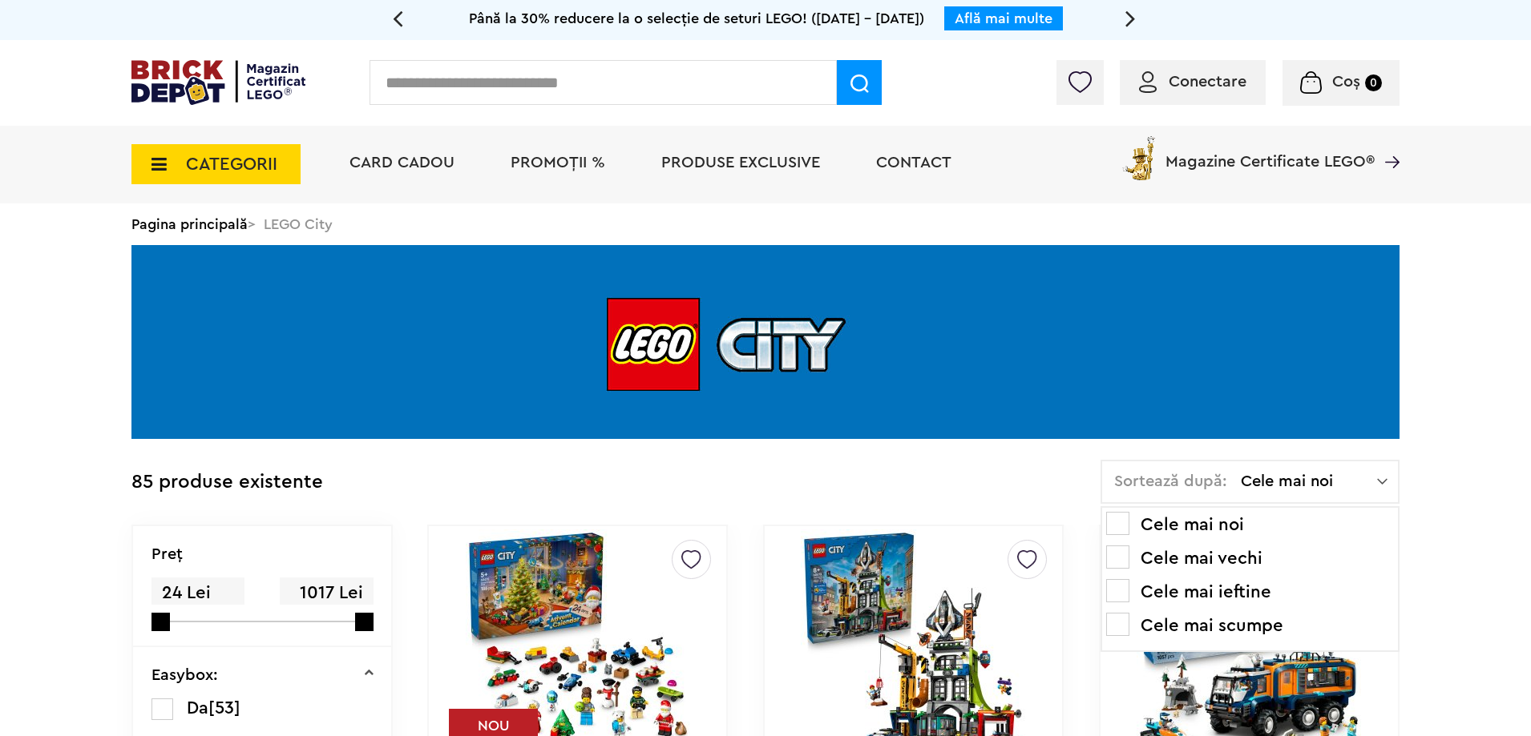
click at [1126, 588] on span at bounding box center [1117, 590] width 23 height 23
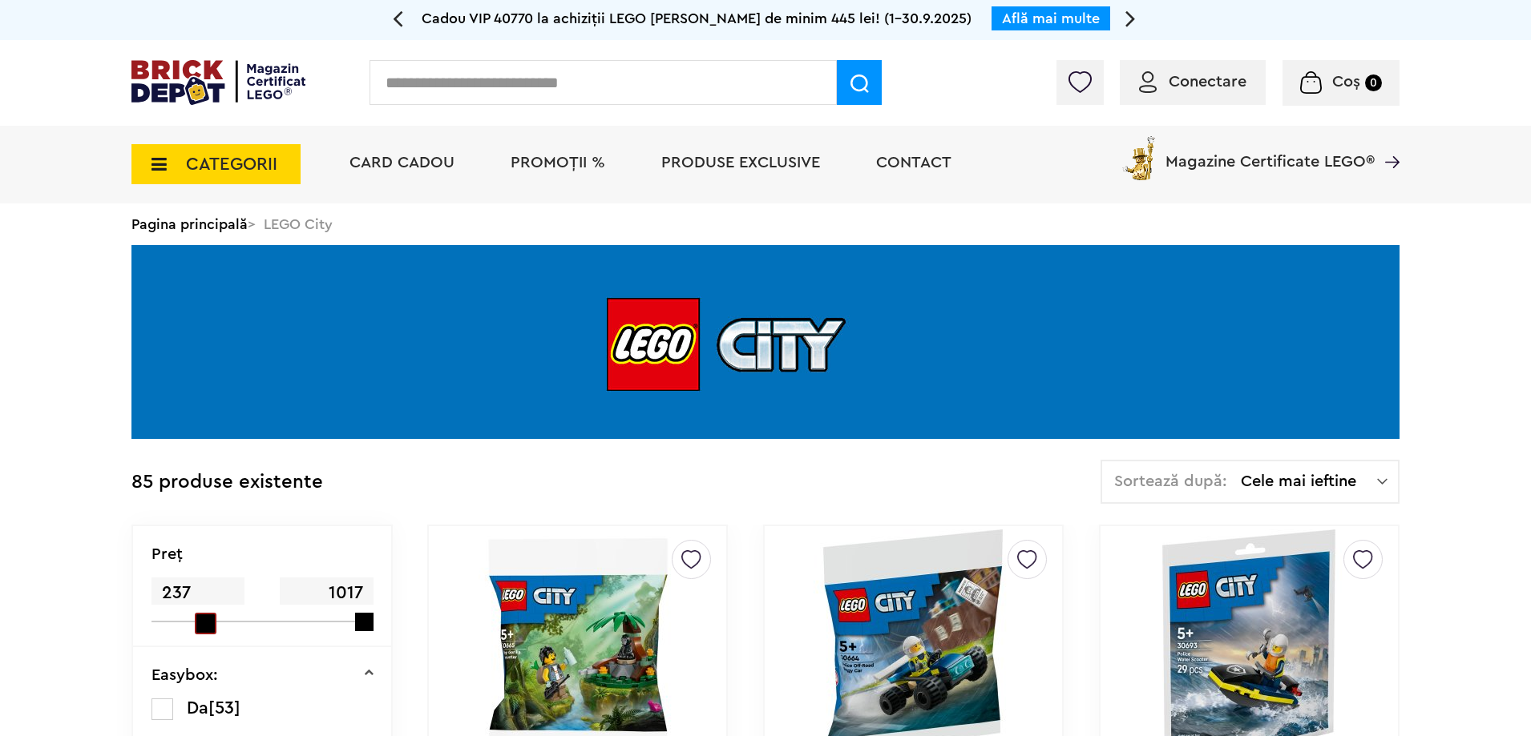
drag, startPoint x: 166, startPoint y: 621, endPoint x: 200, endPoint y: 624, distance: 33.8
click at [200, 624] on span at bounding box center [206, 624] width 22 height 22
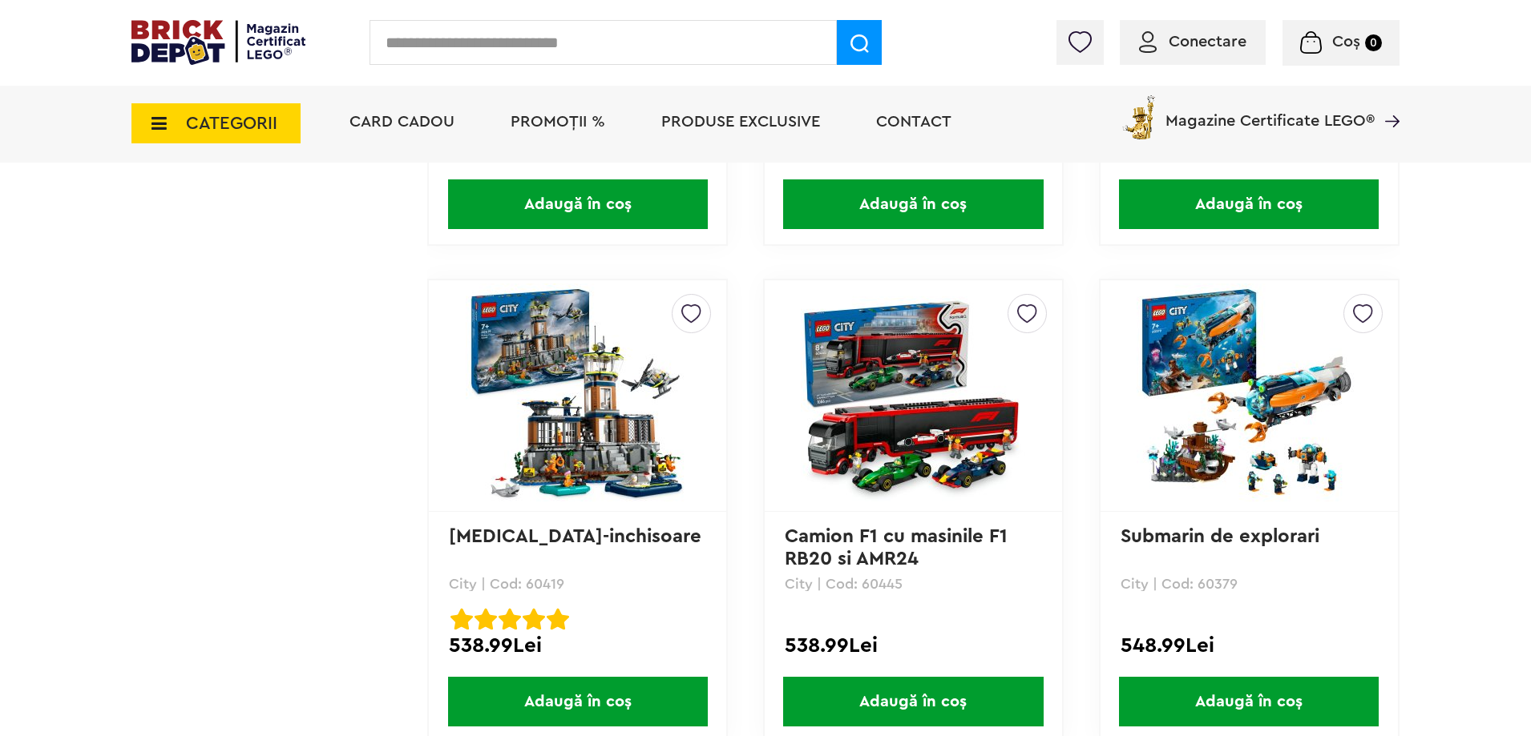
scroll to position [4408, 0]
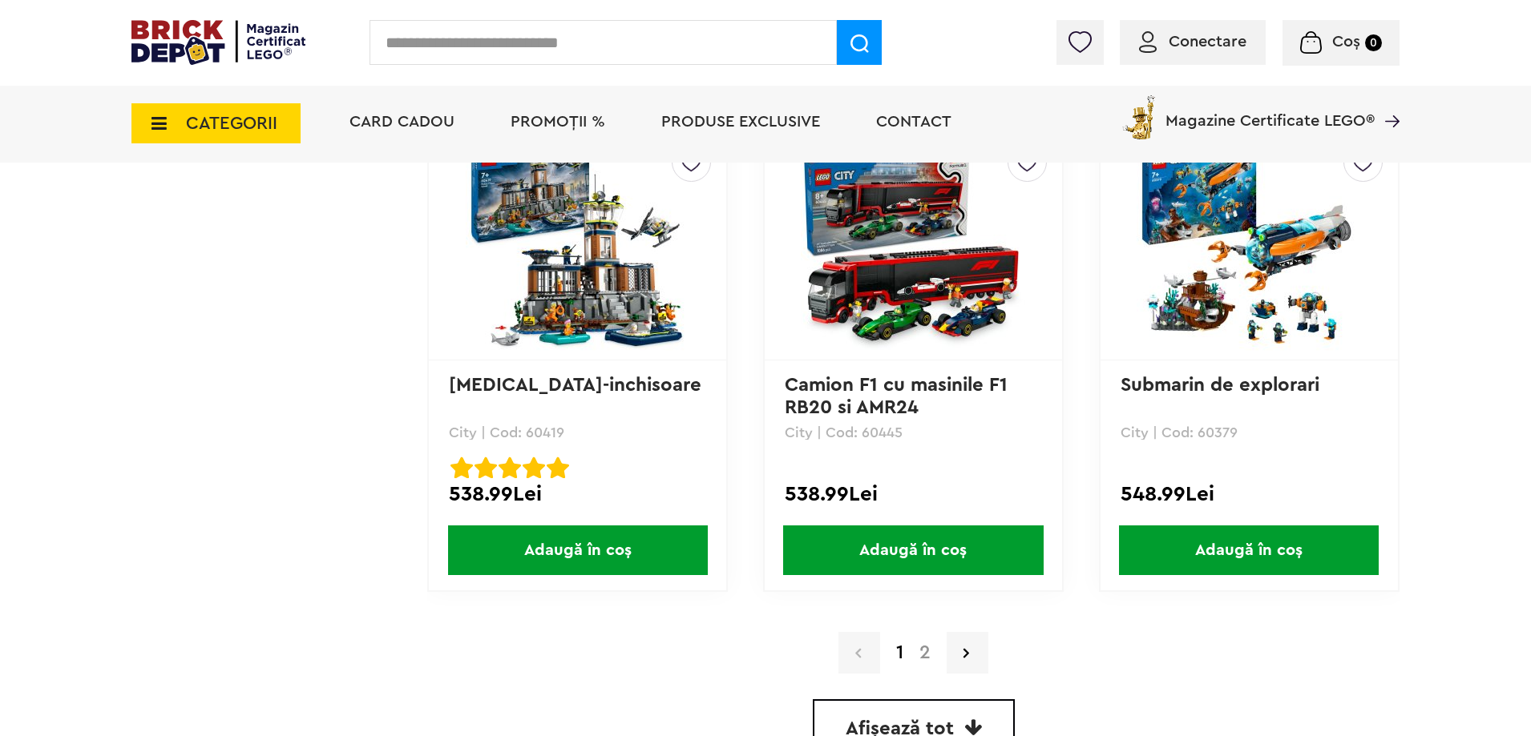
click at [922, 659] on link "2" at bounding box center [924, 653] width 27 height 19
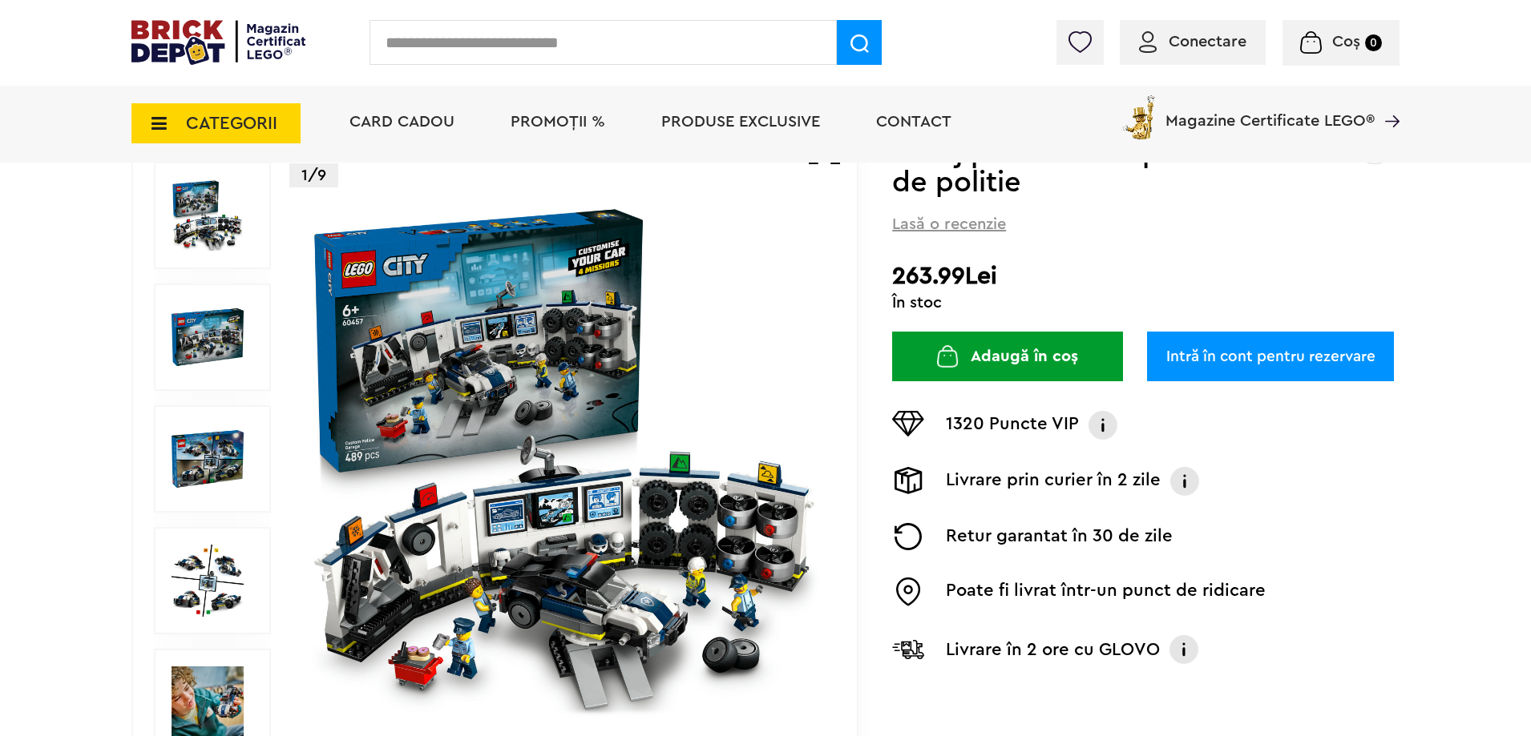
scroll to position [160, 0]
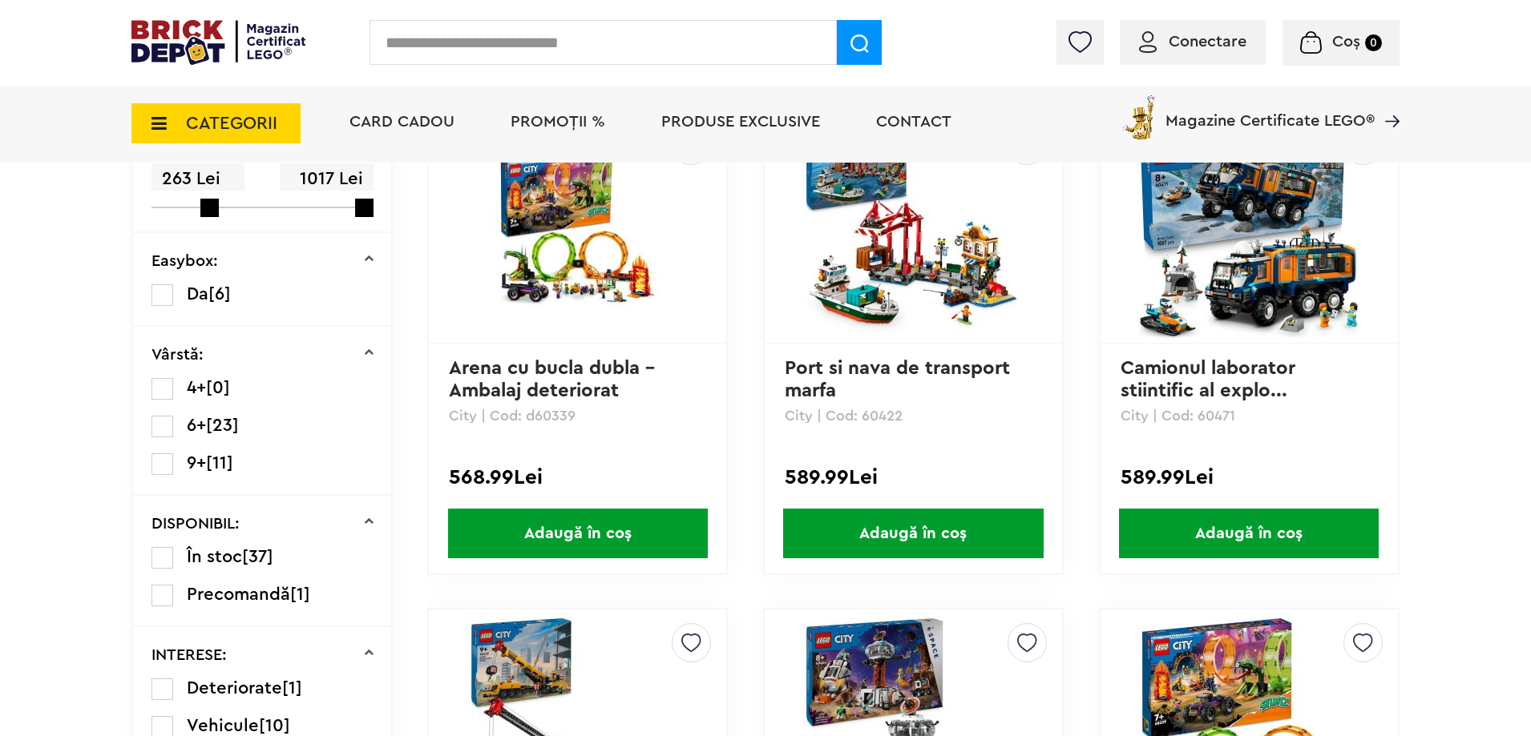
scroll to position [321, 0]
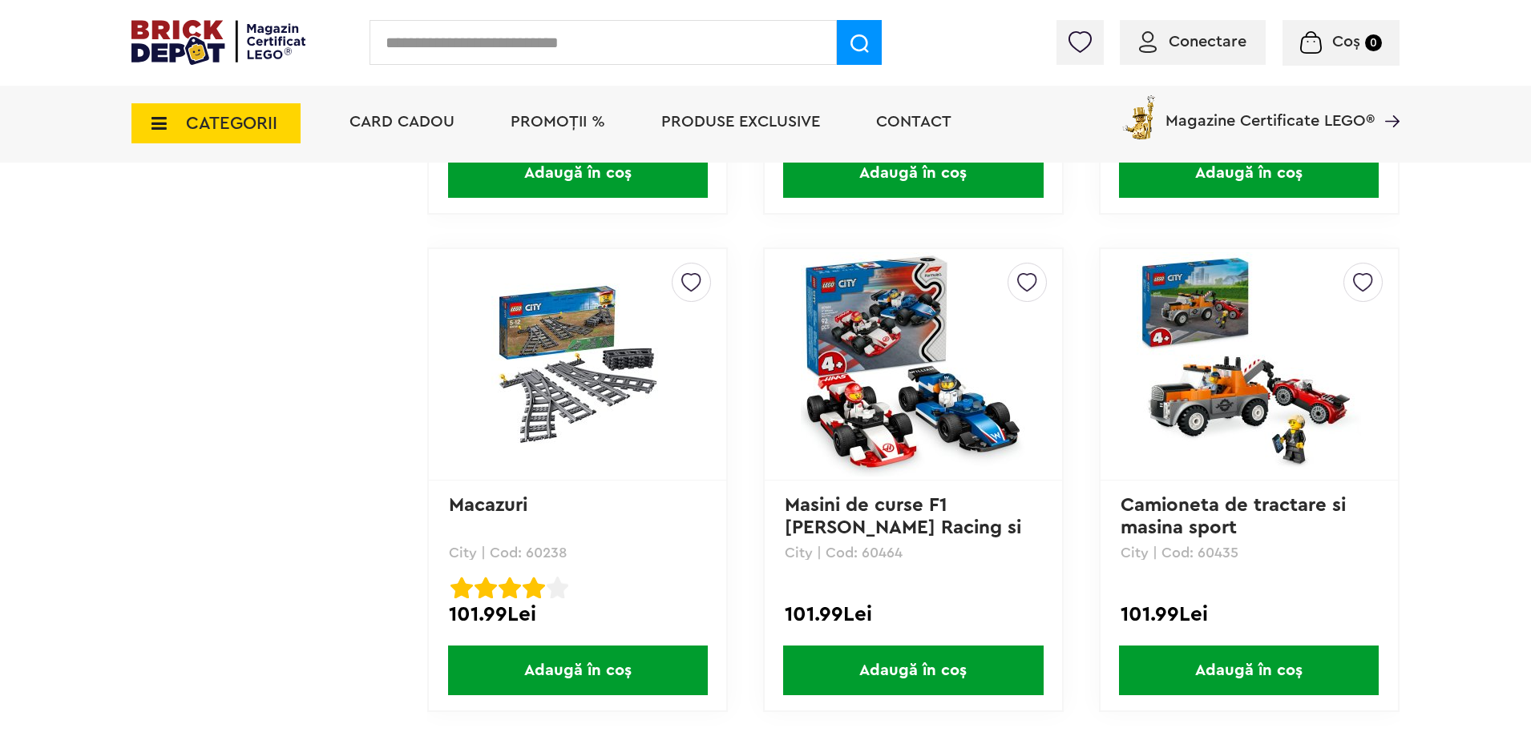
scroll to position [4849, 0]
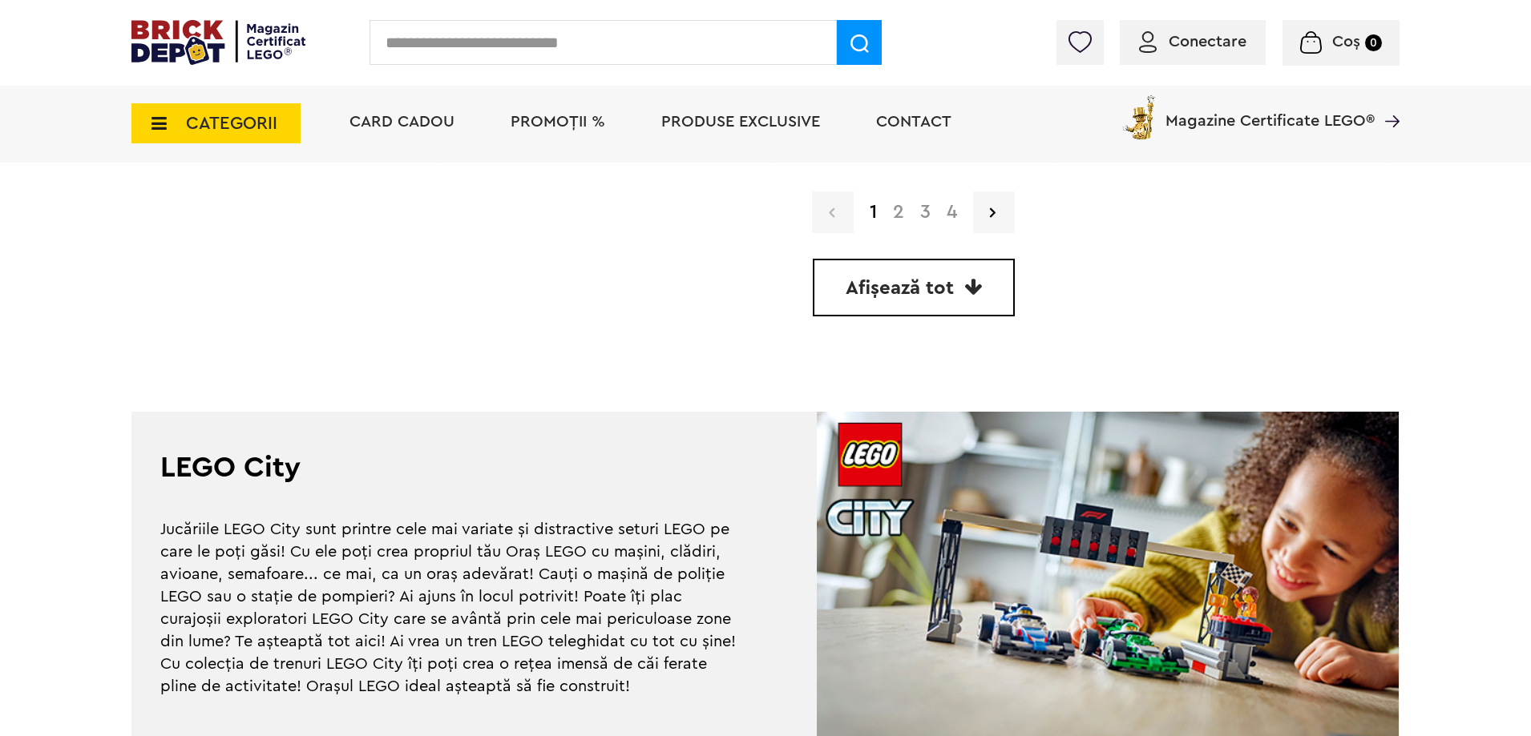
click at [902, 204] on link "2" at bounding box center [898, 212] width 27 height 19
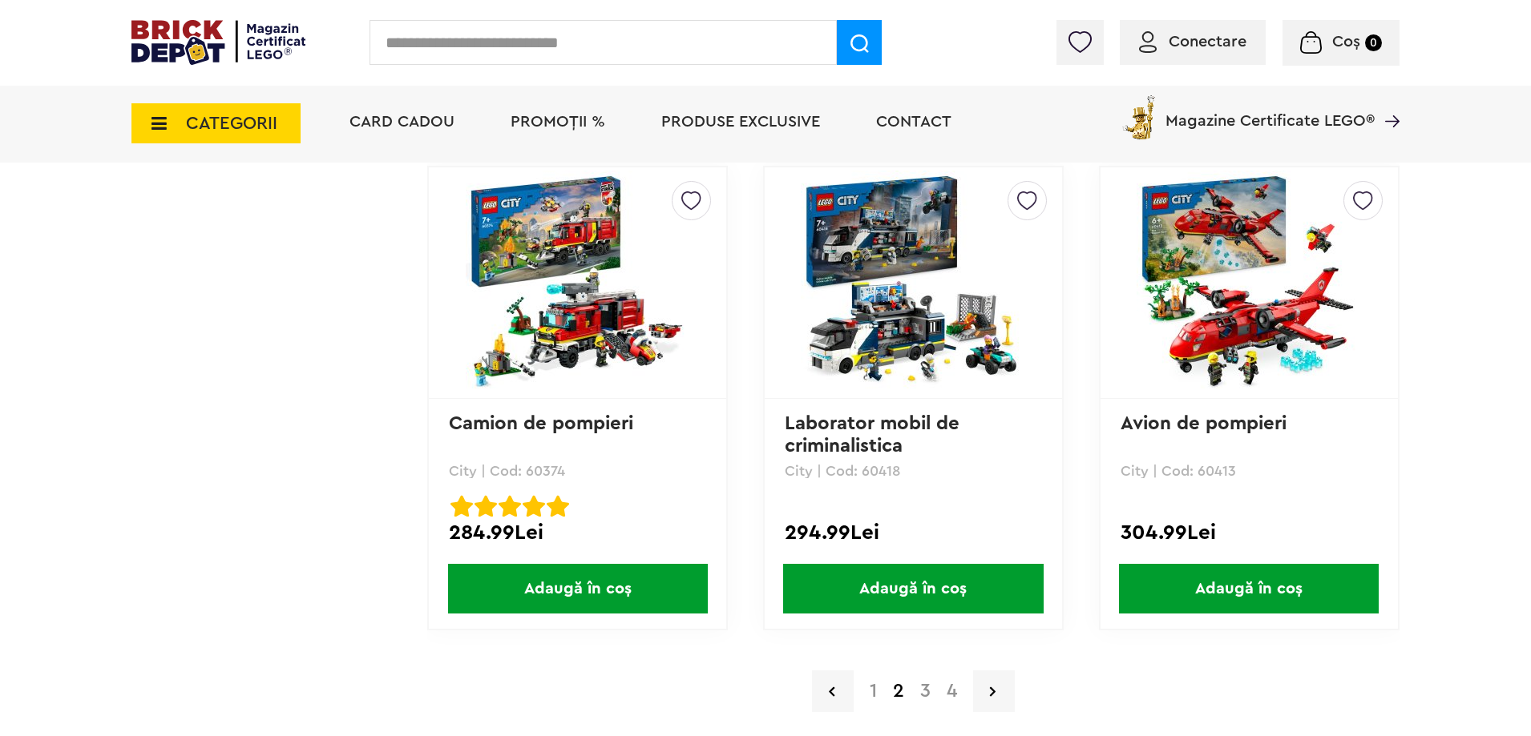
scroll to position [4568, 0]
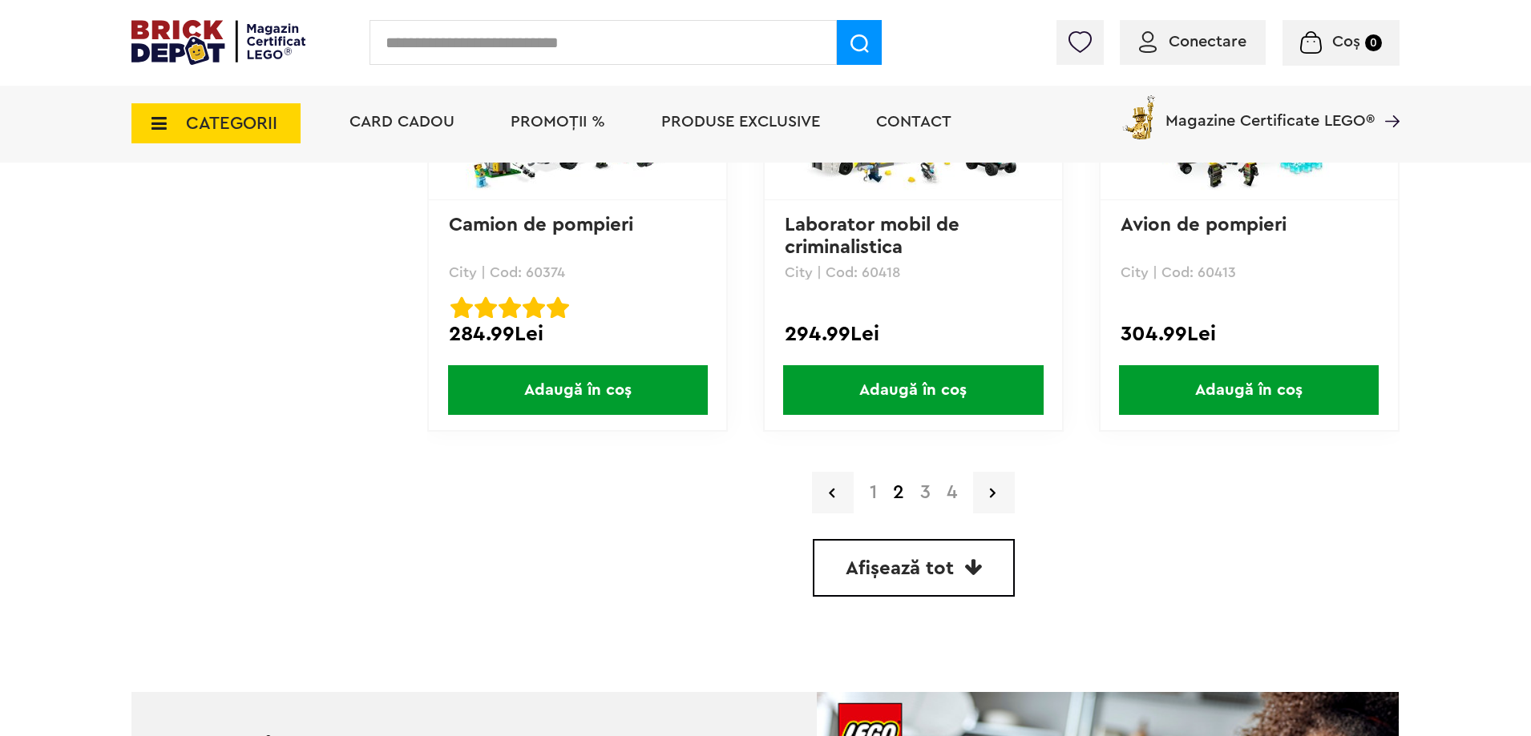
click at [926, 490] on link "3" at bounding box center [925, 492] width 26 height 19
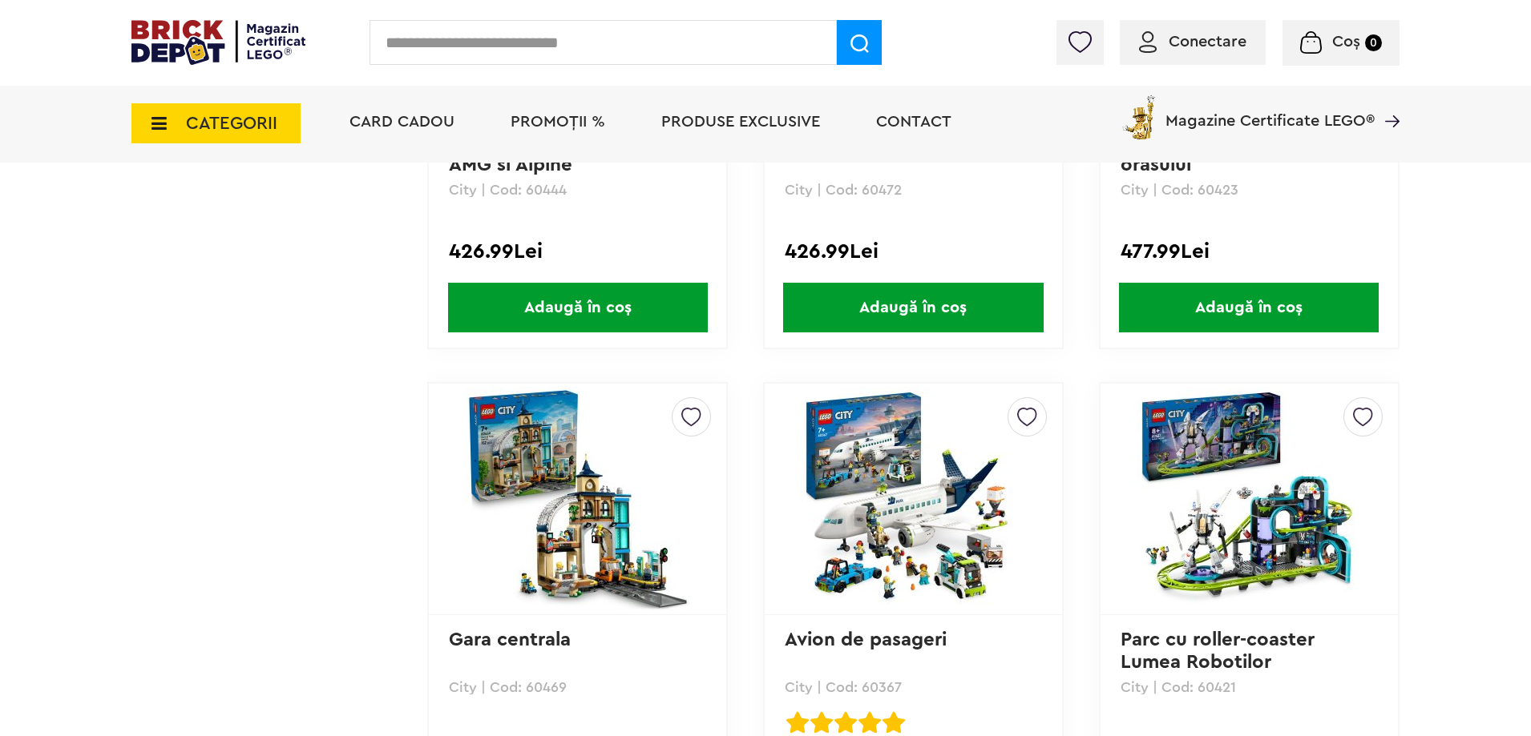
scroll to position [2164, 0]
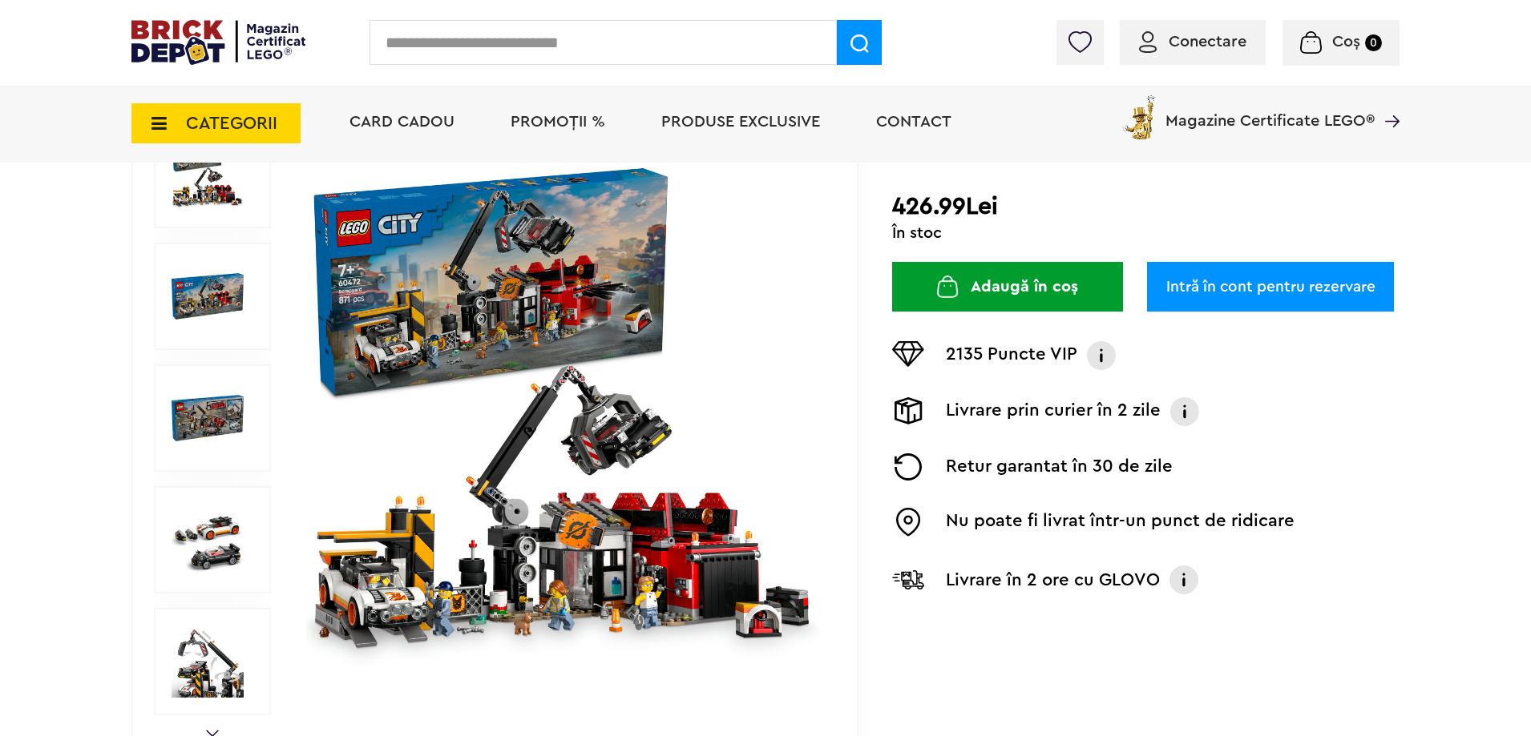
scroll to position [240, 0]
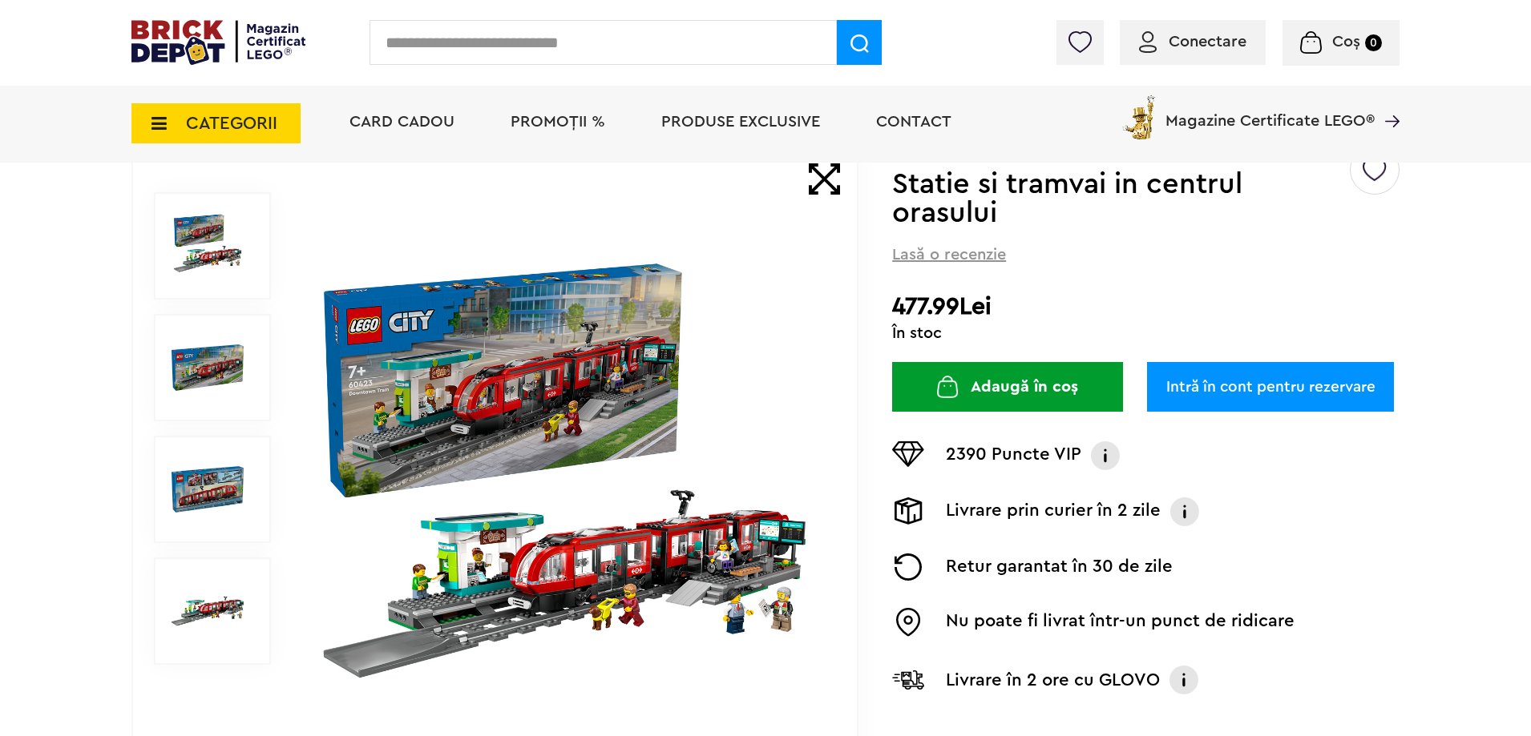
scroll to position [160, 0]
